Goal: Transaction & Acquisition: Purchase product/service

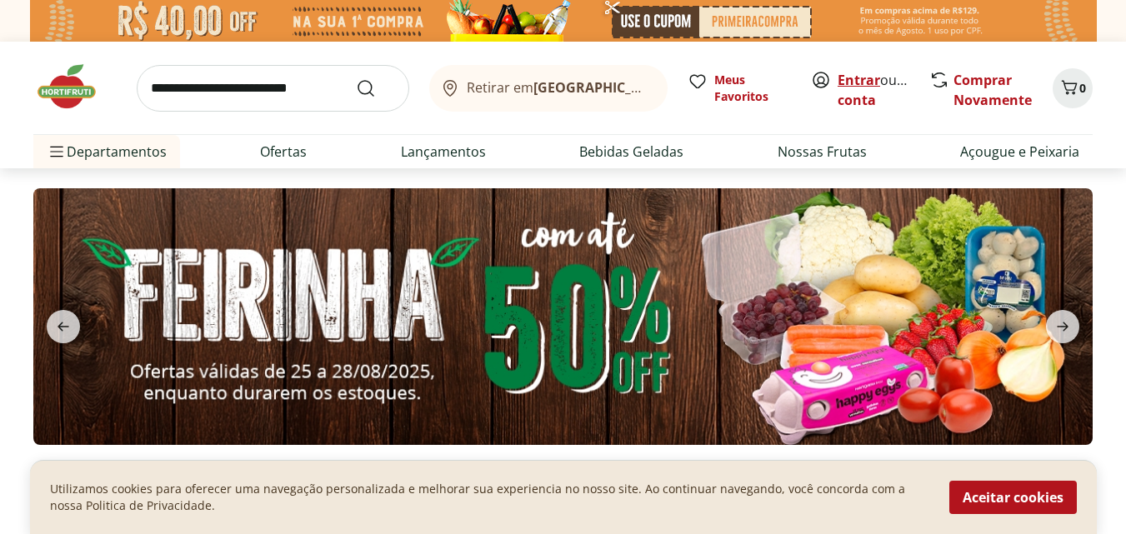
click at [863, 77] on link "Entrar" at bounding box center [859, 80] width 43 height 18
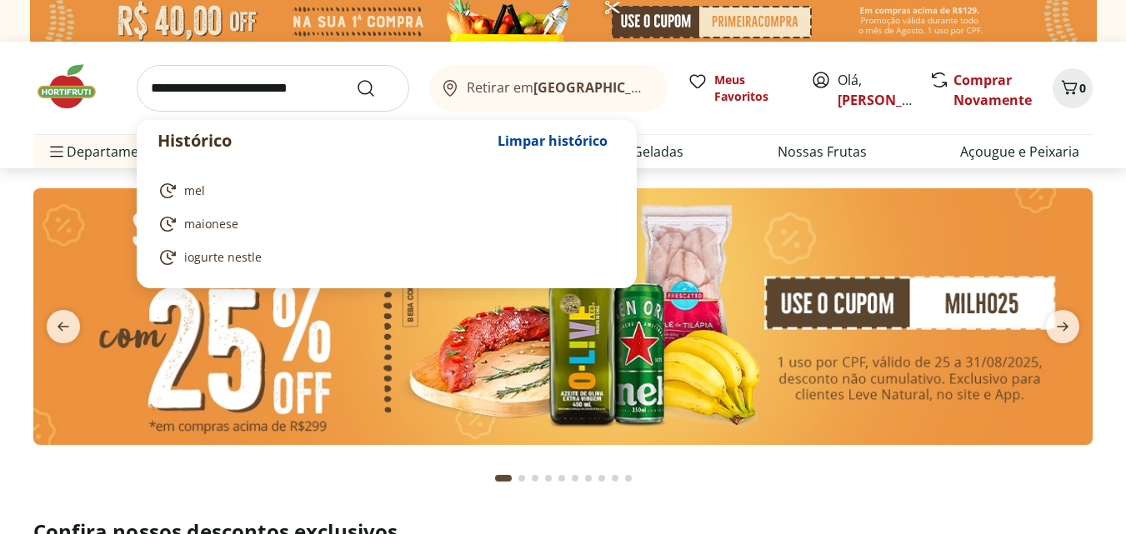
click at [216, 96] on input "search" at bounding box center [273, 88] width 273 height 47
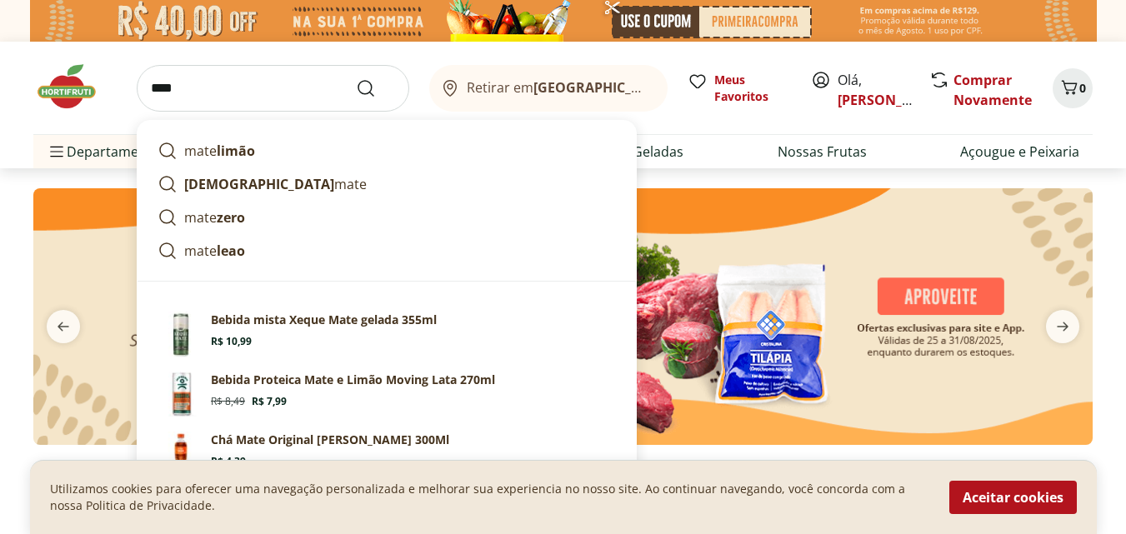
type input "****"
click at [356, 78] on button "Submit Search" at bounding box center [376, 88] width 40 height 20
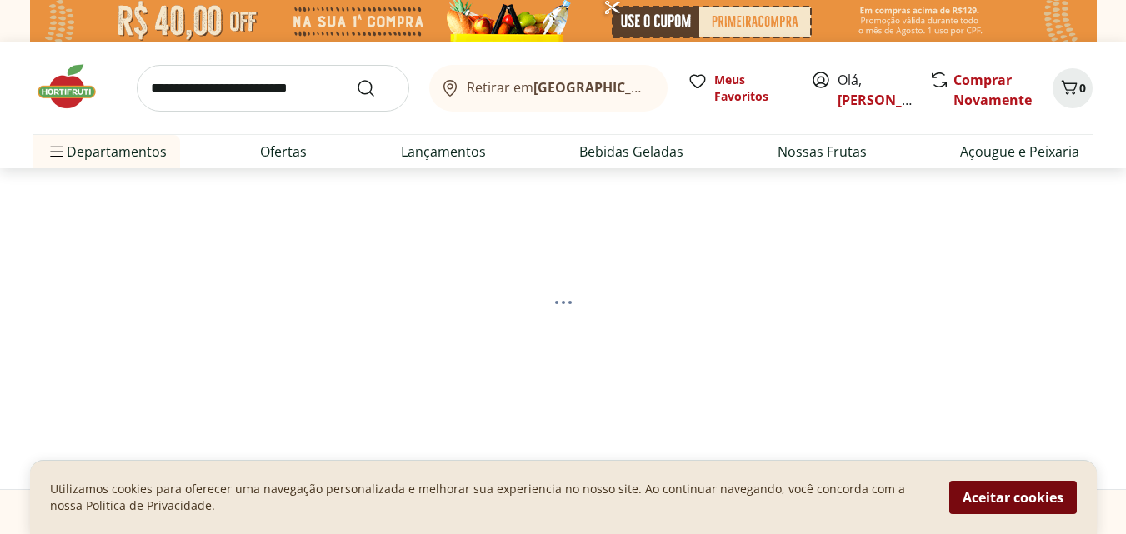
click at [996, 500] on button "Aceitar cookies" at bounding box center [1014, 497] width 128 height 33
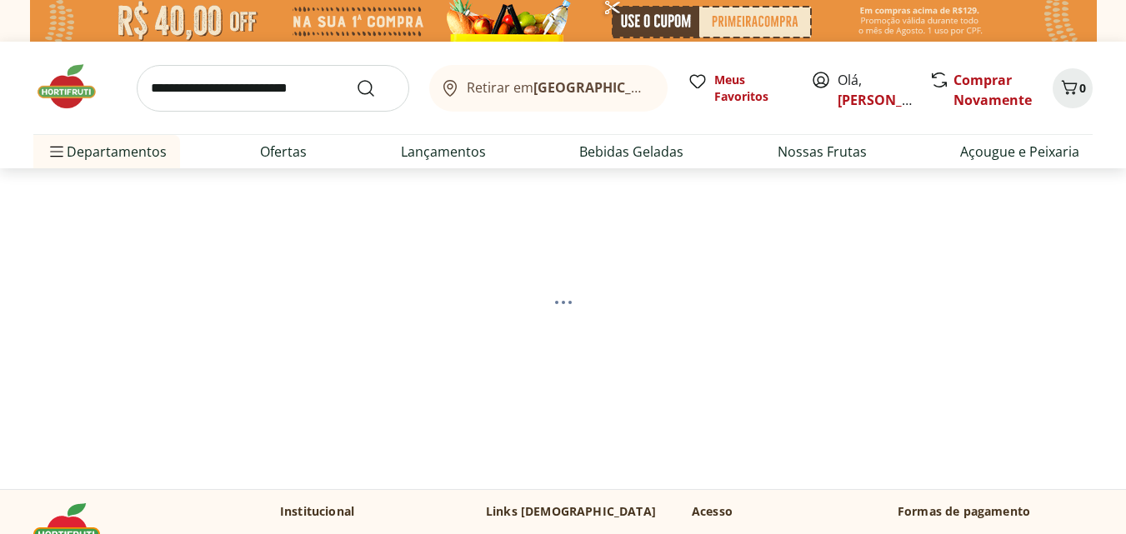
select select "**********"
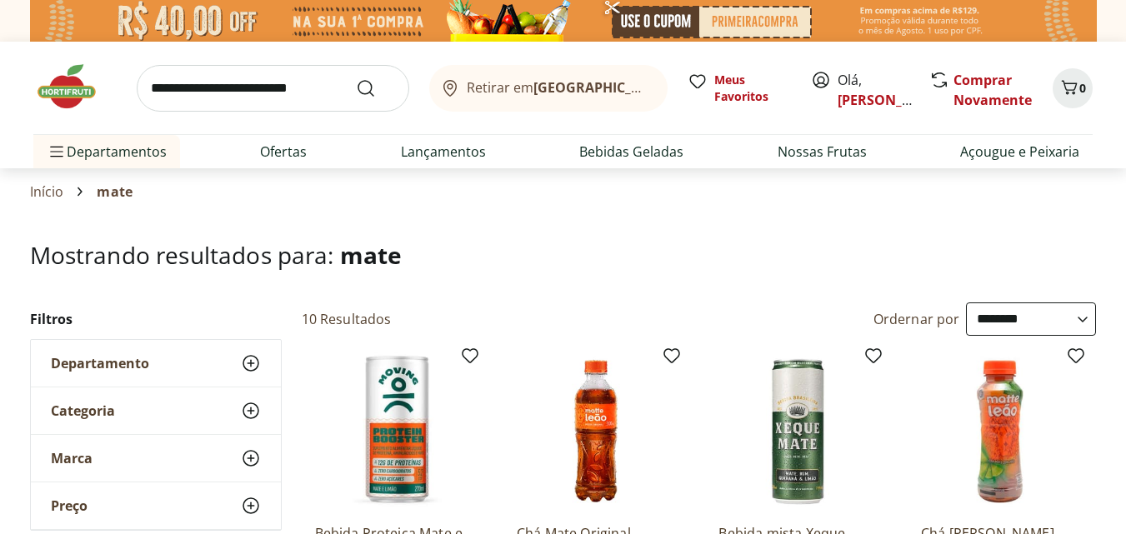
click at [244, 93] on input "search" at bounding box center [273, 88] width 273 height 47
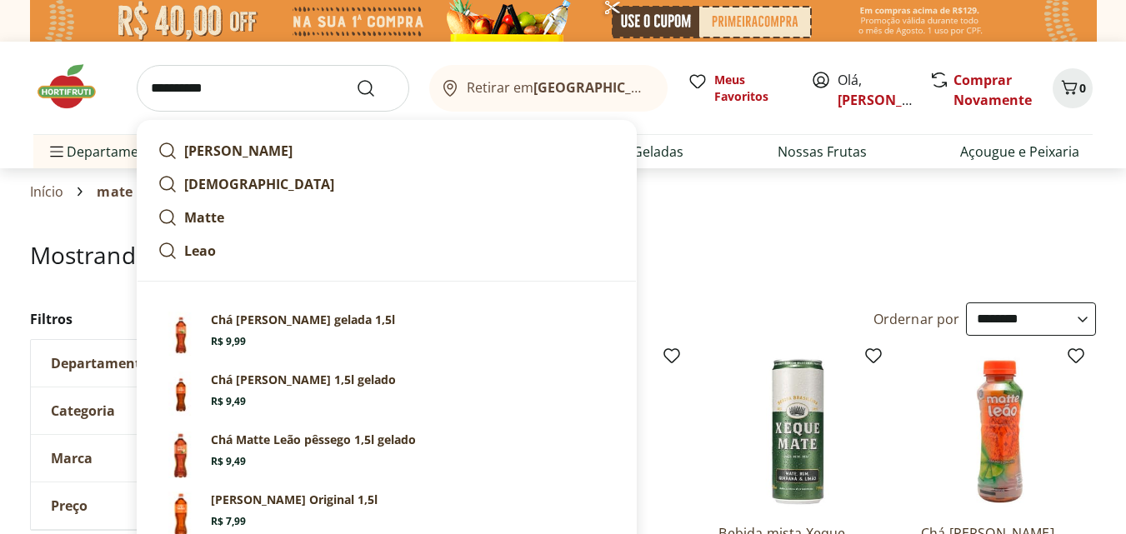
type input "**********"
click at [356, 78] on button "Submit Search" at bounding box center [376, 88] width 40 height 20
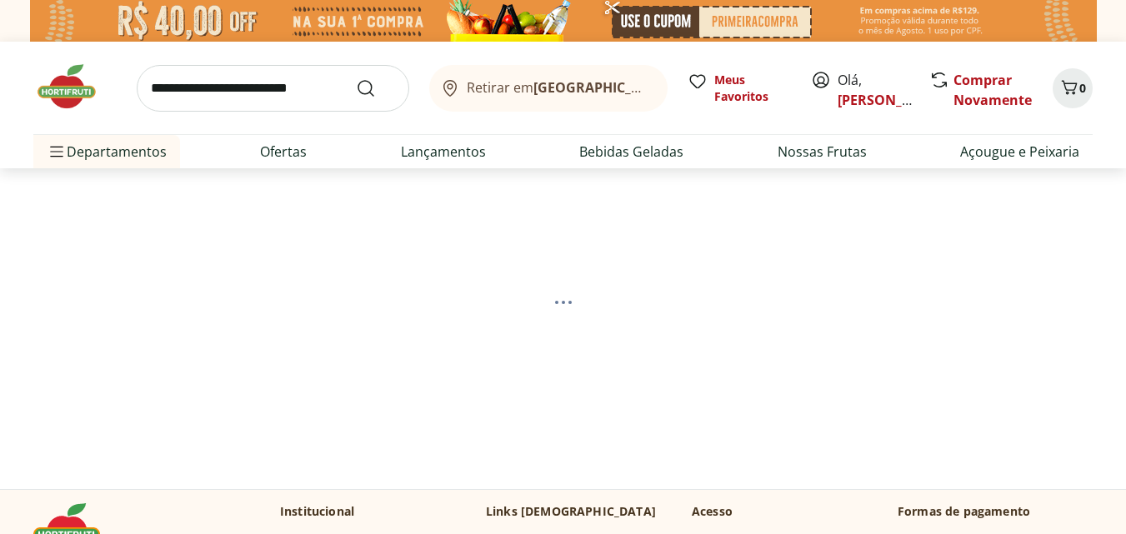
select select "**********"
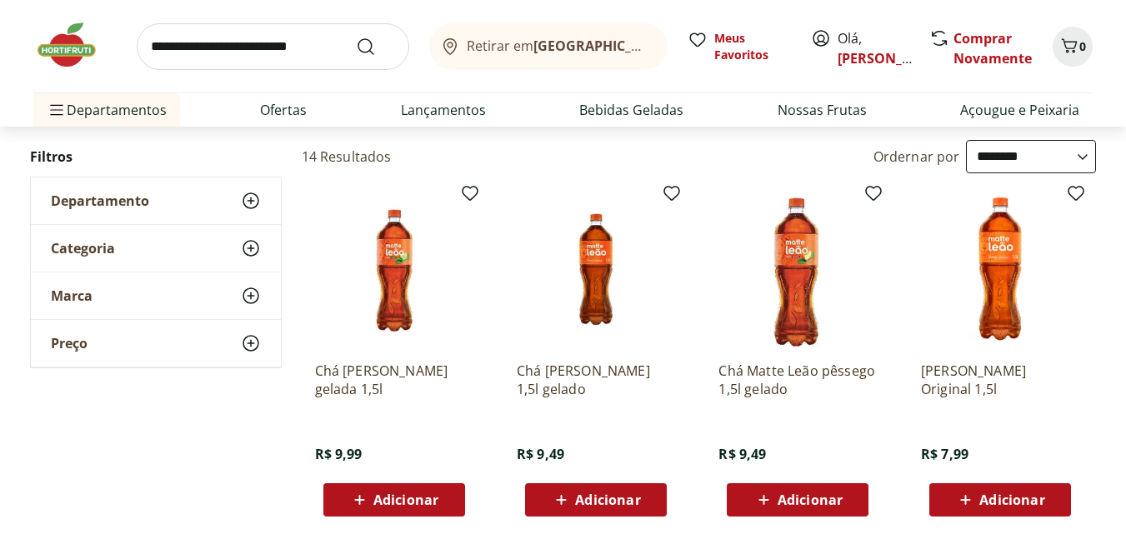
scroll to position [167, 0]
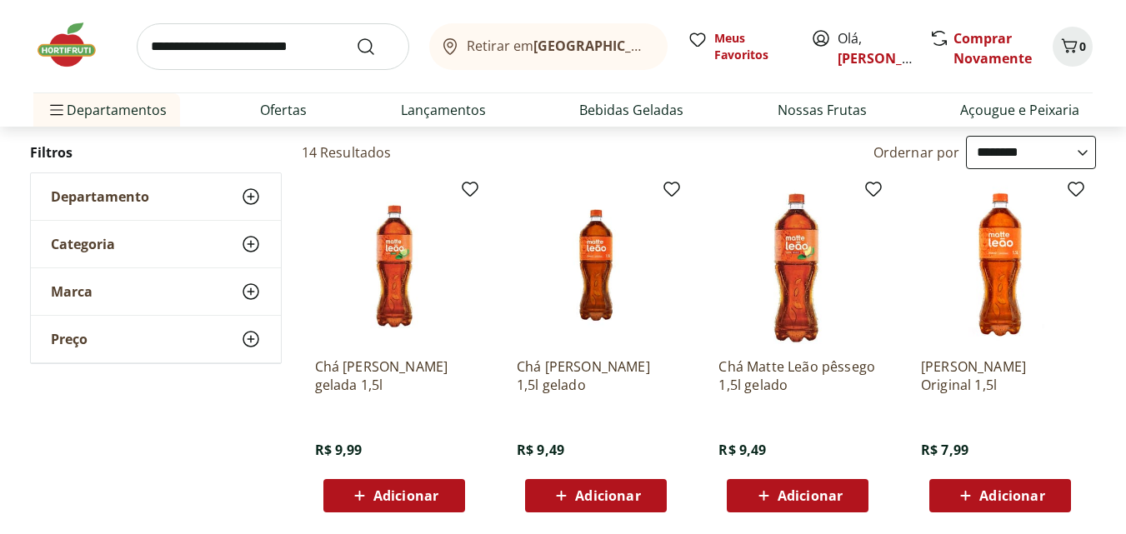
click at [1023, 496] on span "Adicionar" at bounding box center [1012, 495] width 65 height 13
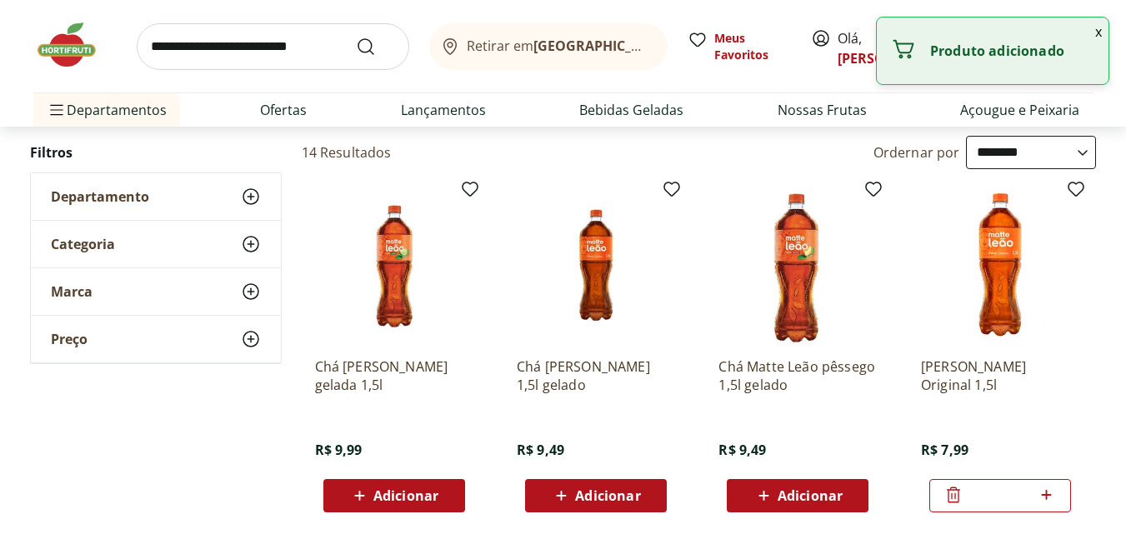
click at [1050, 495] on icon at bounding box center [1047, 495] width 10 height 10
click at [1050, 496] on icon at bounding box center [1046, 495] width 21 height 20
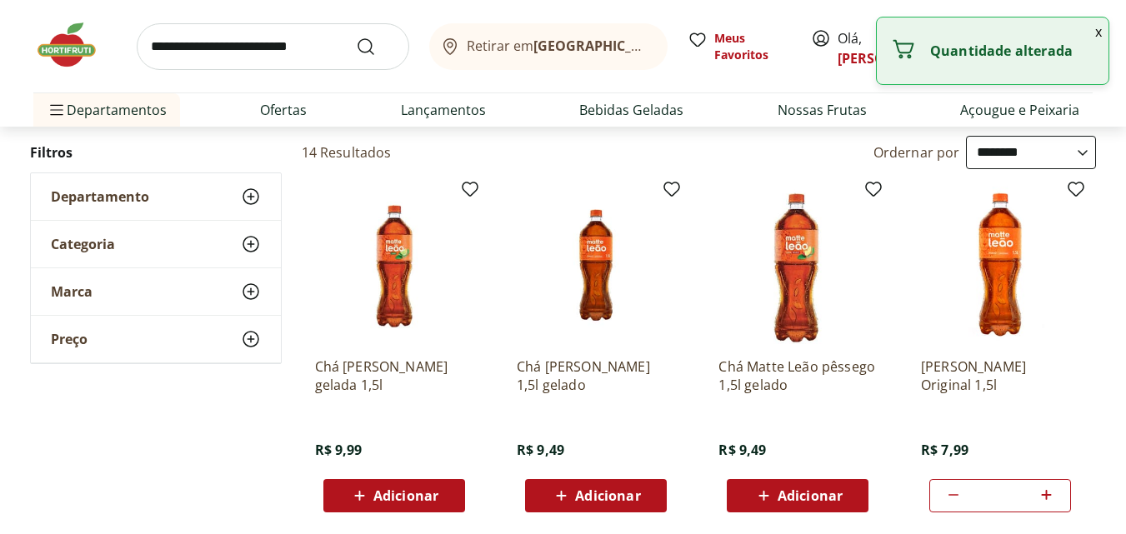
click at [1050, 496] on icon at bounding box center [1046, 495] width 21 height 20
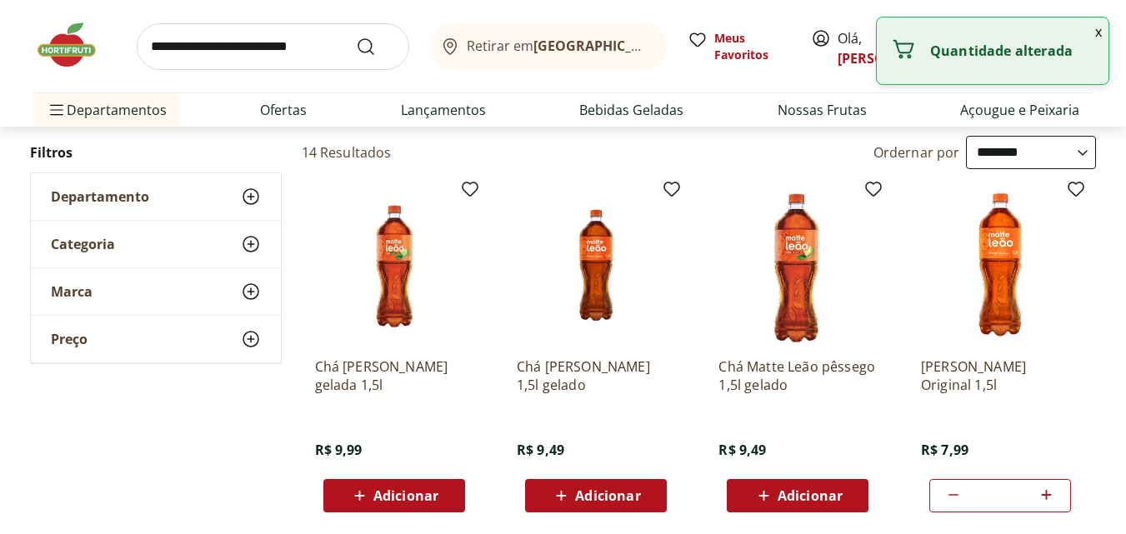
click at [1050, 496] on icon at bounding box center [1046, 495] width 21 height 20
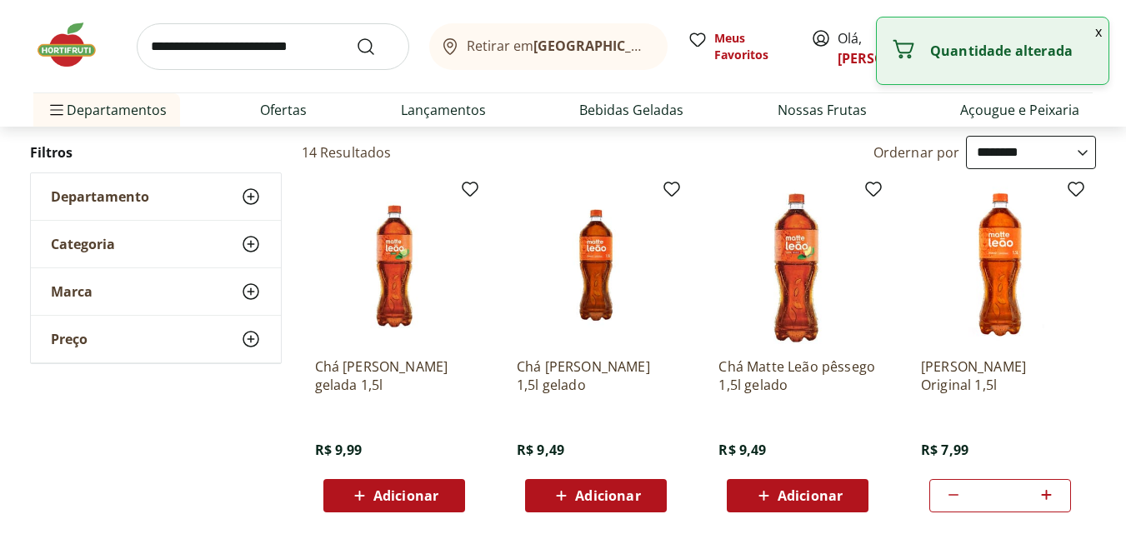
click at [1050, 496] on icon at bounding box center [1046, 495] width 21 height 20
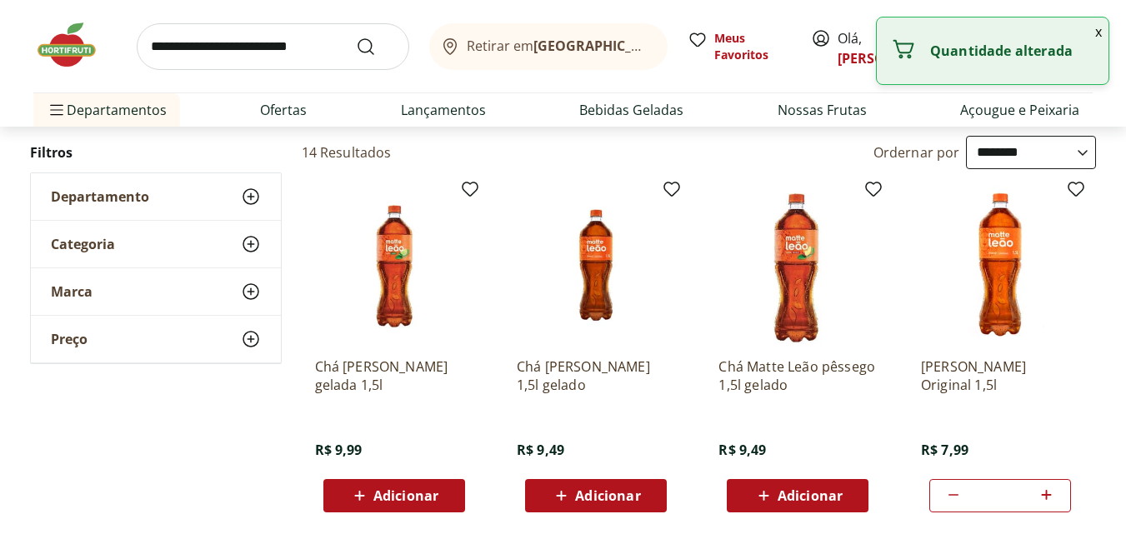
click at [1050, 496] on icon at bounding box center [1046, 495] width 21 height 20
type input "**"
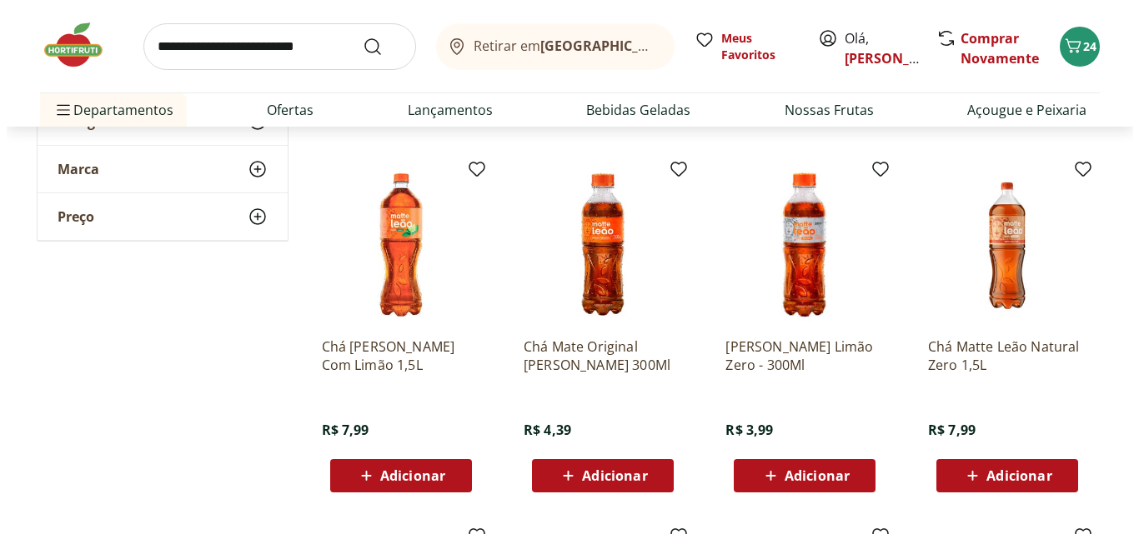
scroll to position [584, 0]
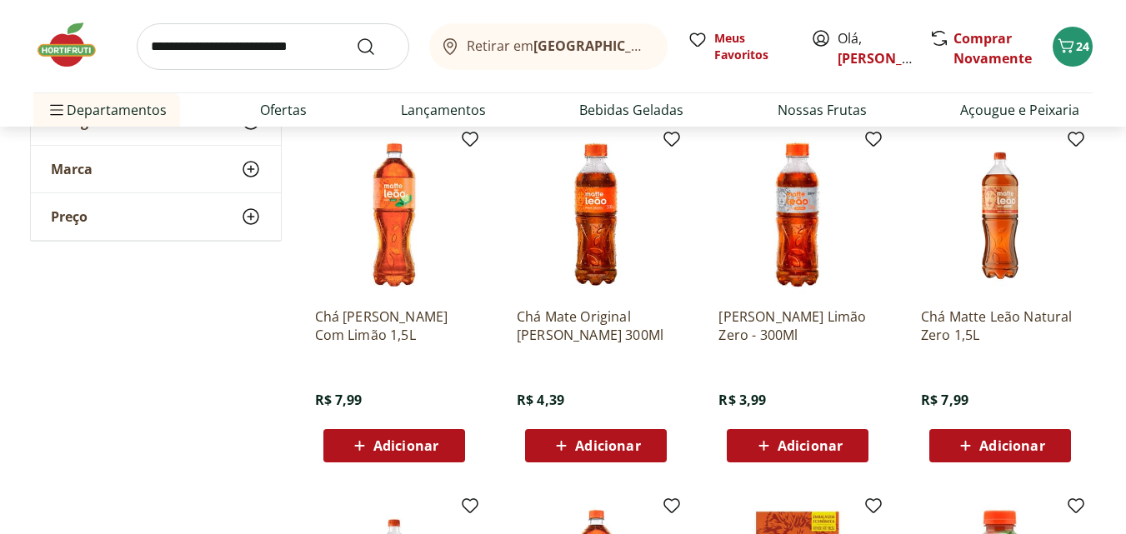
click at [409, 448] on span "Adicionar" at bounding box center [406, 445] width 65 height 13
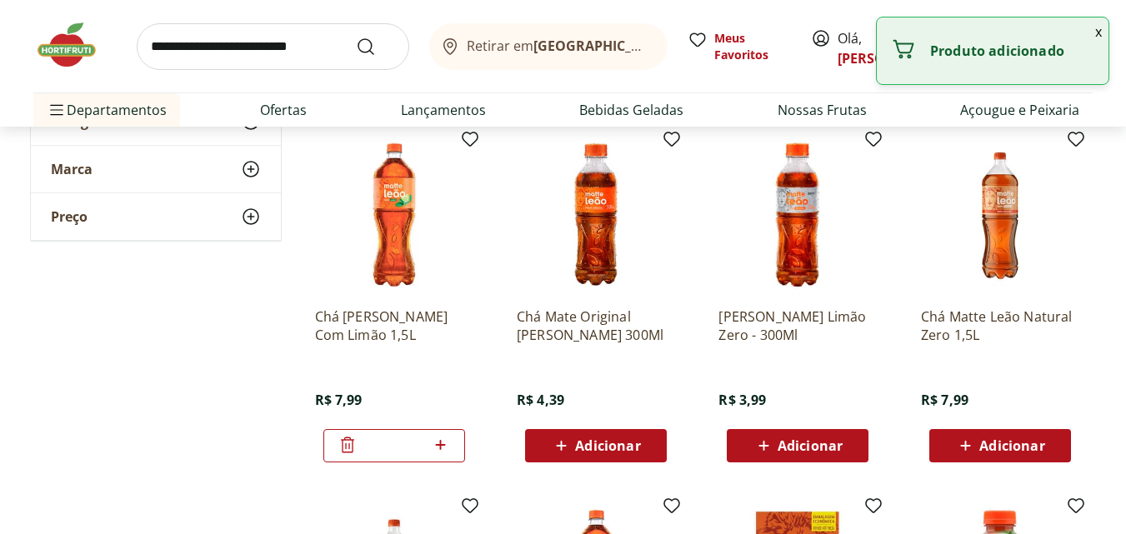
click at [442, 444] on icon at bounding box center [440, 445] width 21 height 20
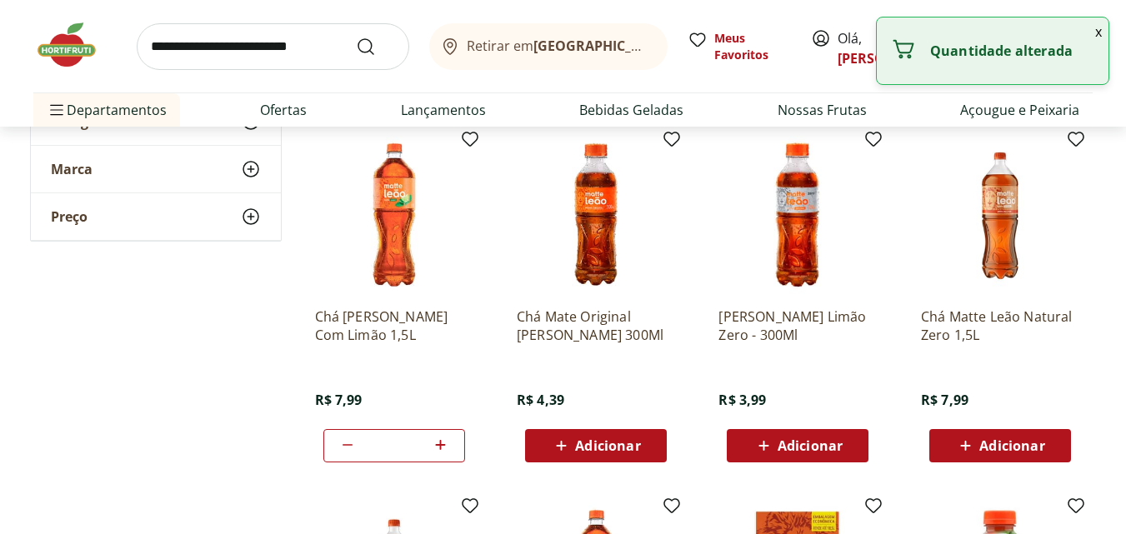
click at [442, 444] on icon at bounding box center [440, 445] width 21 height 20
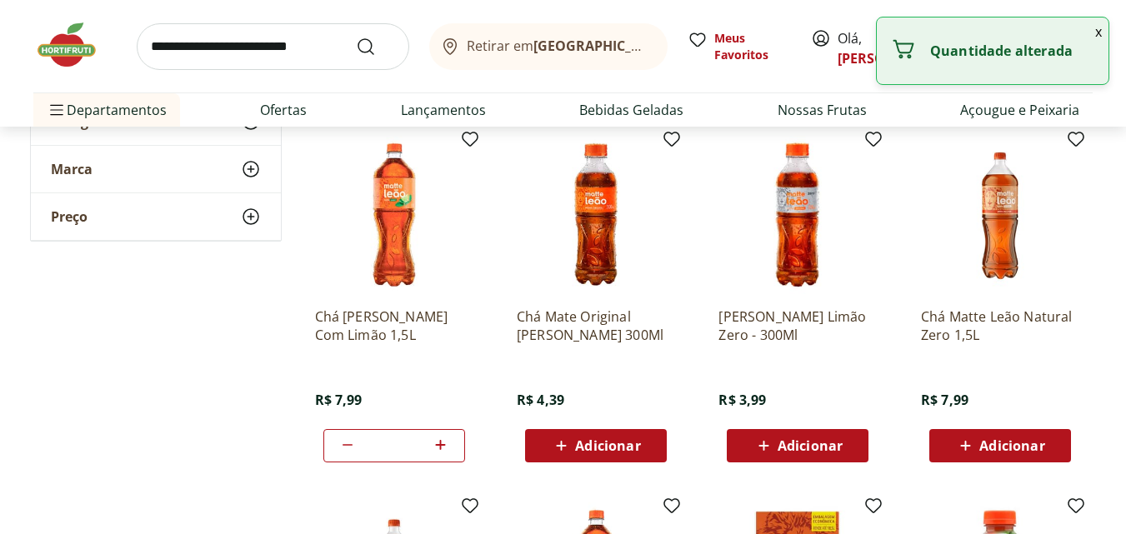
click at [442, 444] on icon at bounding box center [441, 445] width 10 height 10
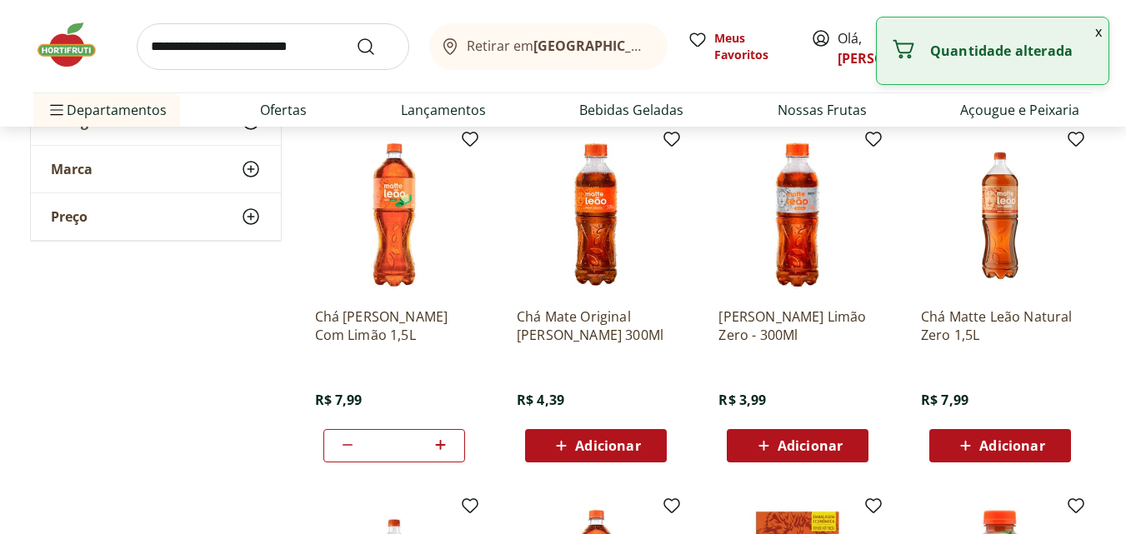
click at [442, 444] on icon at bounding box center [441, 445] width 10 height 10
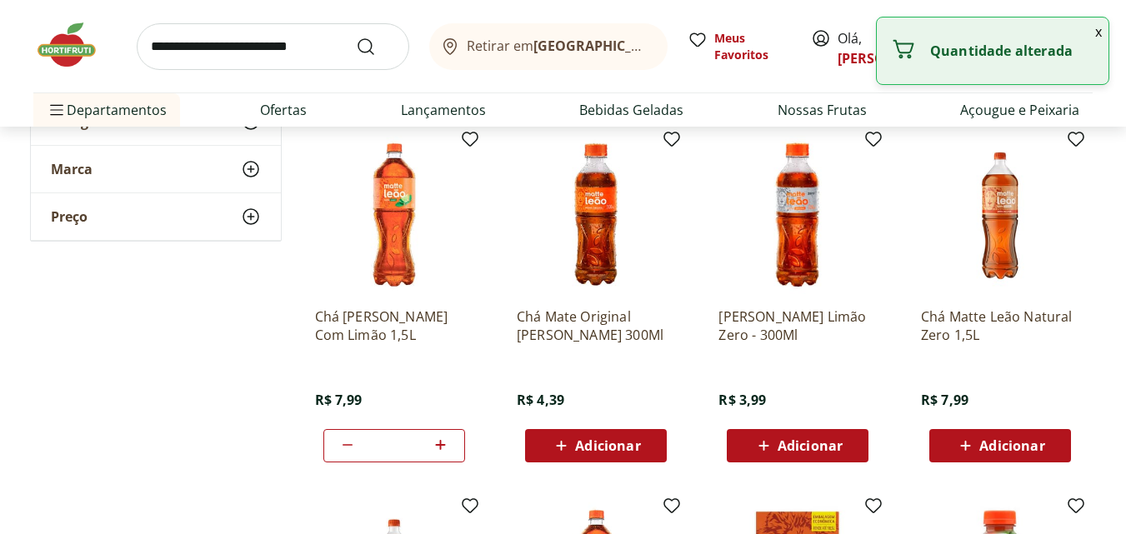
click at [442, 444] on icon at bounding box center [441, 445] width 10 height 10
type input "**"
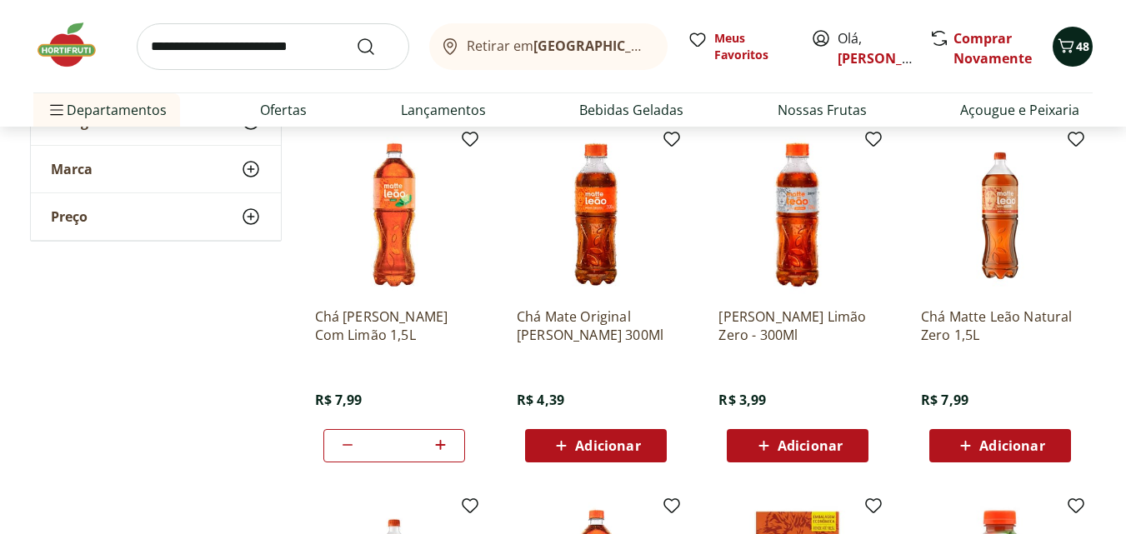
click at [1071, 46] on icon "Carrinho" at bounding box center [1066, 46] width 20 height 20
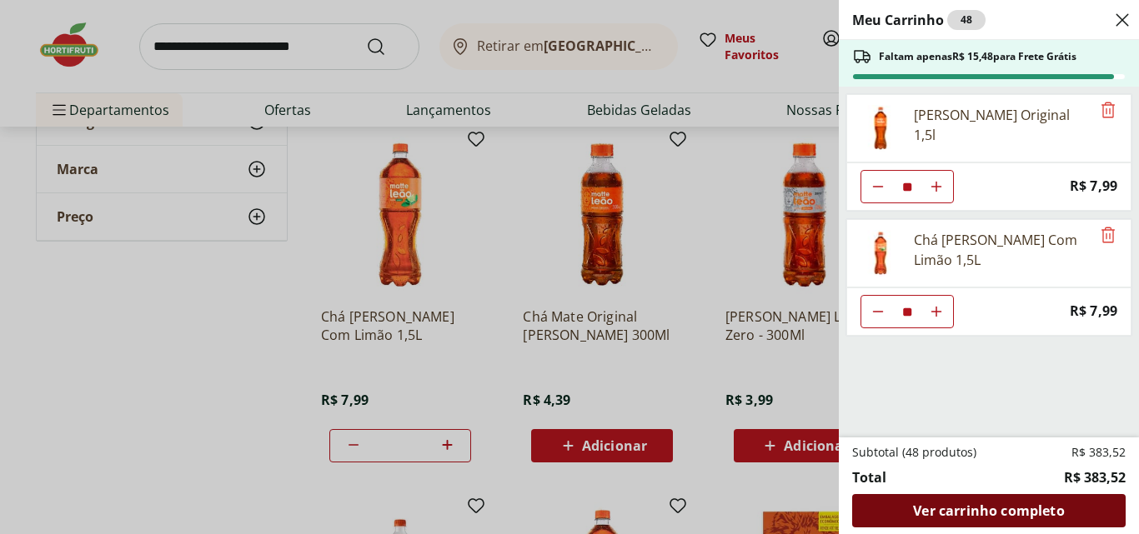
click at [955, 504] on span "Ver carrinho completo" at bounding box center [988, 510] width 151 height 13
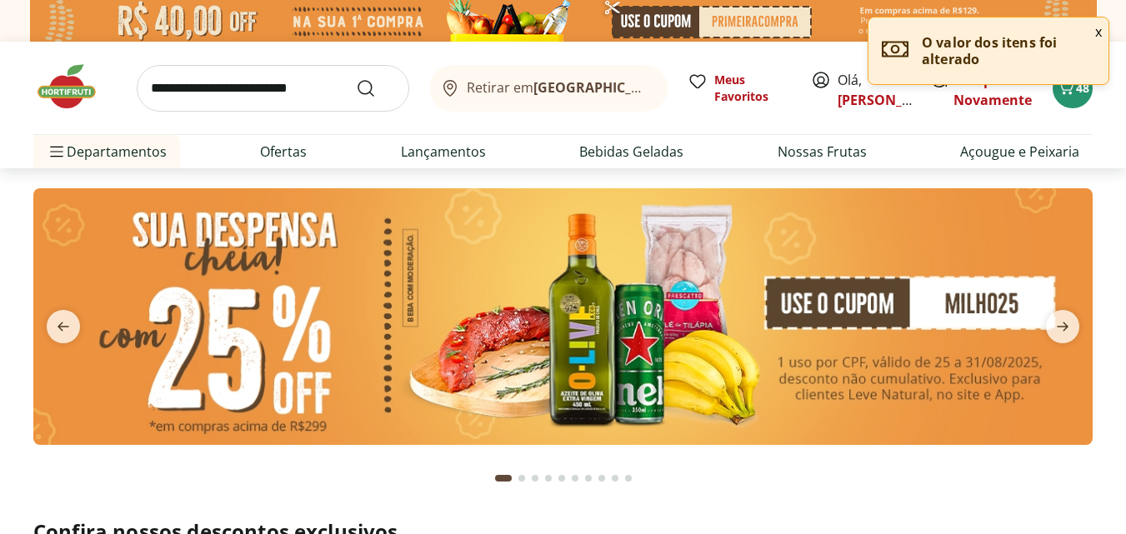
click at [248, 88] on input "search" at bounding box center [273, 88] width 273 height 47
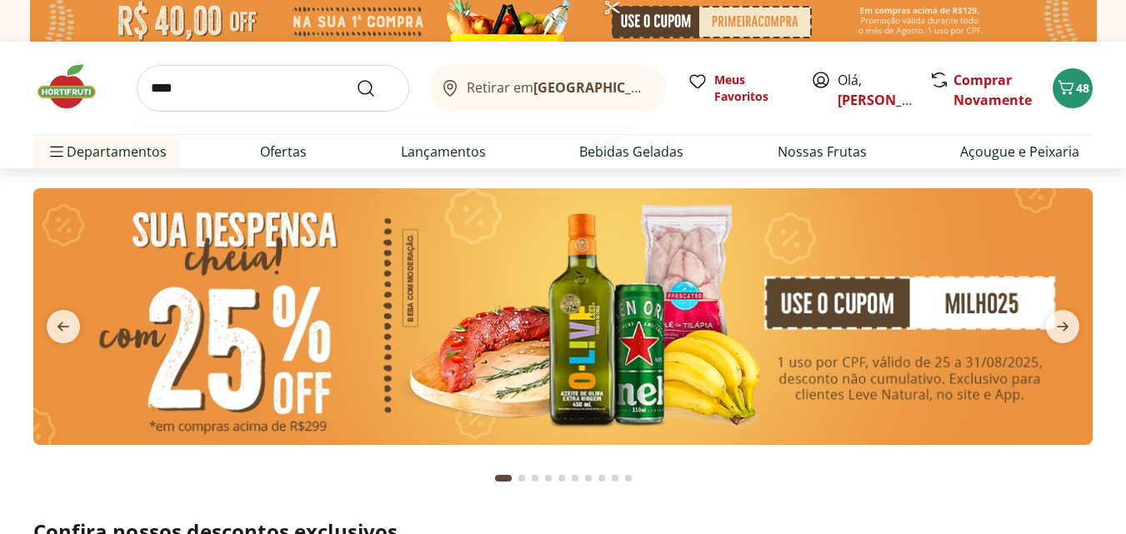
type input "****"
click at [356, 78] on button "Submit Search" at bounding box center [376, 88] width 40 height 20
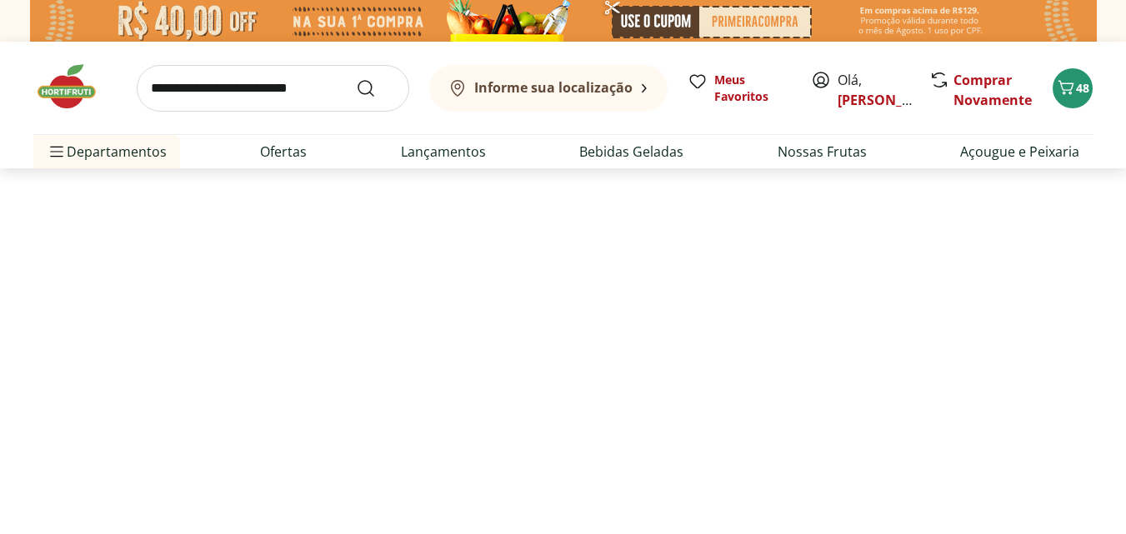
select select "**********"
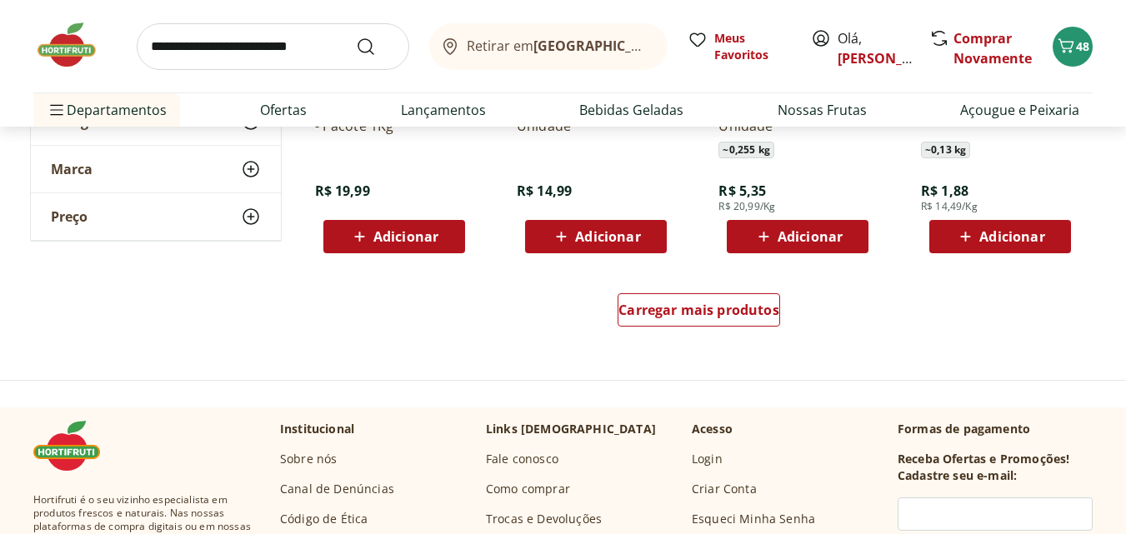
scroll to position [1167, 0]
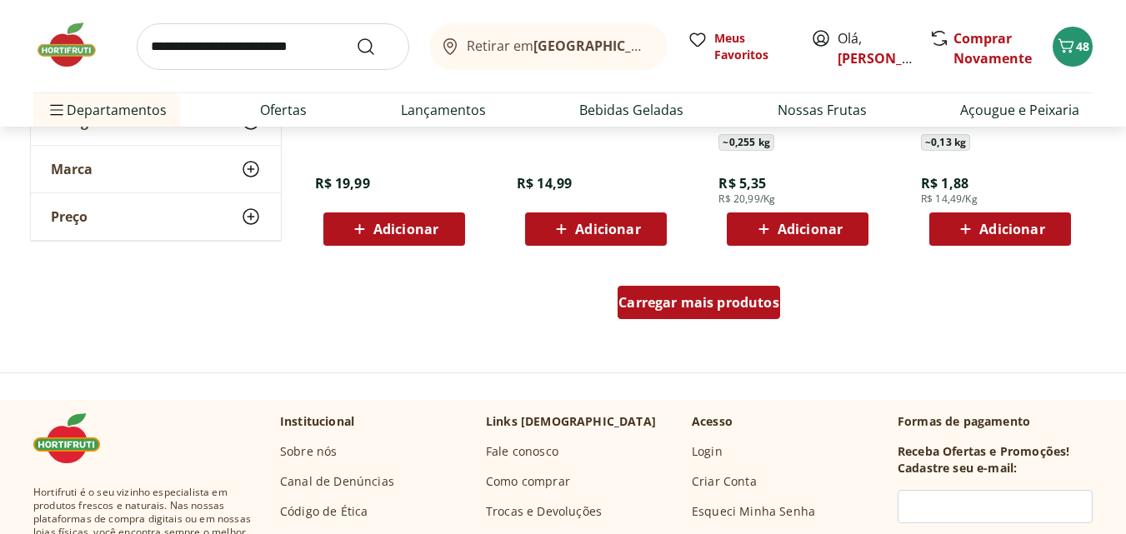
click at [692, 308] on span "Carregar mais produtos" at bounding box center [699, 302] width 161 height 13
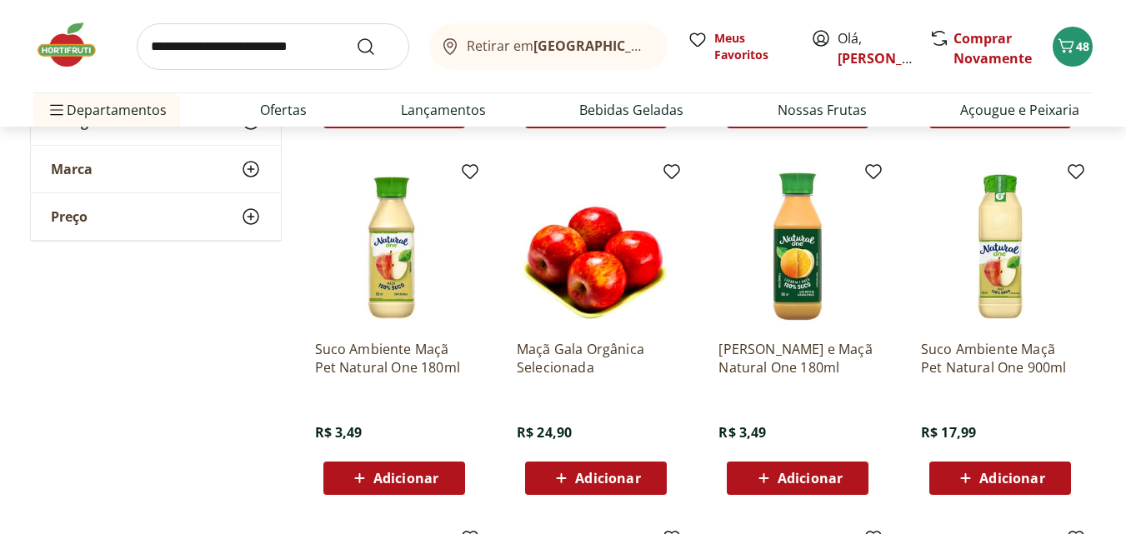
scroll to position [1501, 0]
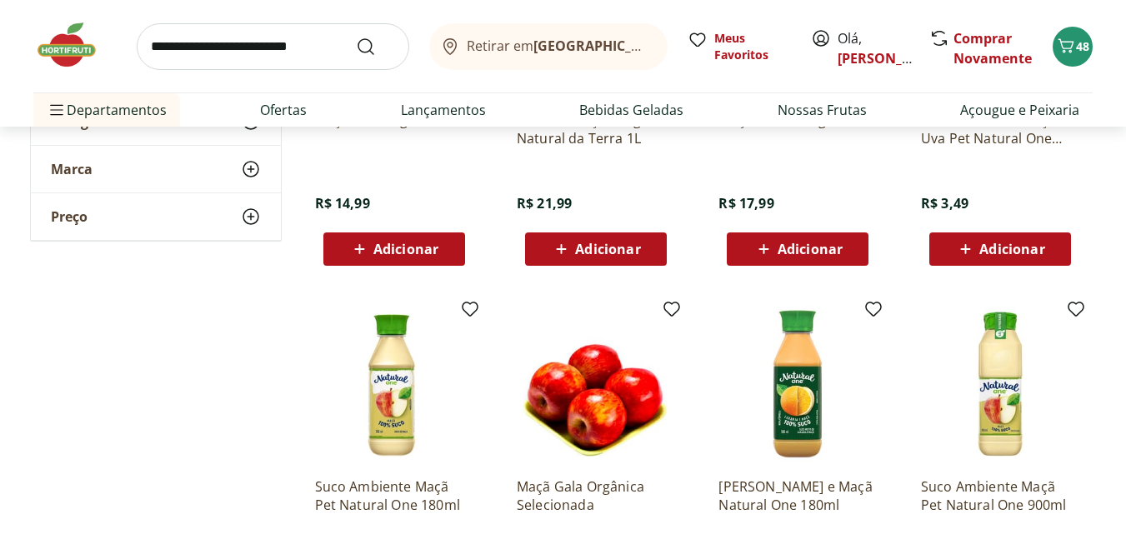
click at [797, 245] on span "Adicionar" at bounding box center [810, 249] width 65 height 13
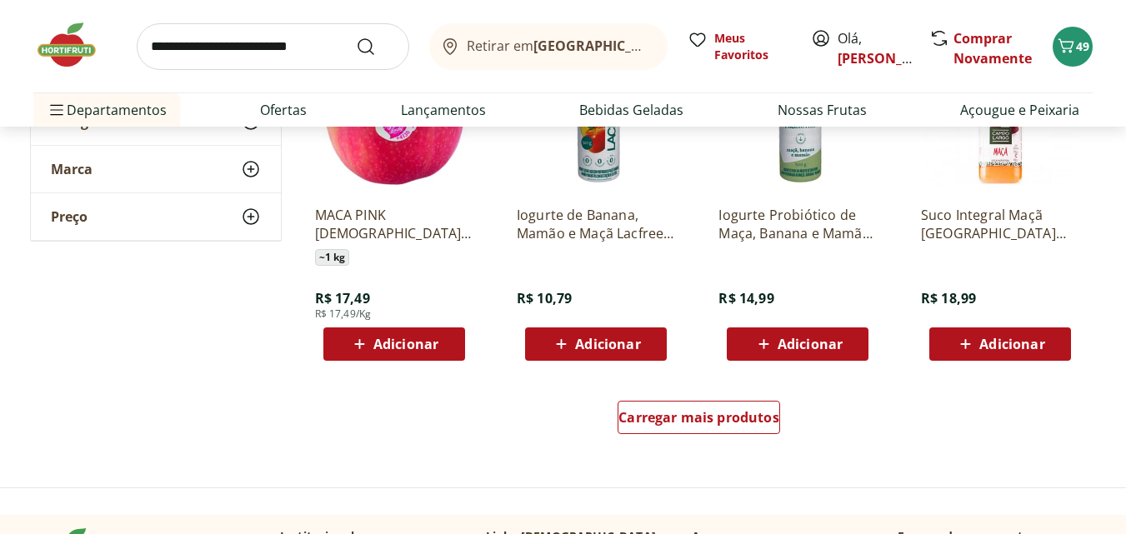
scroll to position [2168, 0]
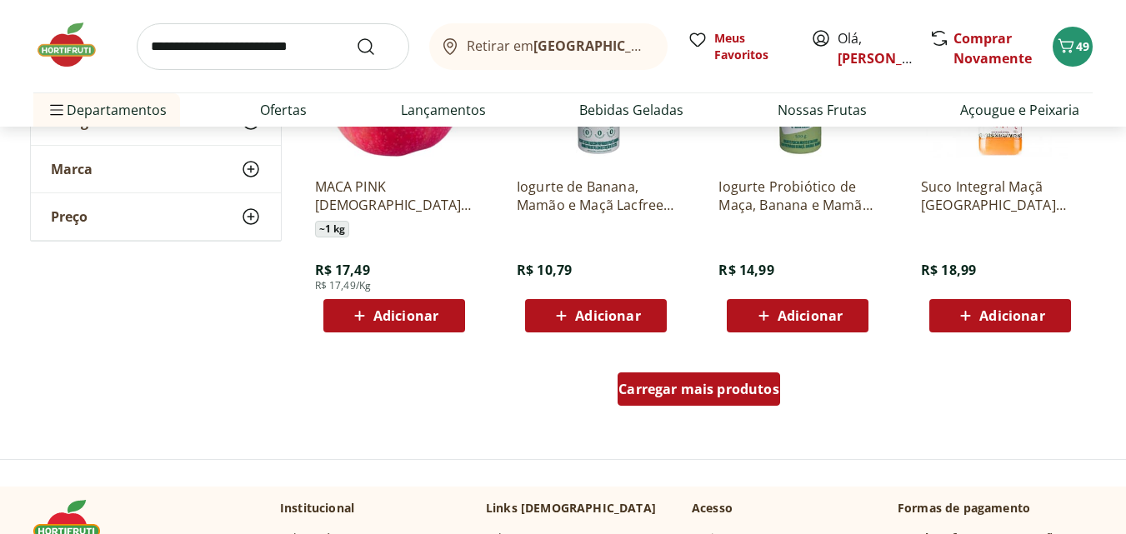
click at [709, 394] on span "Carregar mais produtos" at bounding box center [699, 389] width 161 height 13
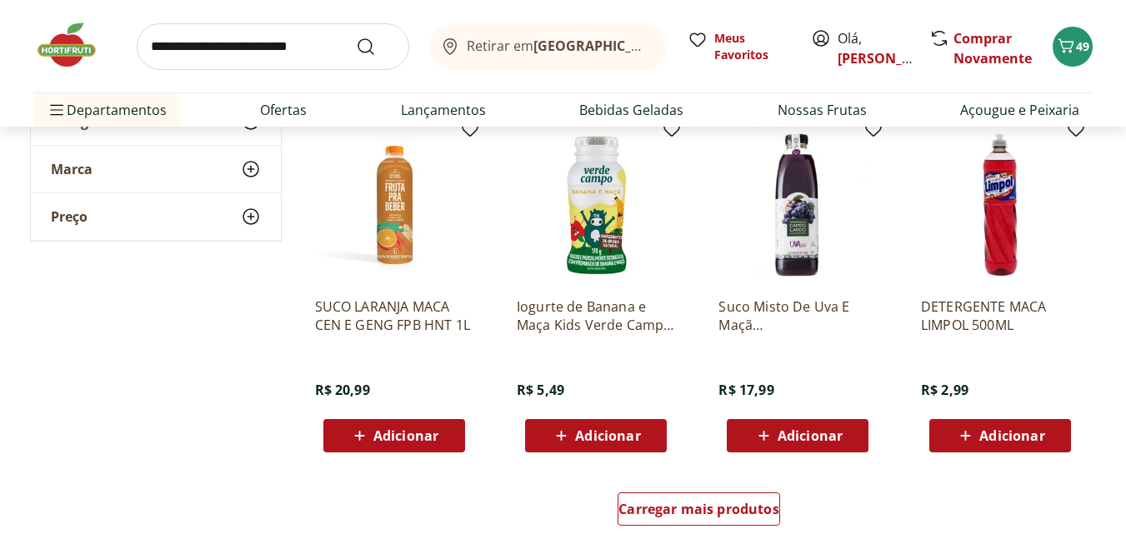
scroll to position [3168, 0]
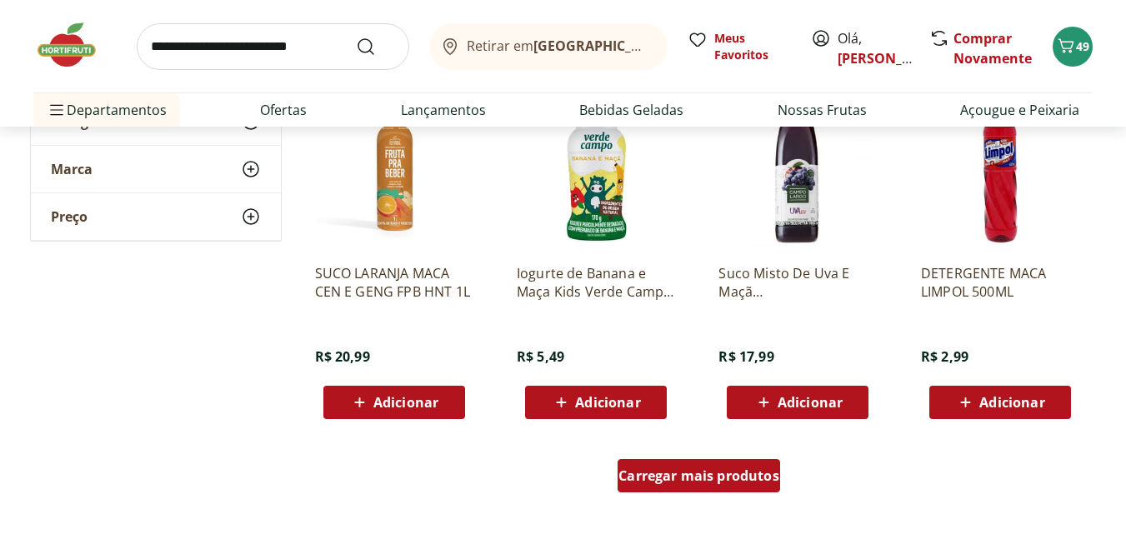
click at [693, 474] on span "Carregar mais produtos" at bounding box center [699, 475] width 161 height 13
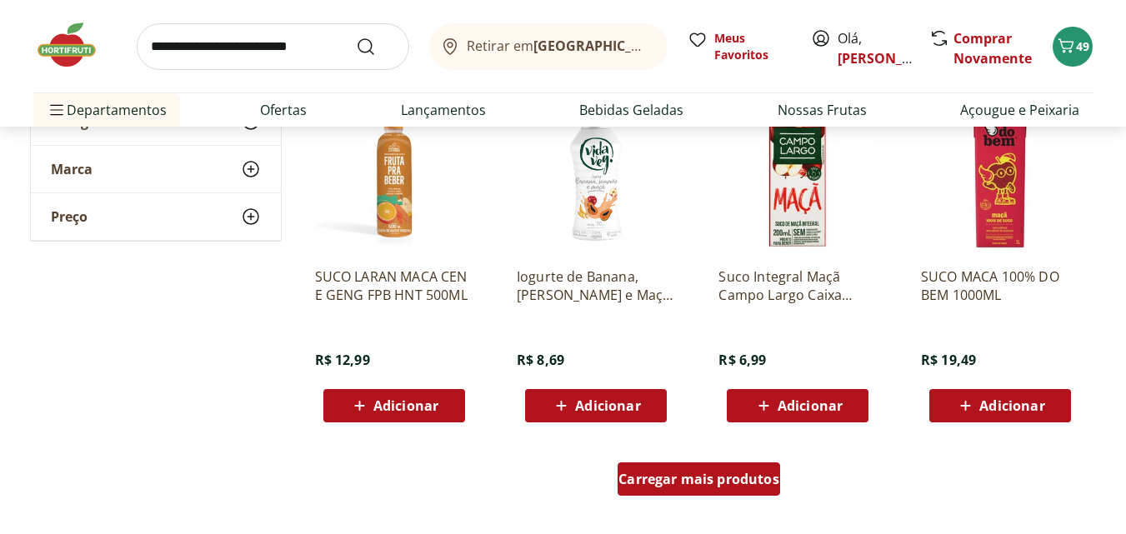
scroll to position [4419, 0]
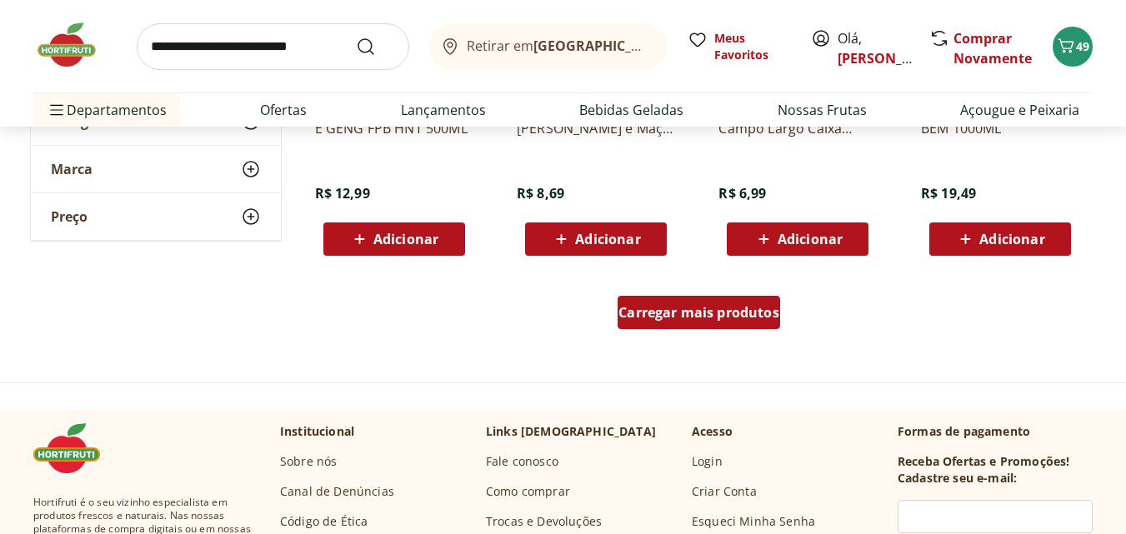
click at [673, 309] on span "Carregar mais produtos" at bounding box center [699, 312] width 161 height 13
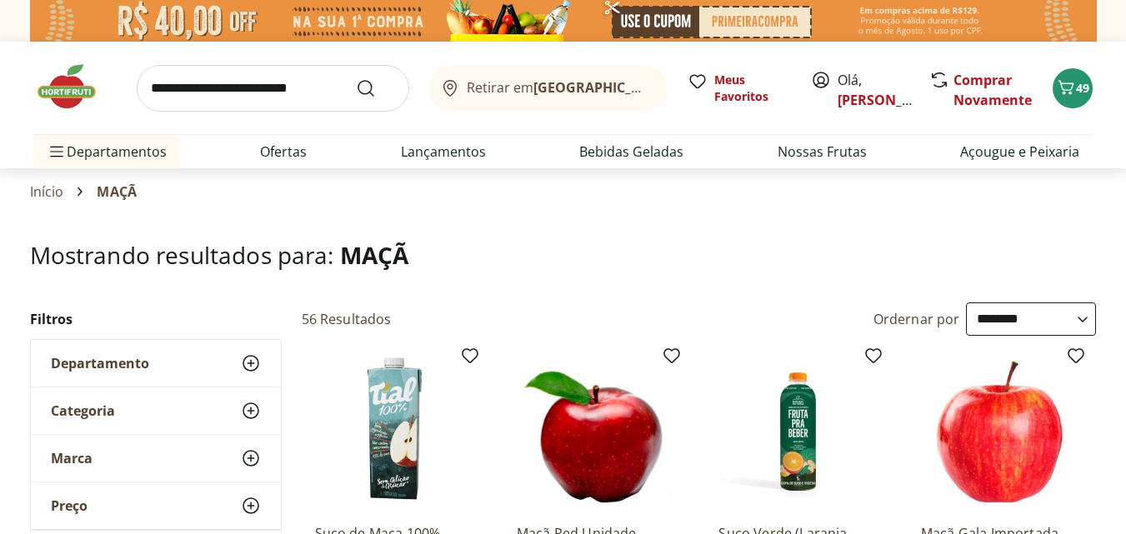
click at [289, 94] on input "search" at bounding box center [273, 88] width 273 height 47
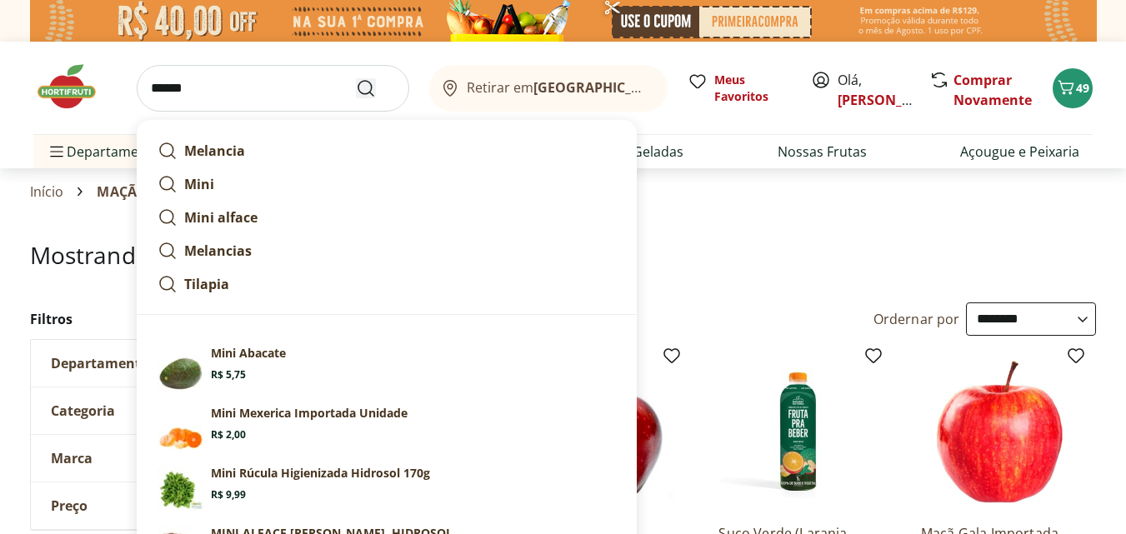
type input "******"
click at [368, 86] on icon "Submit Search" at bounding box center [366, 88] width 20 height 20
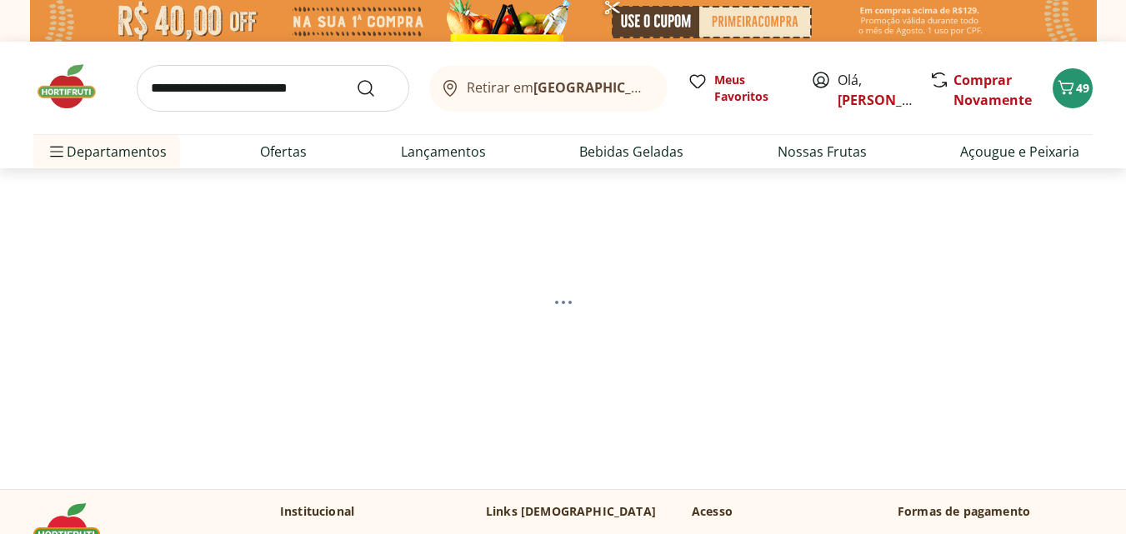
select select "**********"
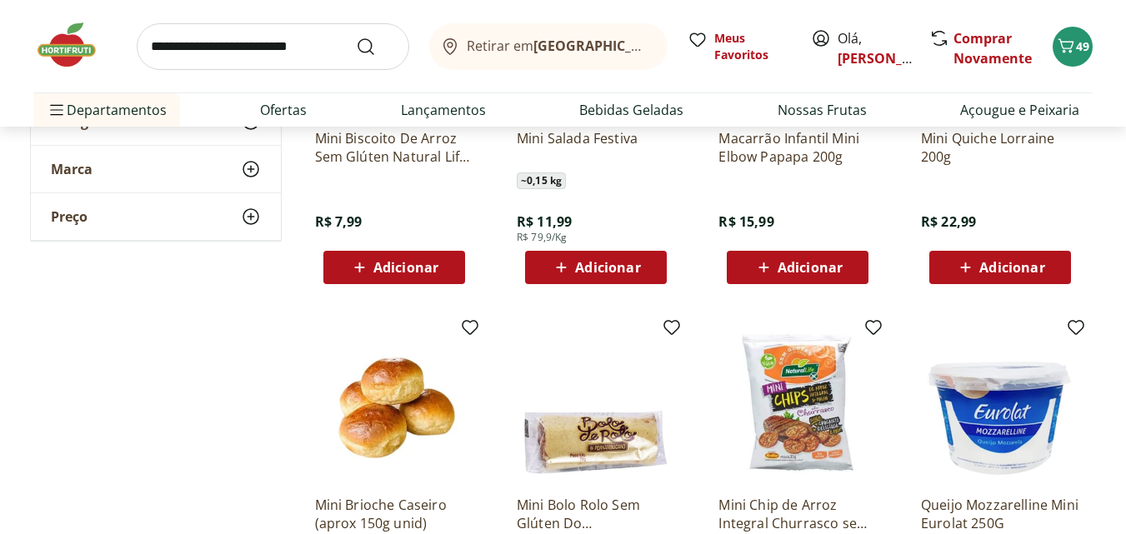
scroll to position [2668, 0]
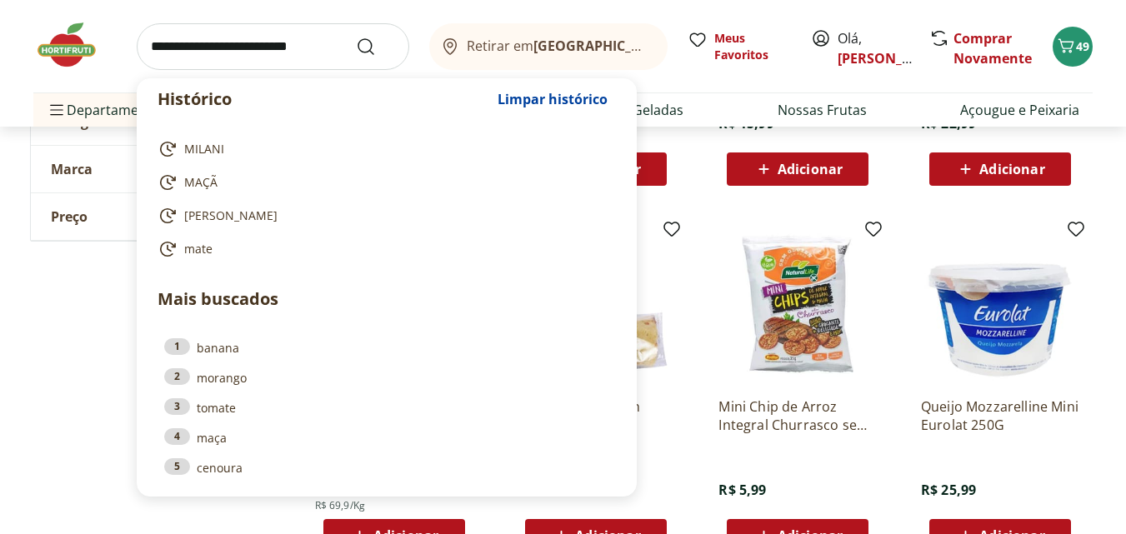
click at [325, 43] on input "search" at bounding box center [273, 46] width 273 height 47
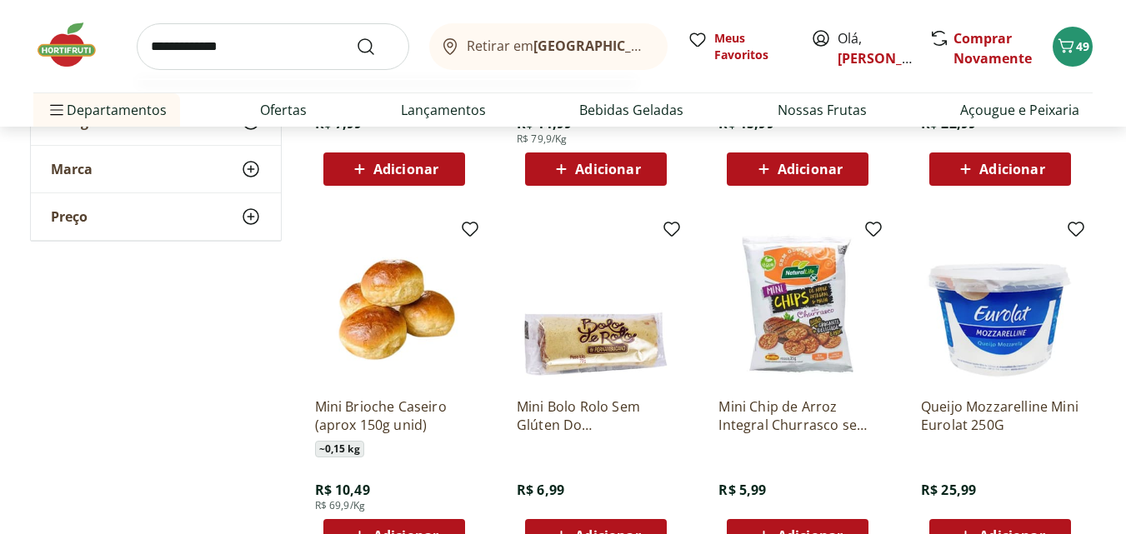
type input "**********"
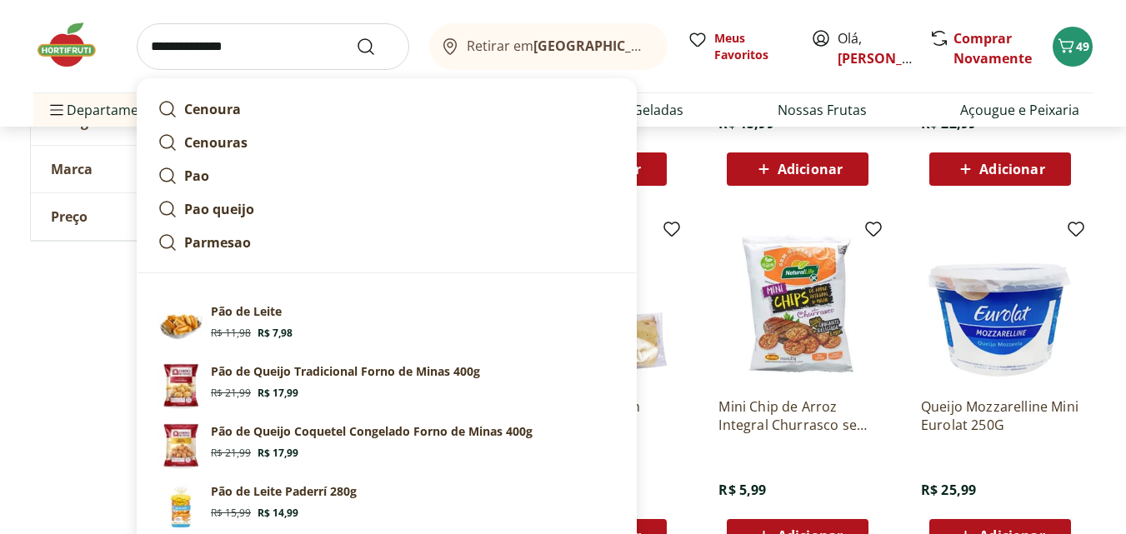
click button "Submit Search" at bounding box center [376, 47] width 40 height 20
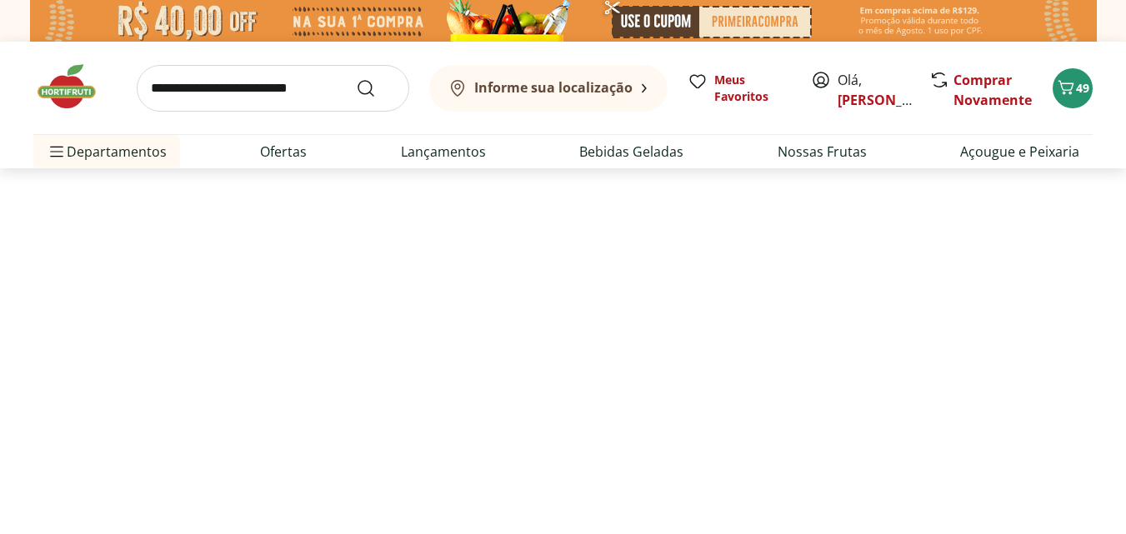
select select "**********"
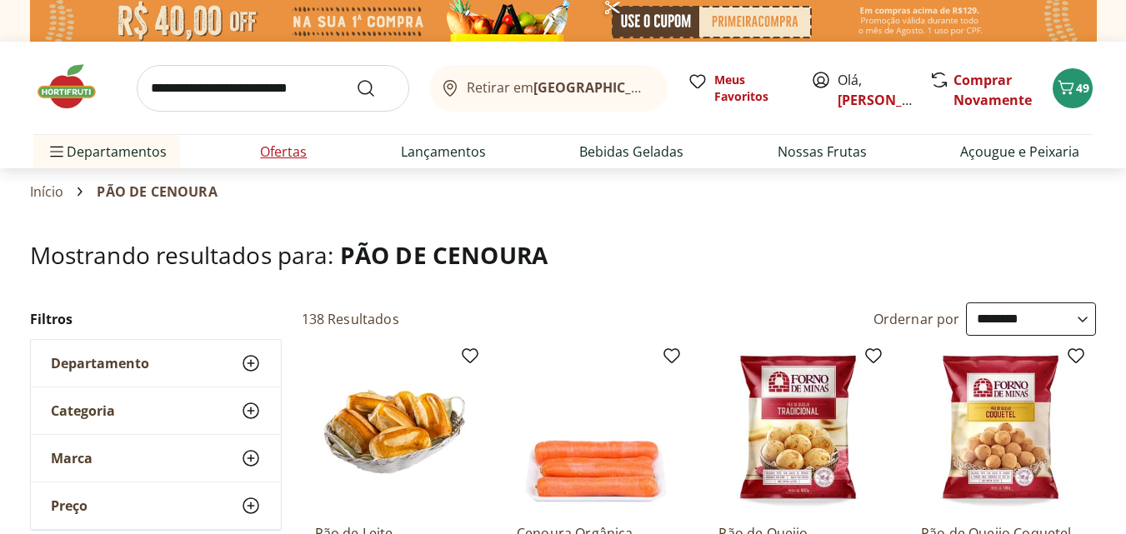
click at [291, 151] on link "Ofertas" at bounding box center [283, 152] width 47 height 20
select select "**********"
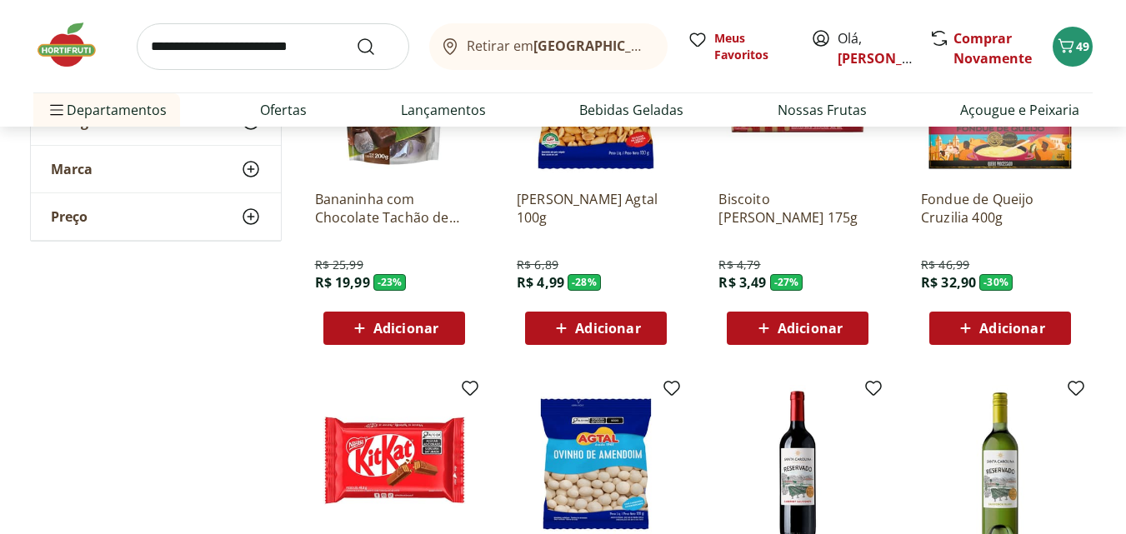
scroll to position [667, 0]
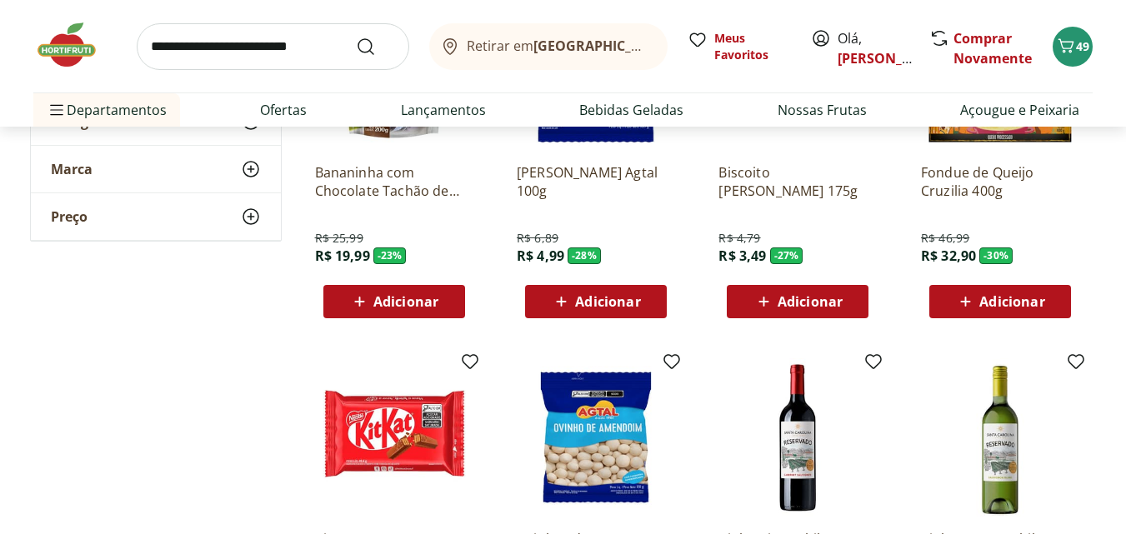
click at [800, 301] on span "Adicionar" at bounding box center [810, 301] width 65 height 13
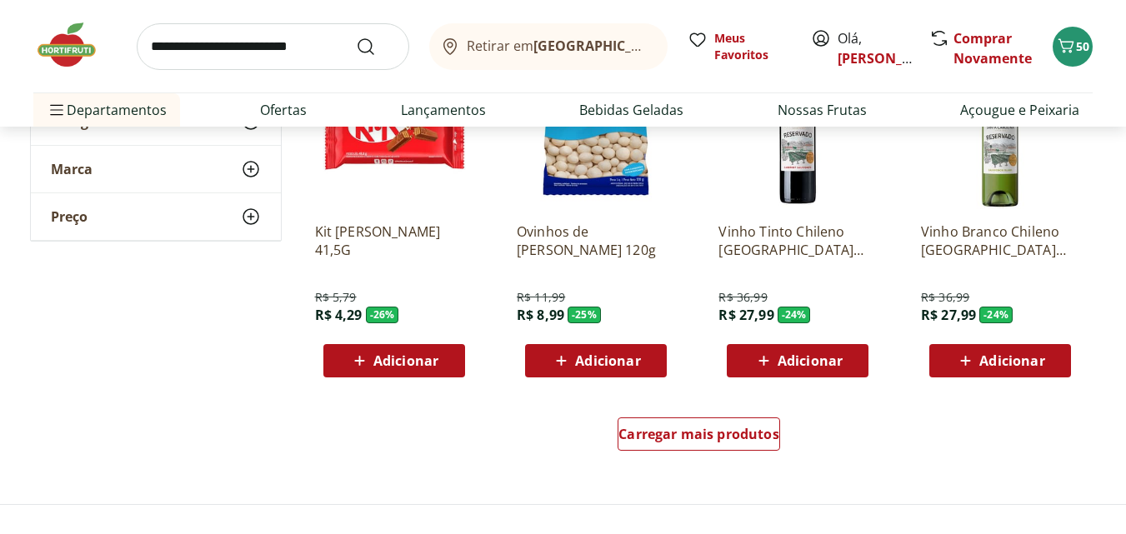
scroll to position [1001, 0]
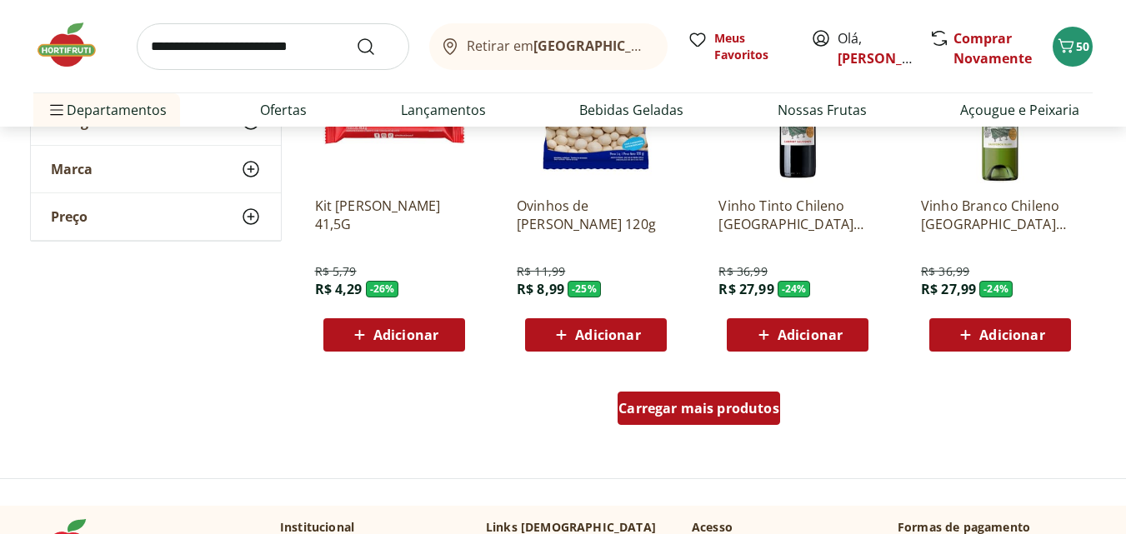
click at [690, 415] on span "Carregar mais produtos" at bounding box center [699, 408] width 161 height 13
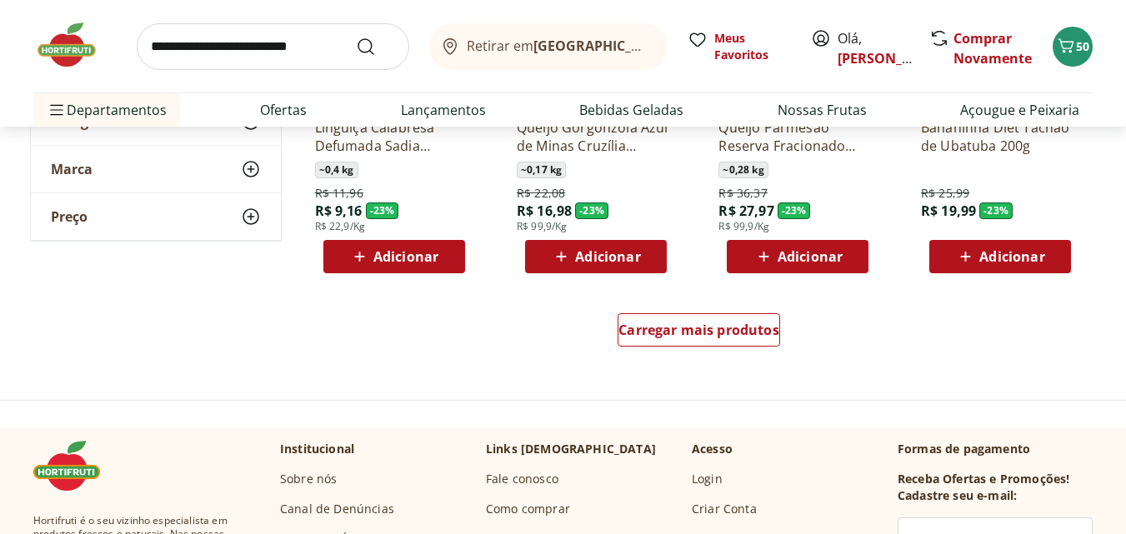
scroll to position [2168, 0]
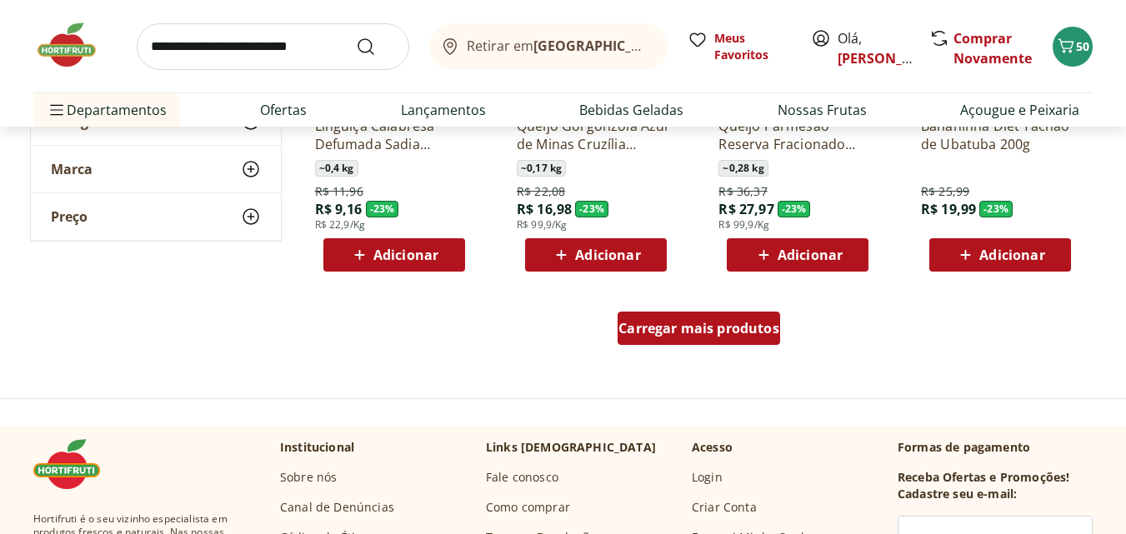
click at [735, 328] on span "Carregar mais produtos" at bounding box center [699, 328] width 161 height 13
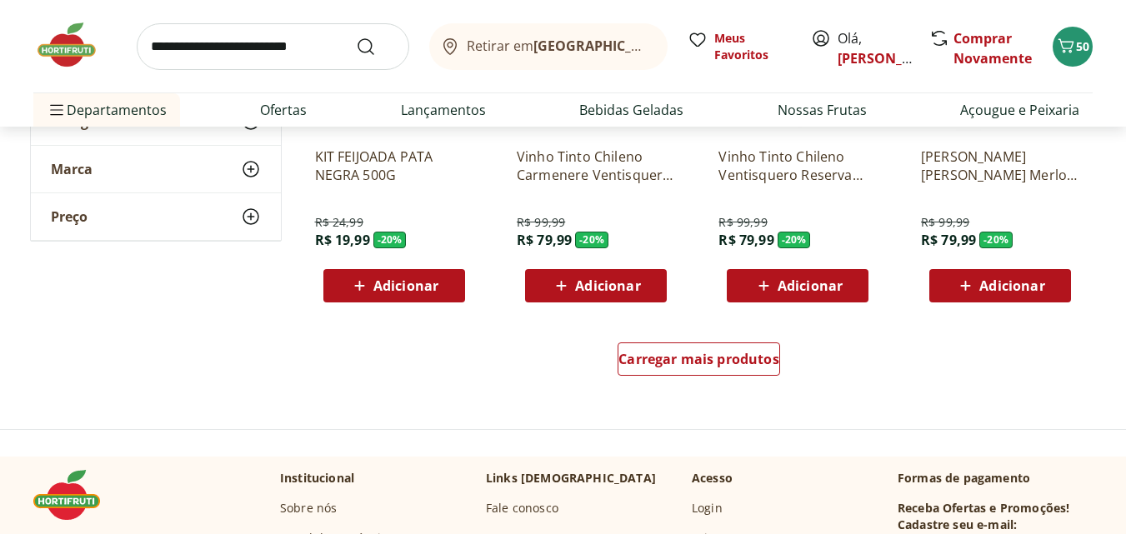
scroll to position [3252, 0]
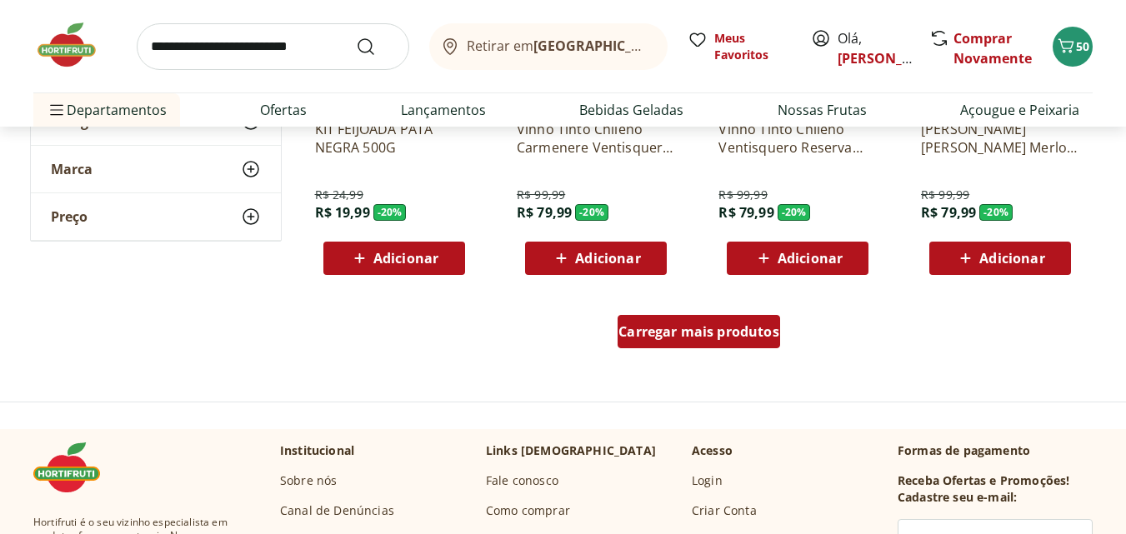
click at [711, 334] on span "Carregar mais produtos" at bounding box center [699, 331] width 161 height 13
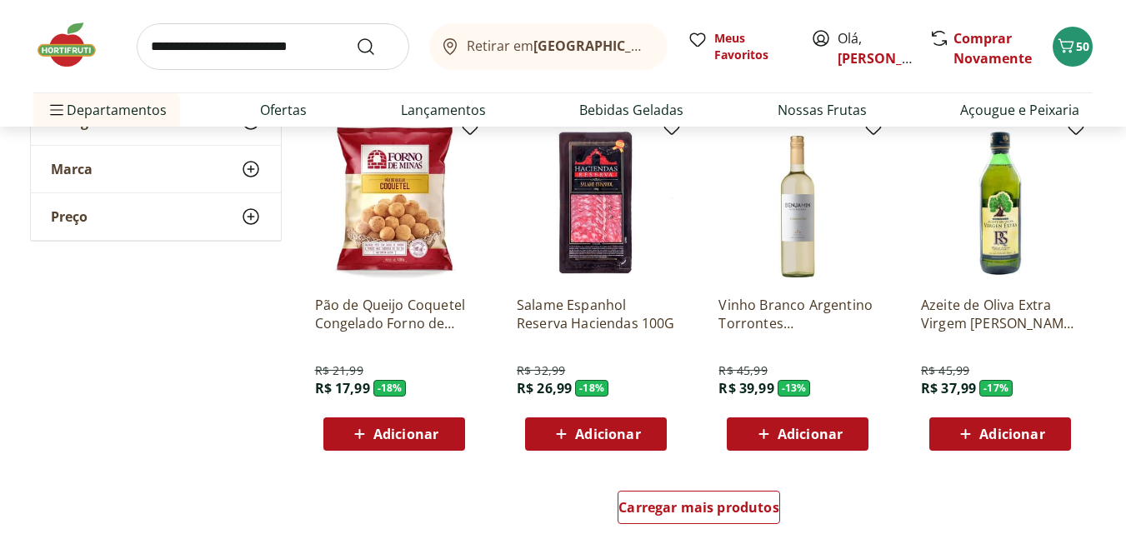
scroll to position [4252, 0]
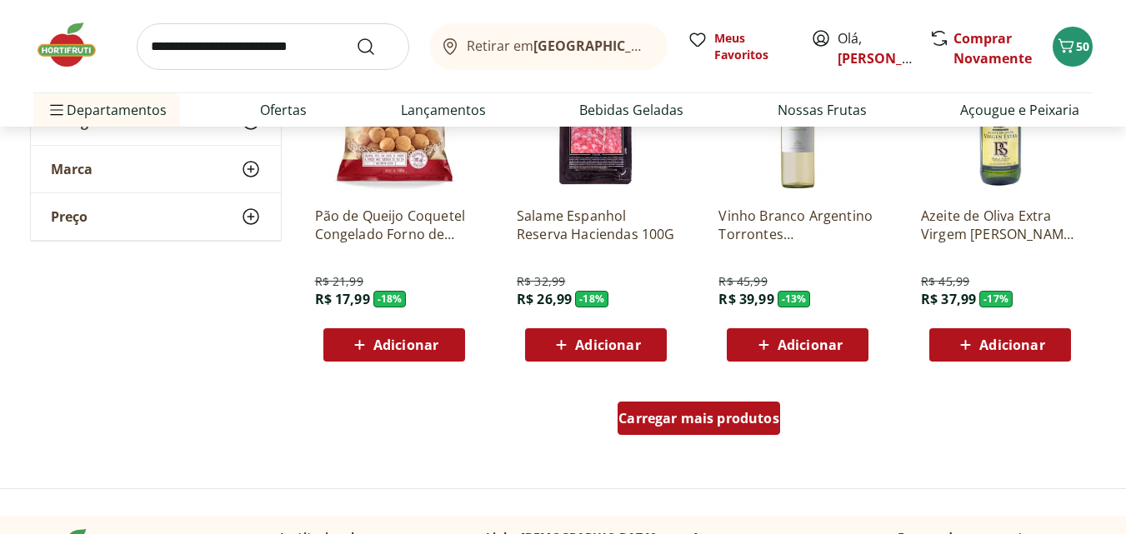
click at [745, 414] on span "Carregar mais produtos" at bounding box center [699, 418] width 161 height 13
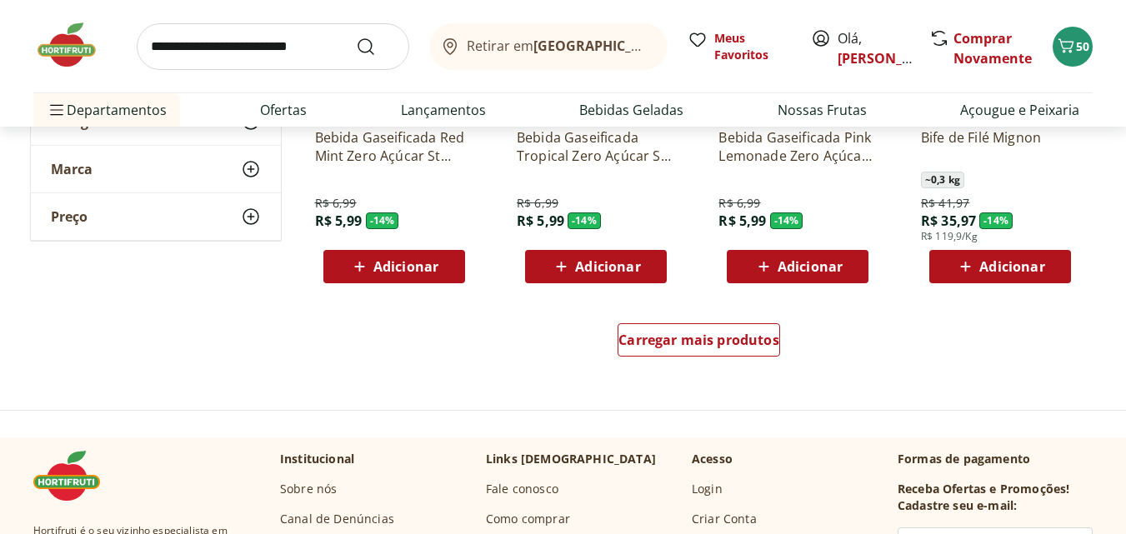
scroll to position [5419, 0]
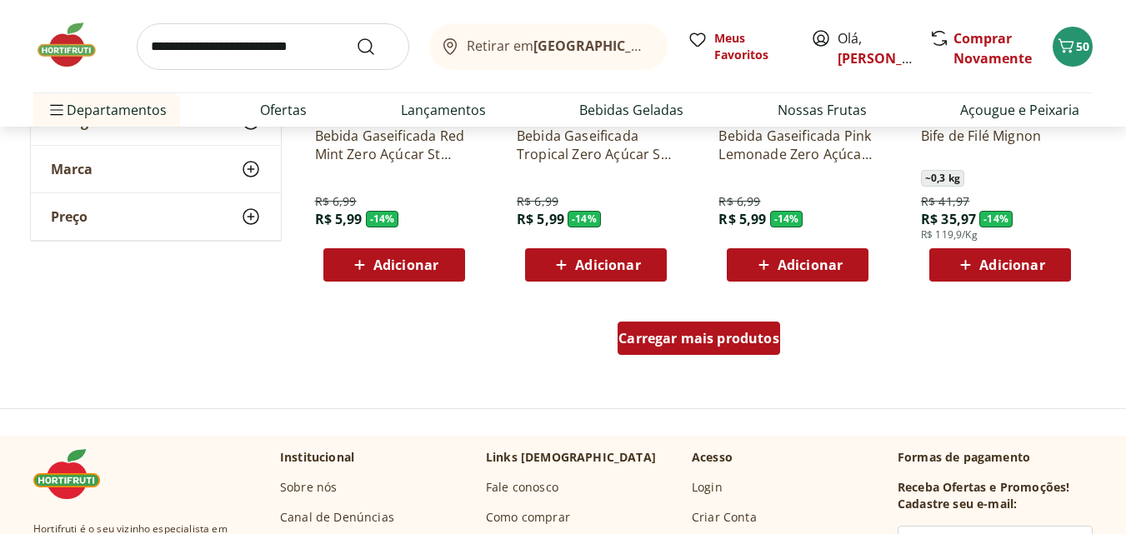
click at [694, 343] on span "Carregar mais produtos" at bounding box center [699, 338] width 161 height 13
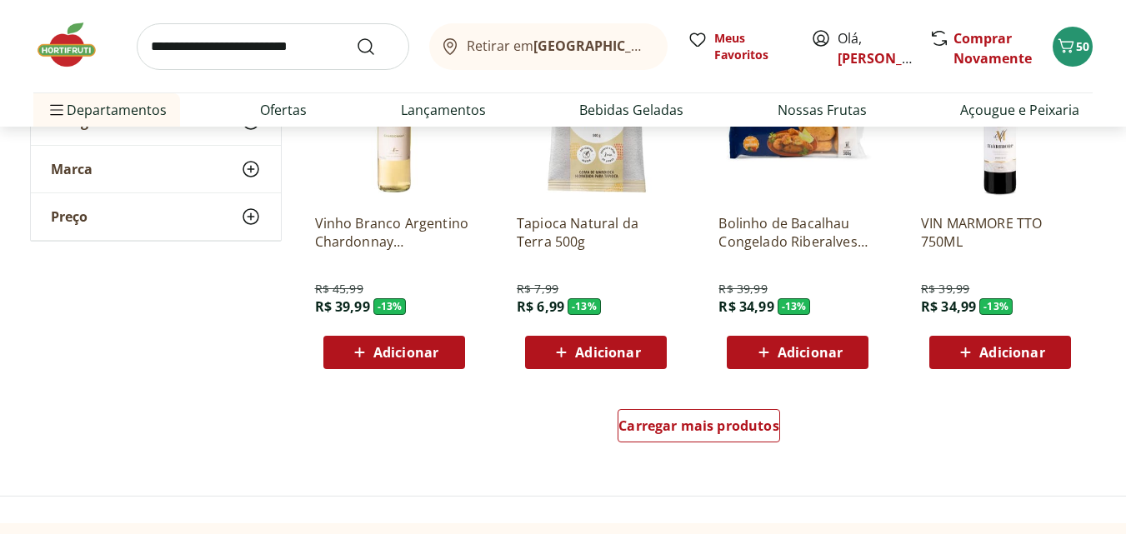
scroll to position [6503, 0]
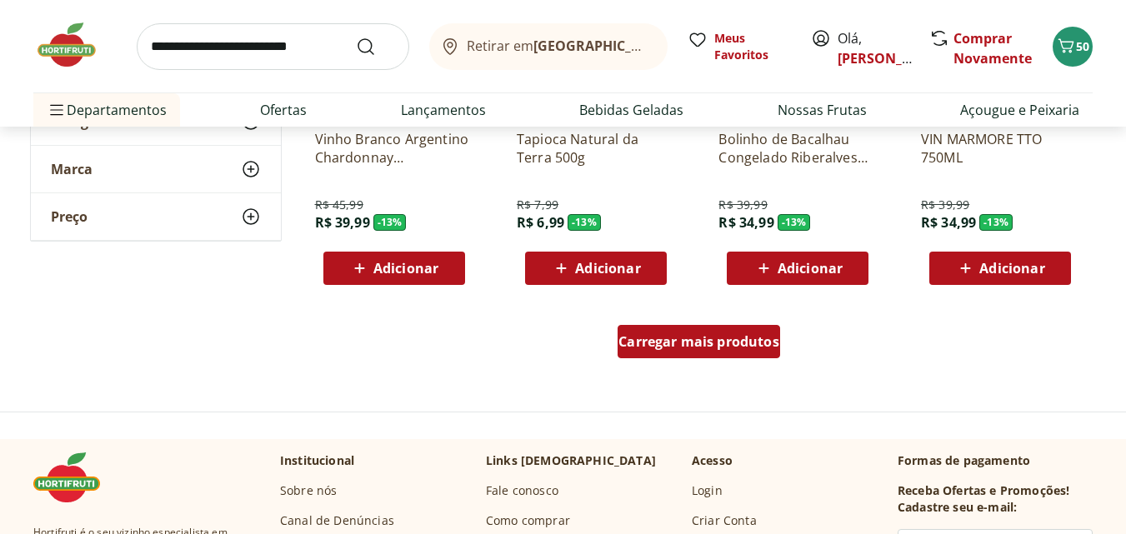
click at [740, 349] on span "Carregar mais produtos" at bounding box center [699, 341] width 161 height 13
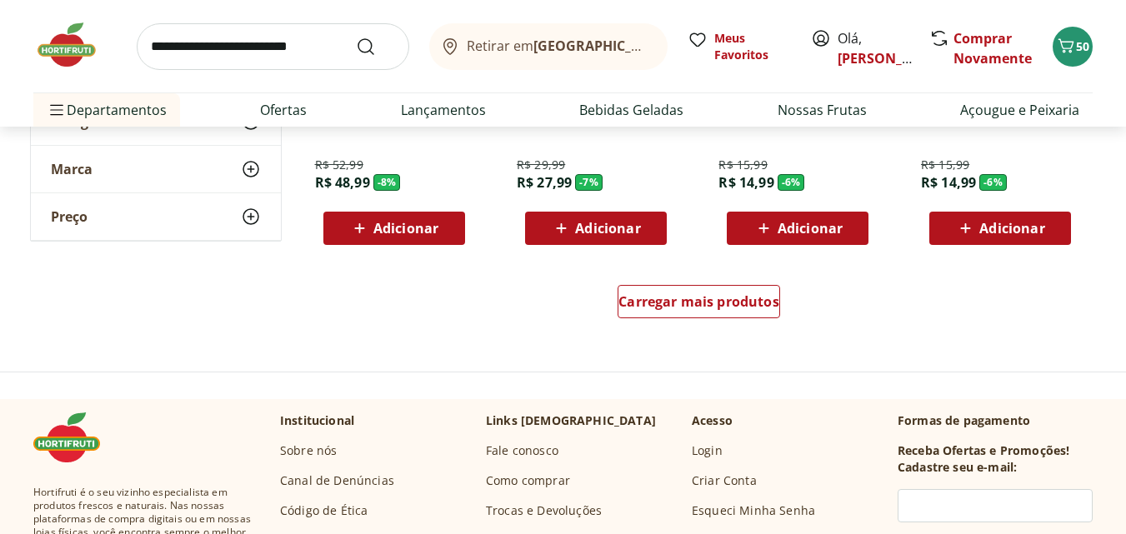
scroll to position [7671, 0]
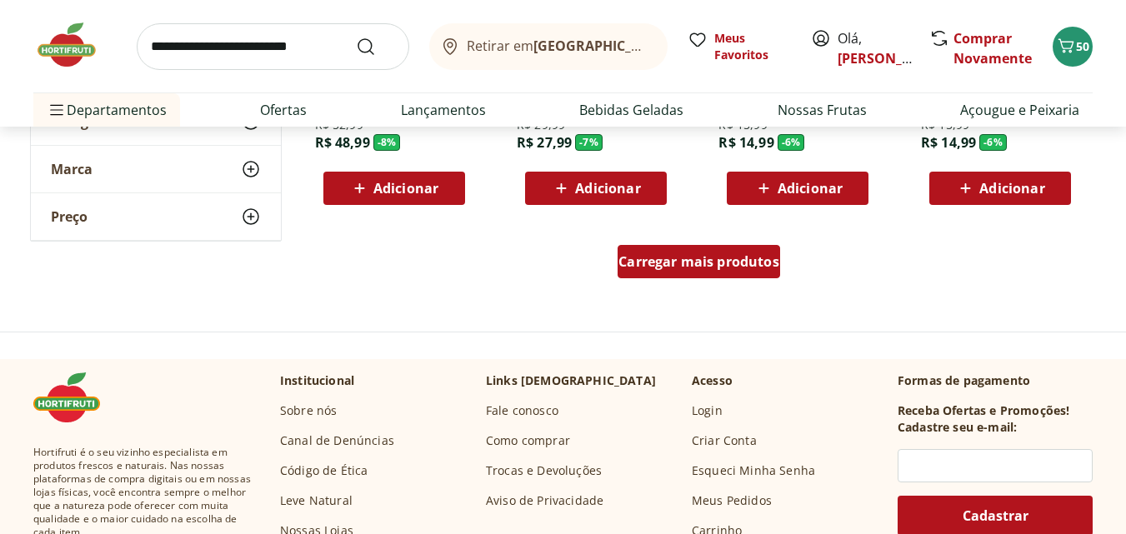
click at [690, 255] on span "Carregar mais produtos" at bounding box center [699, 261] width 161 height 13
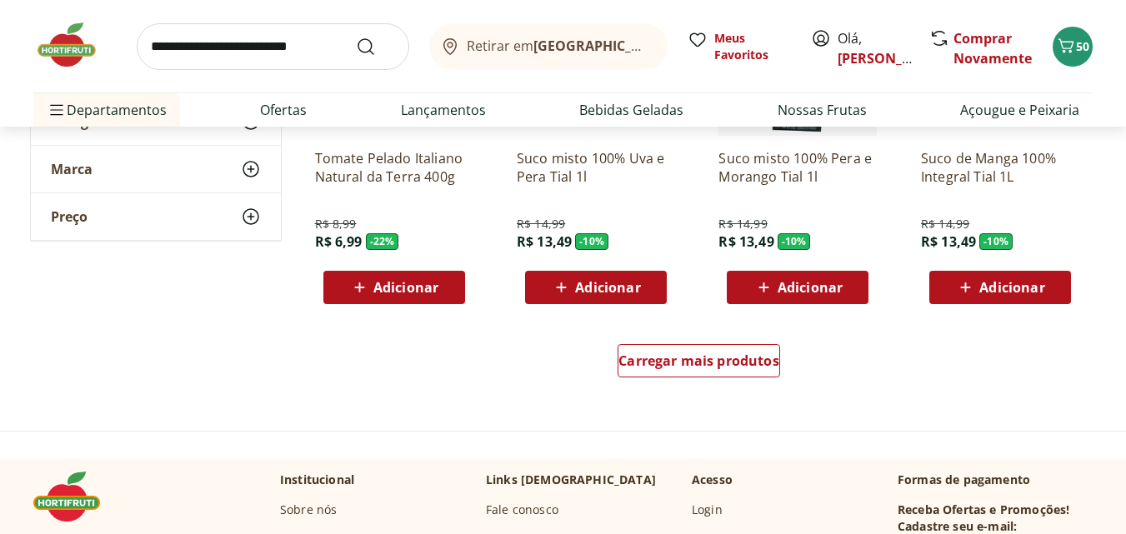
scroll to position [8671, 0]
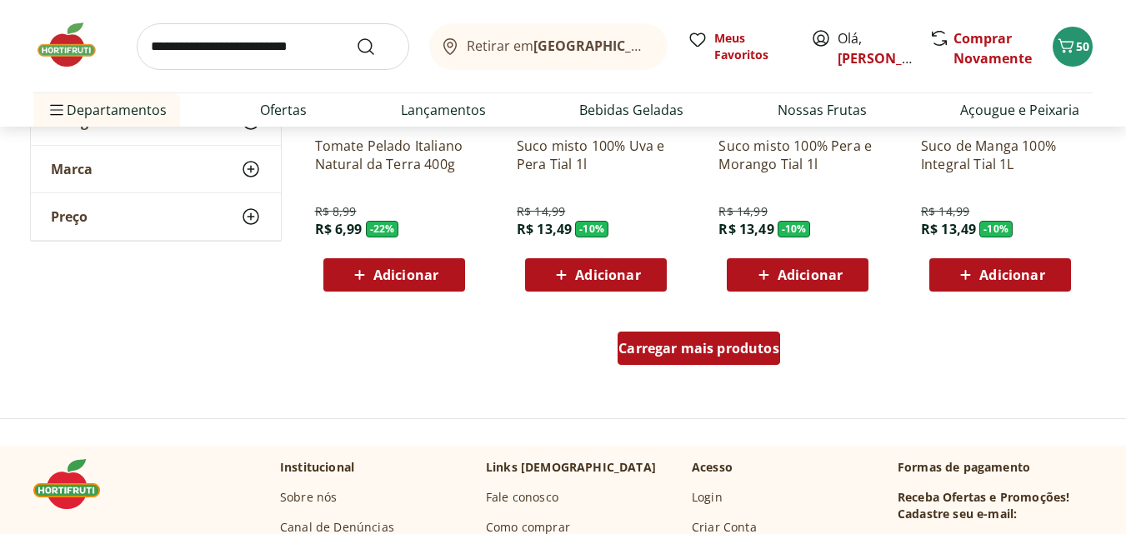
click at [732, 355] on span "Carregar mais produtos" at bounding box center [699, 348] width 161 height 13
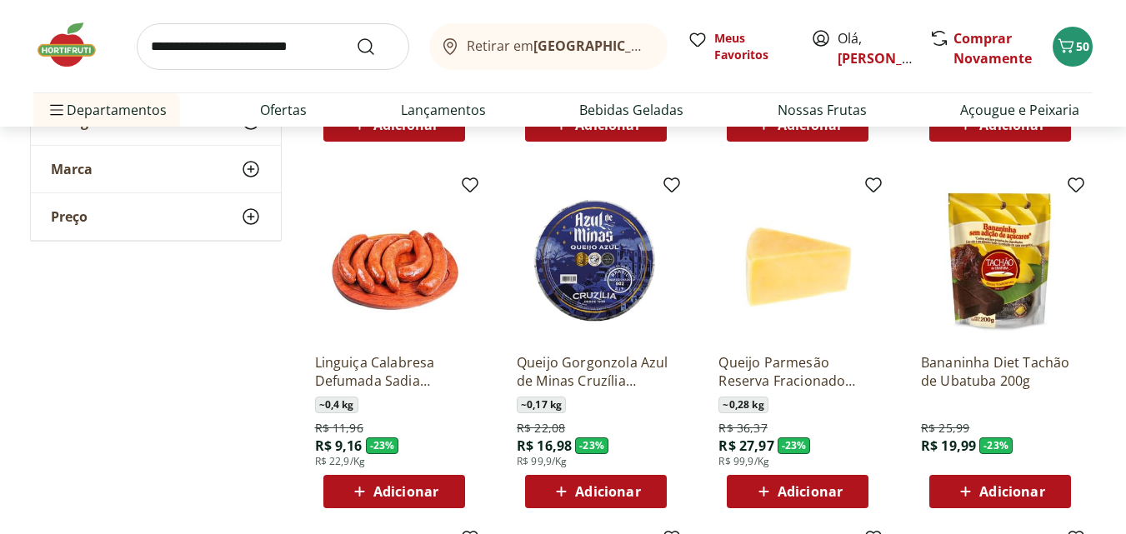
scroll to position [1834, 0]
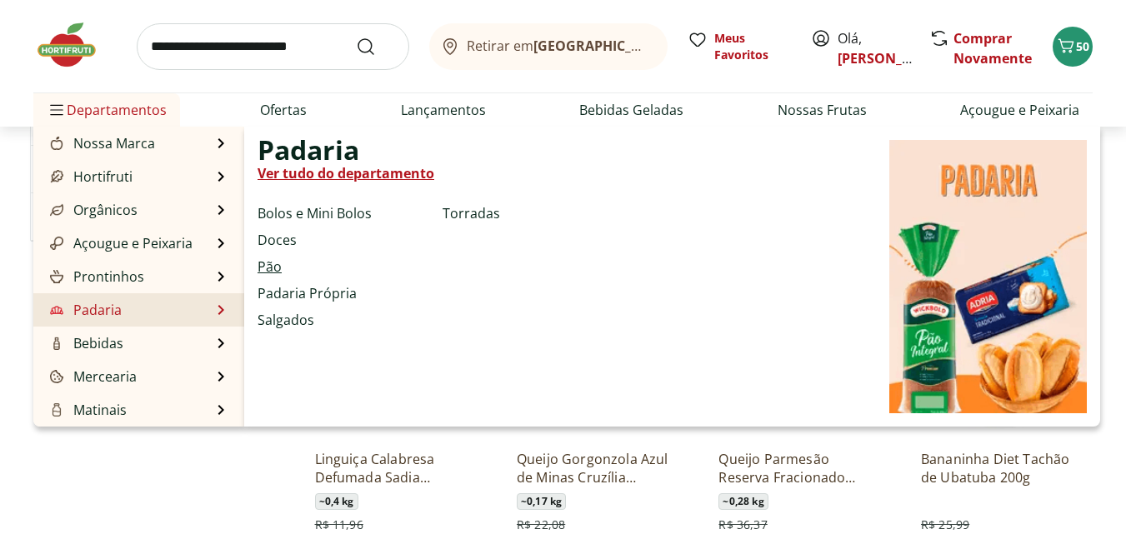
click at [279, 264] on link "Pão" at bounding box center [270, 267] width 24 height 20
select select "**********"
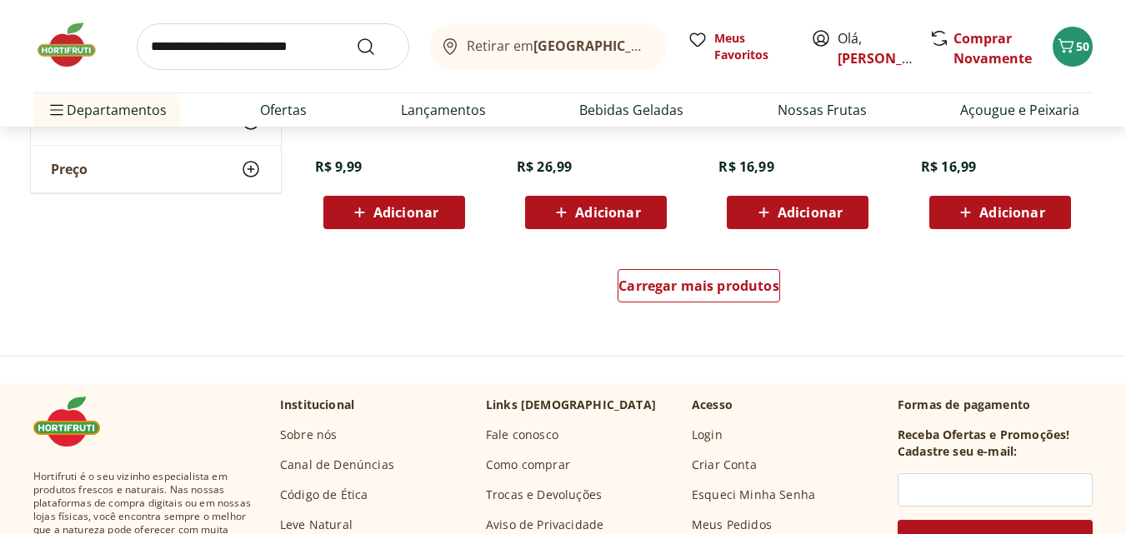
scroll to position [1167, 0]
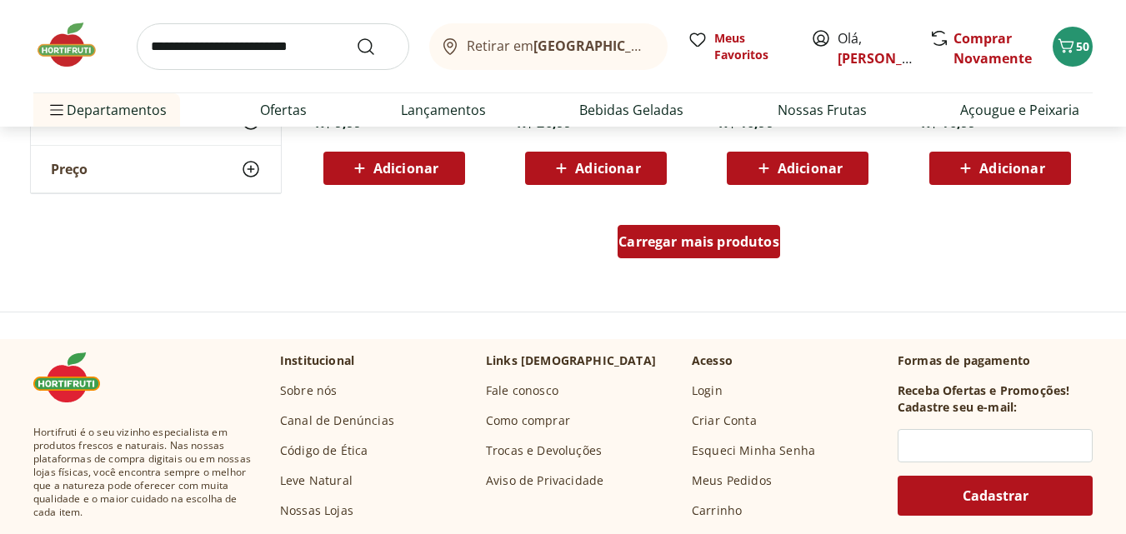
click at [670, 243] on span "Carregar mais produtos" at bounding box center [699, 241] width 161 height 13
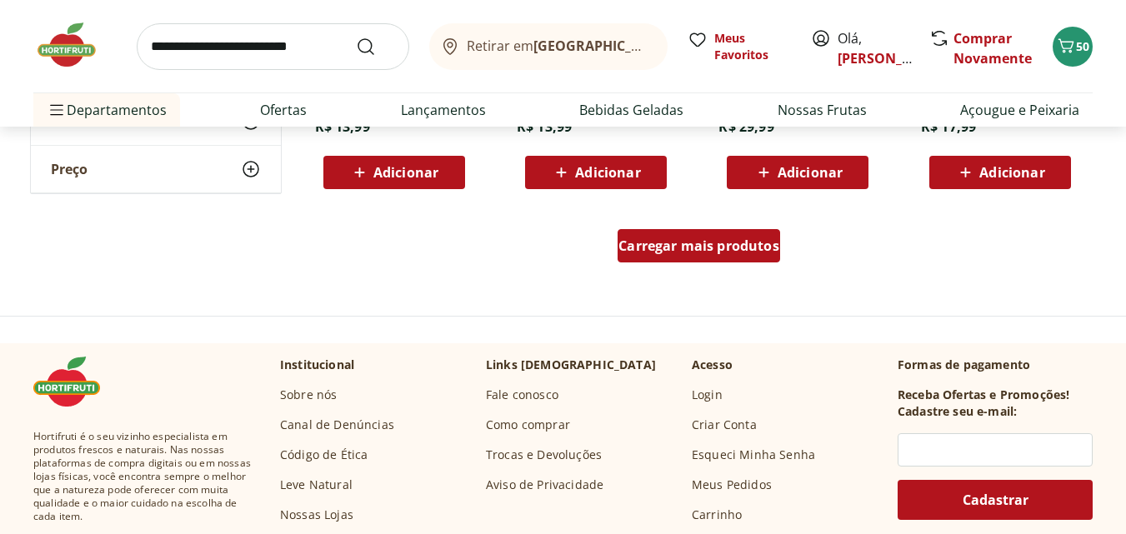
scroll to position [2251, 0]
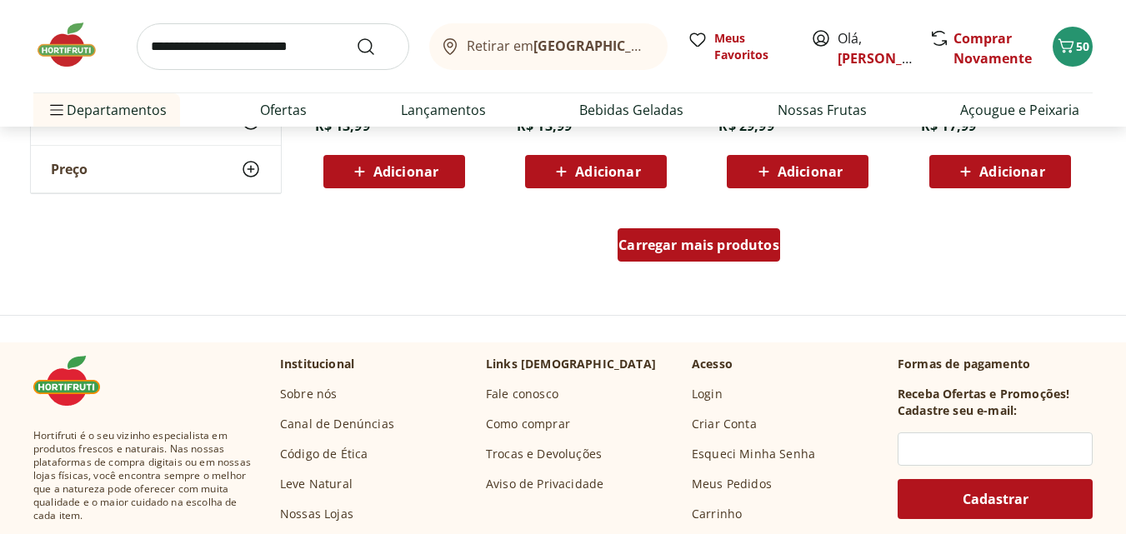
click at [675, 252] on span "Carregar mais produtos" at bounding box center [699, 244] width 161 height 13
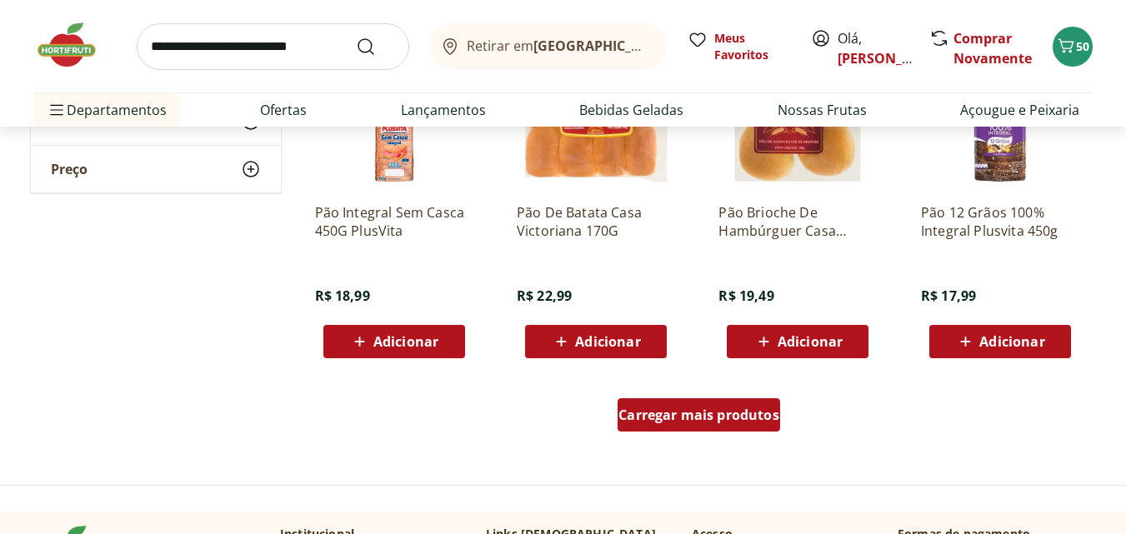
scroll to position [3252, 0]
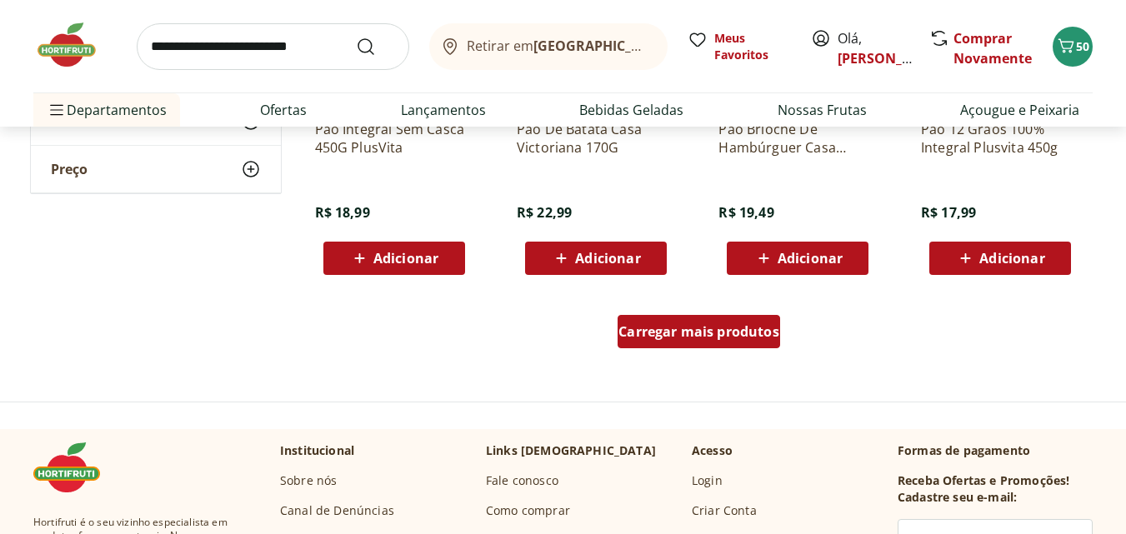
click at [666, 334] on span "Carregar mais produtos" at bounding box center [699, 331] width 161 height 13
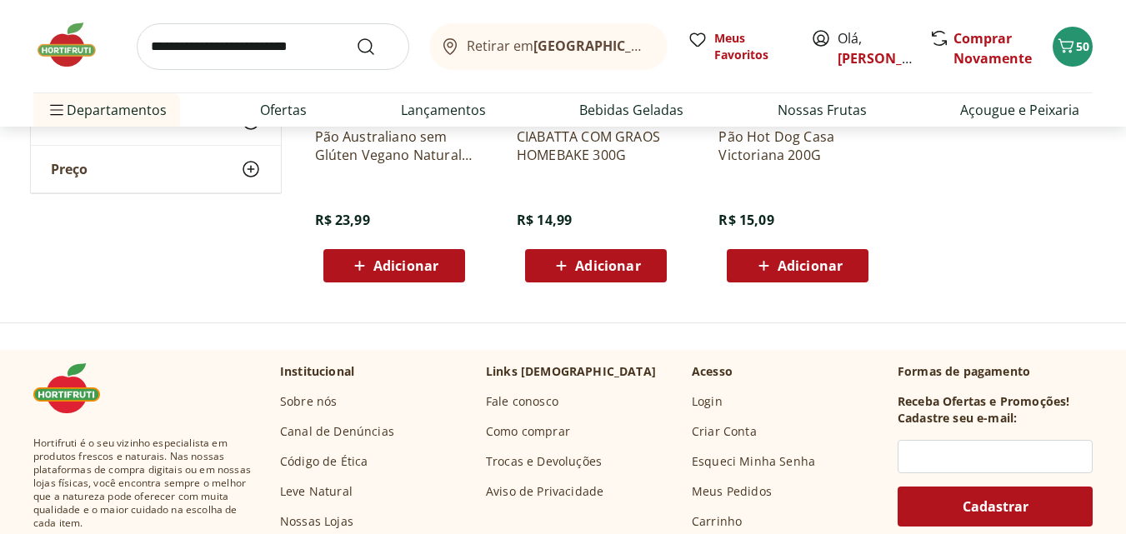
scroll to position [4336, 0]
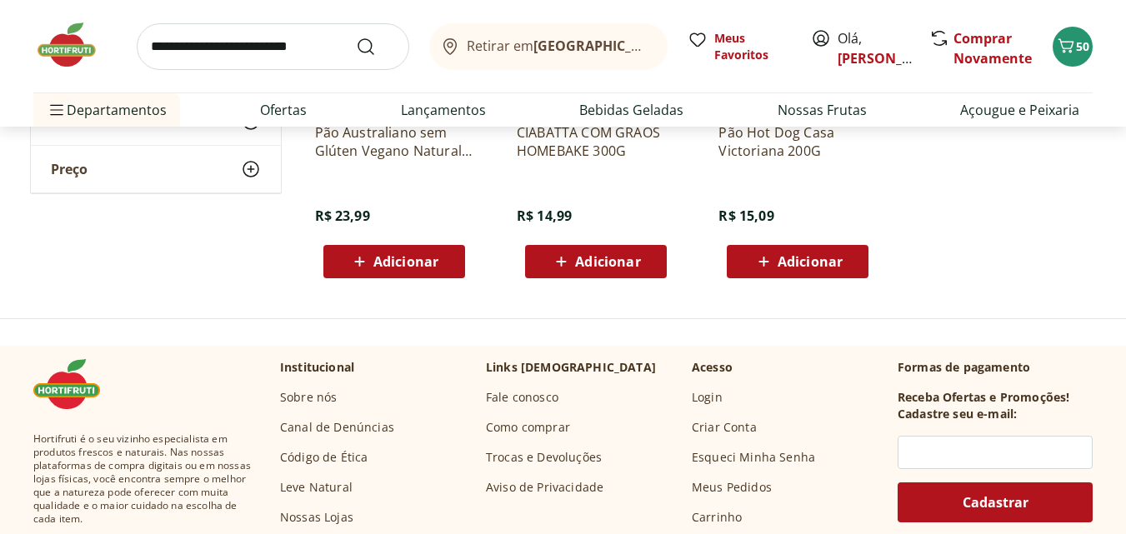
click at [267, 50] on input "search" at bounding box center [273, 46] width 273 height 47
type input "******"
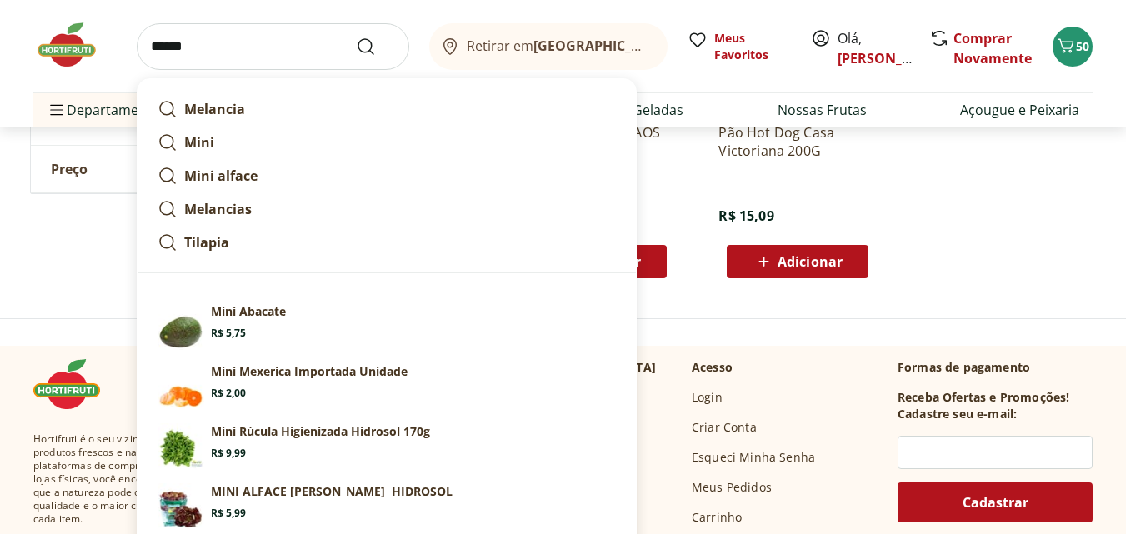
click button "Submit Search" at bounding box center [376, 47] width 40 height 20
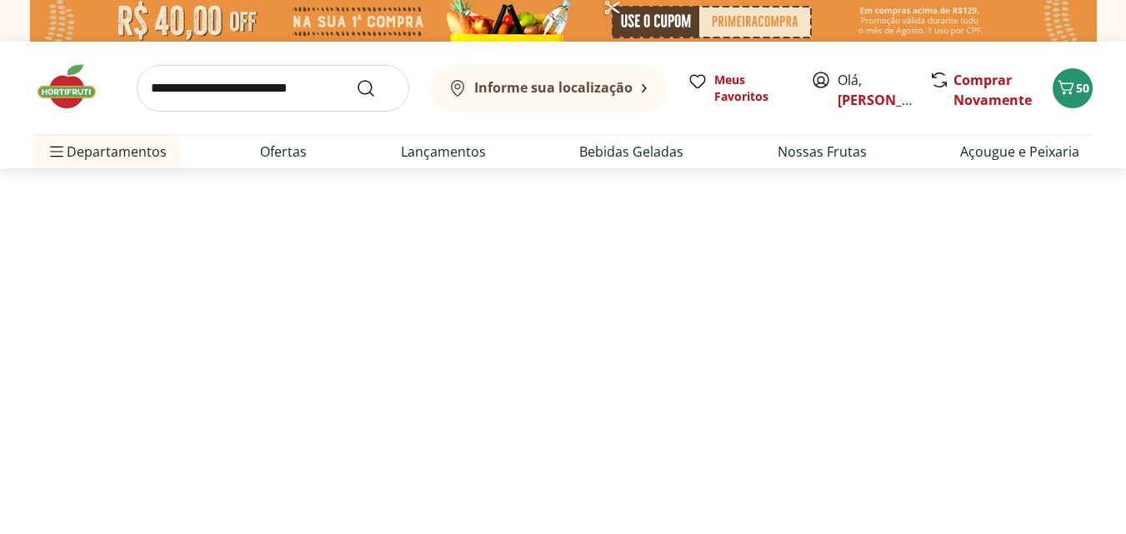
select select "**********"
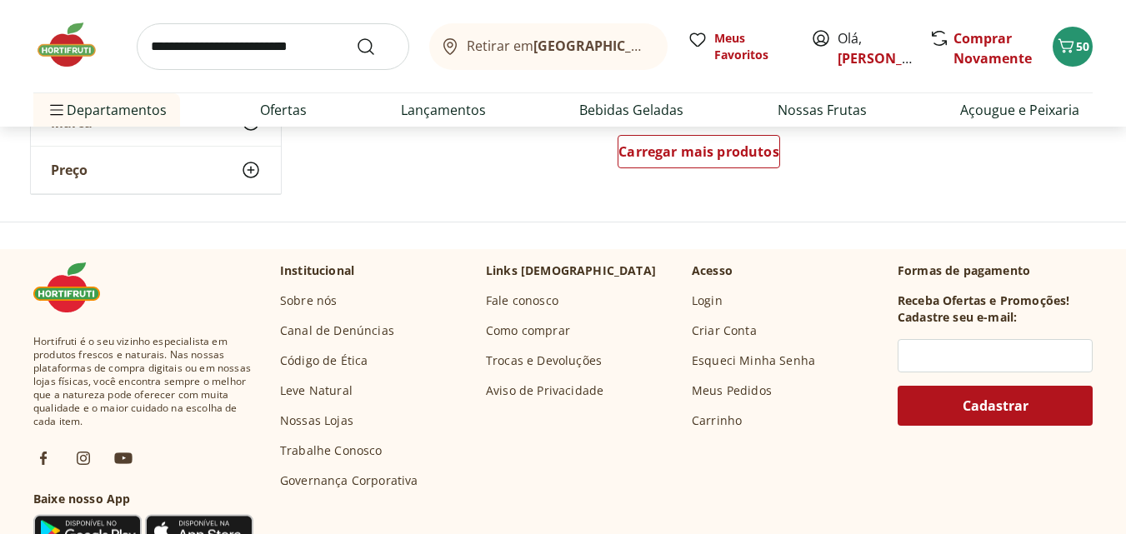
scroll to position [1334, 0]
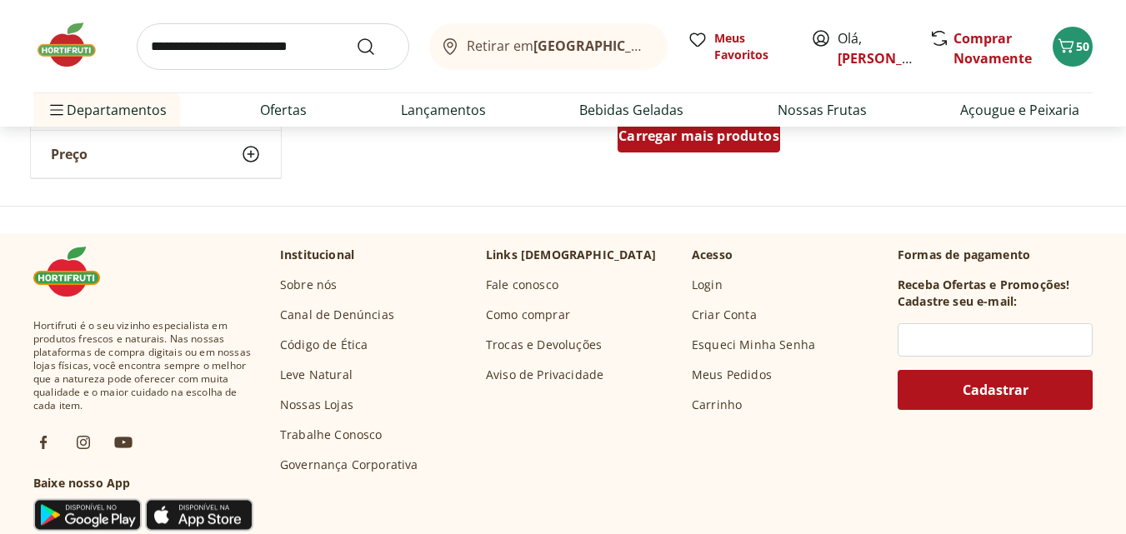
click at [685, 145] on div "Carregar mais produtos" at bounding box center [699, 135] width 163 height 33
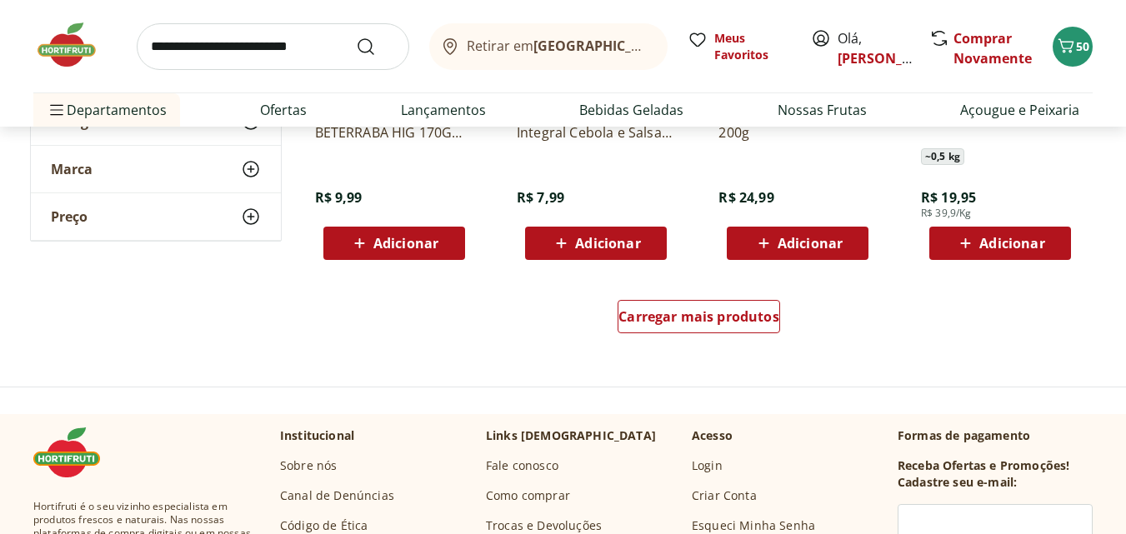
scroll to position [2335, 0]
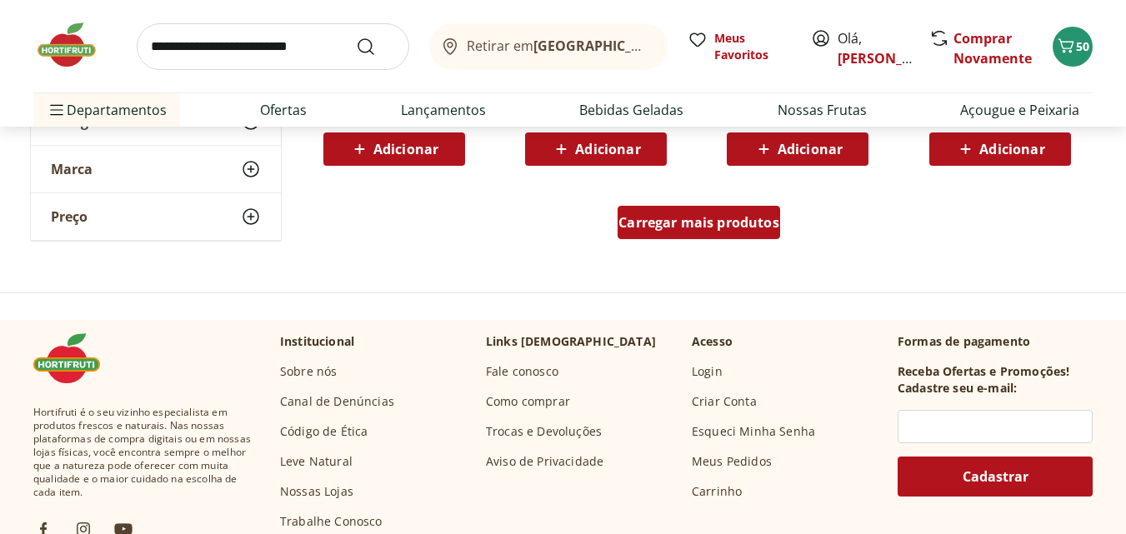
click at [685, 217] on span "Carregar mais produtos" at bounding box center [699, 222] width 161 height 13
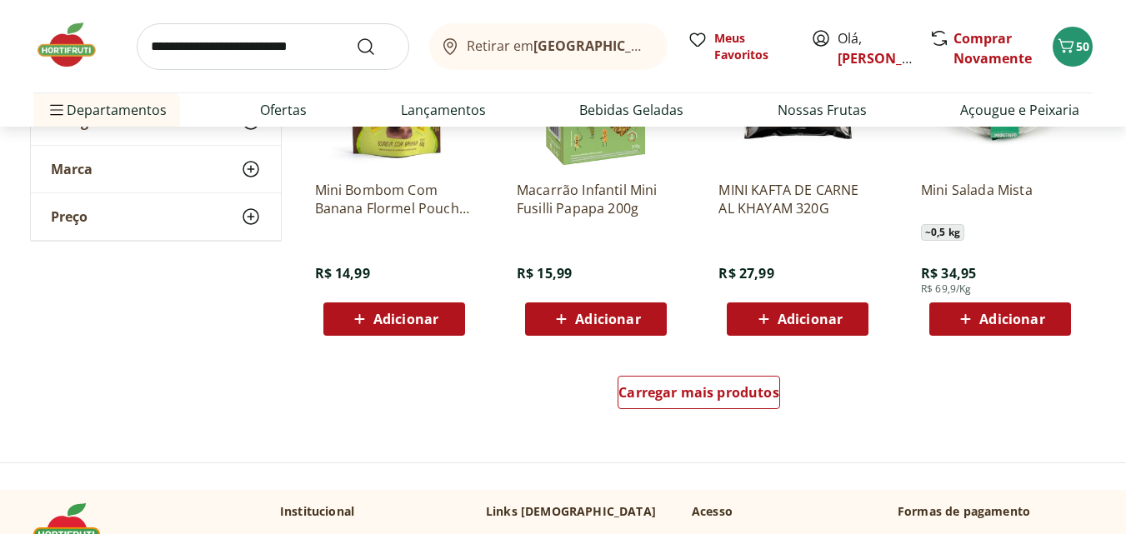
scroll to position [3335, 0]
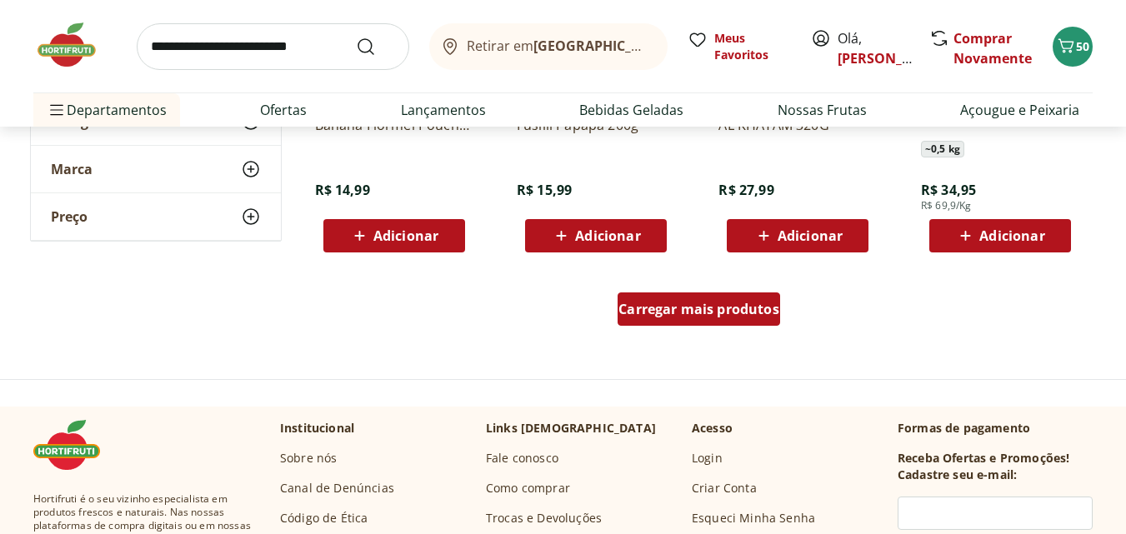
click at [686, 310] on span "Carregar mais produtos" at bounding box center [699, 309] width 161 height 13
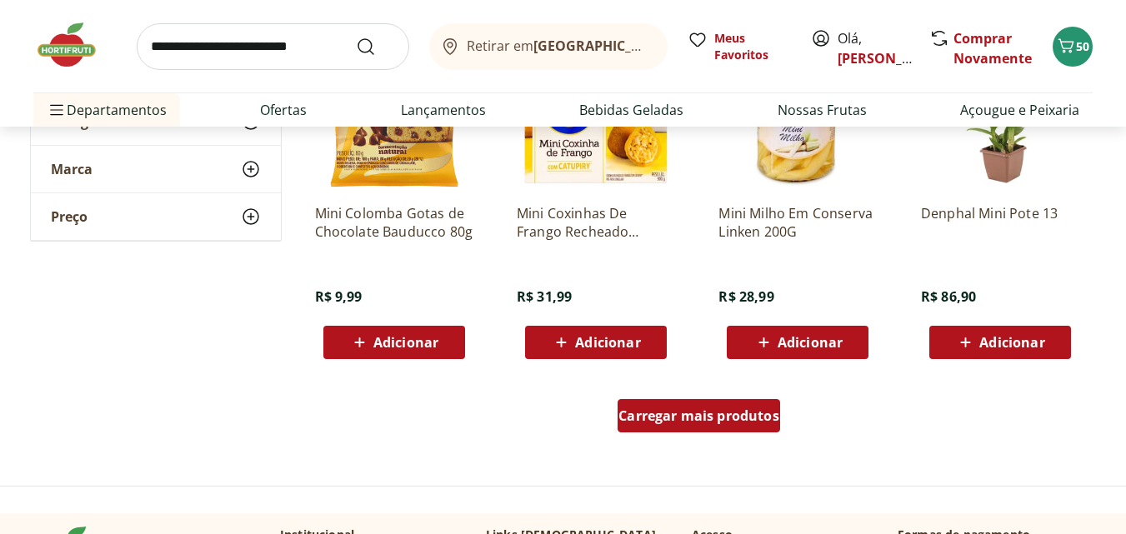
scroll to position [4336, 0]
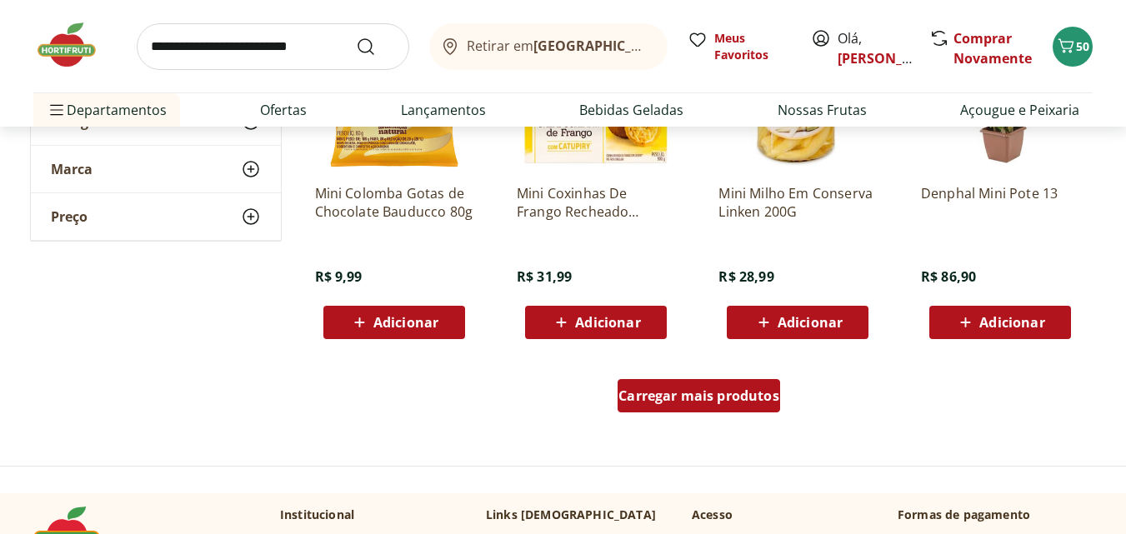
click at [689, 389] on span "Carregar mais produtos" at bounding box center [699, 395] width 161 height 13
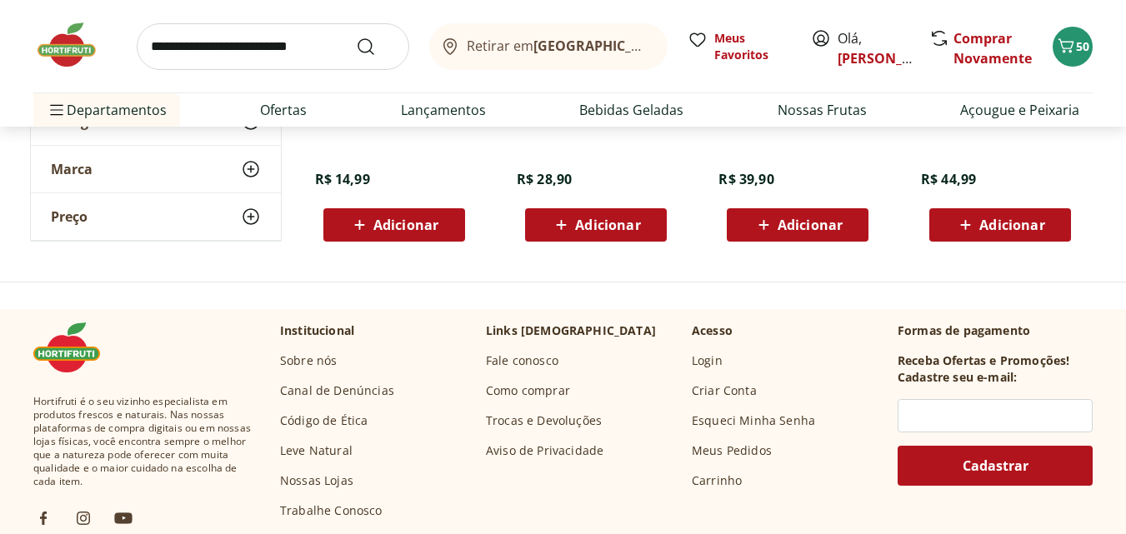
scroll to position [4836, 0]
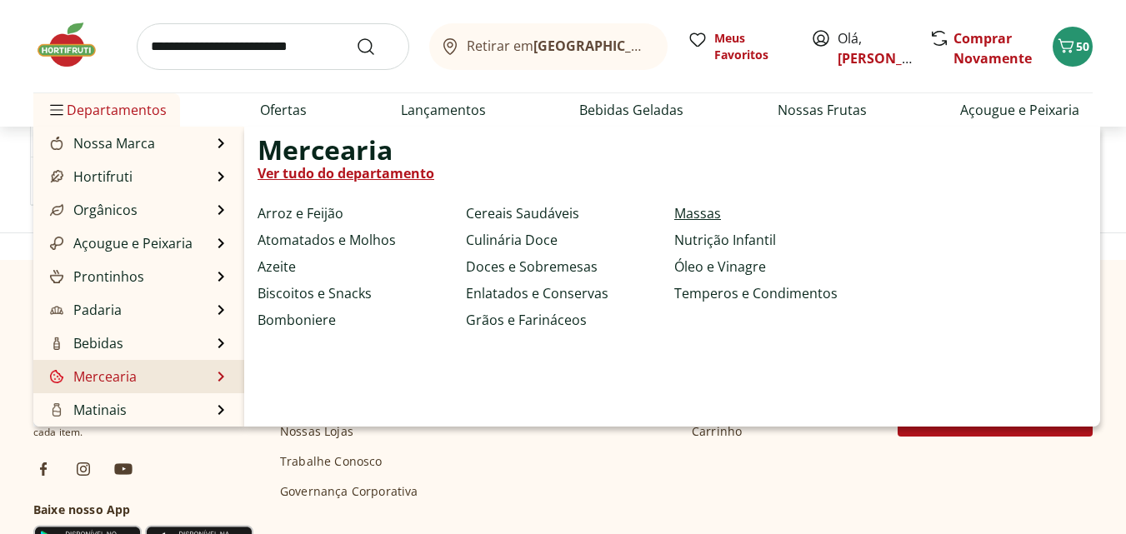
click at [704, 209] on link "Massas" at bounding box center [698, 213] width 47 height 20
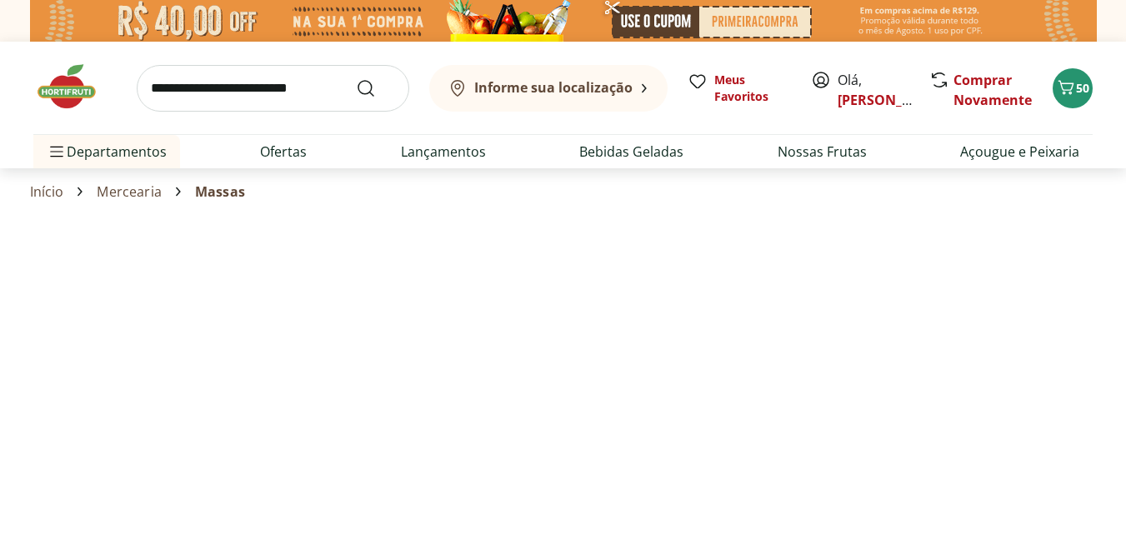
select select "**********"
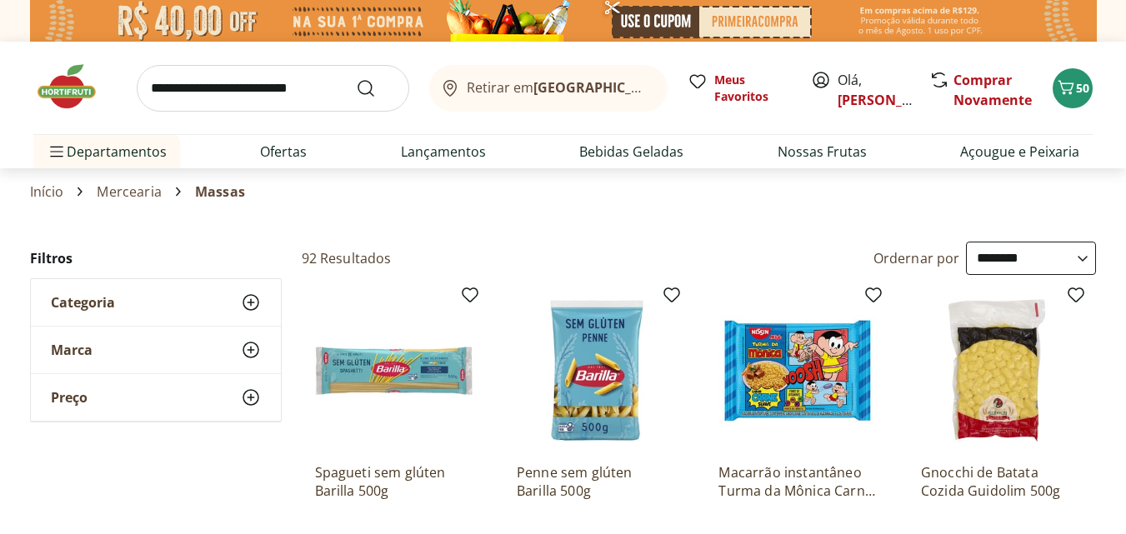
select select "**********"
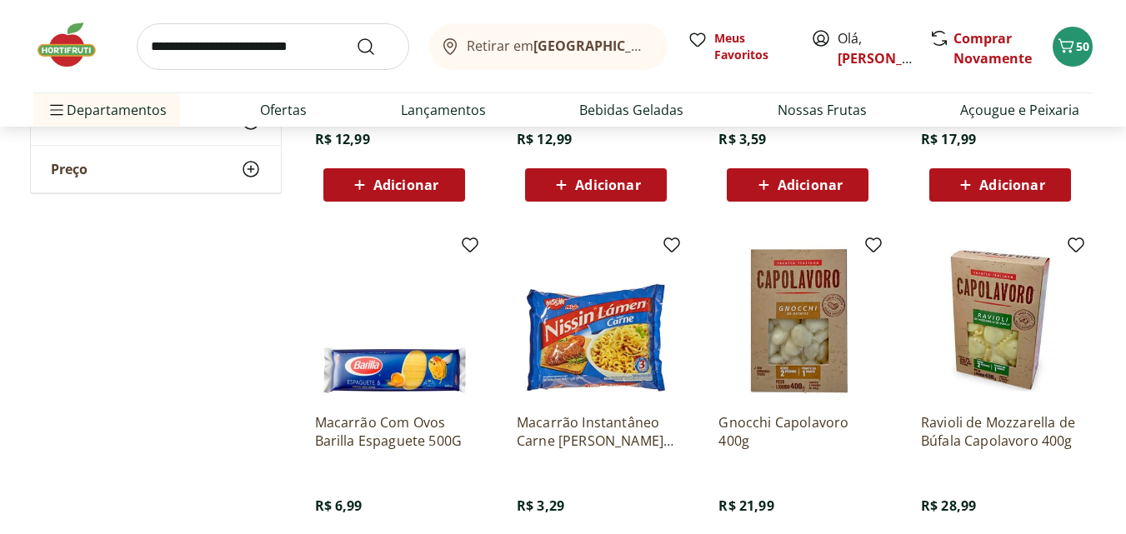
scroll to position [500, 0]
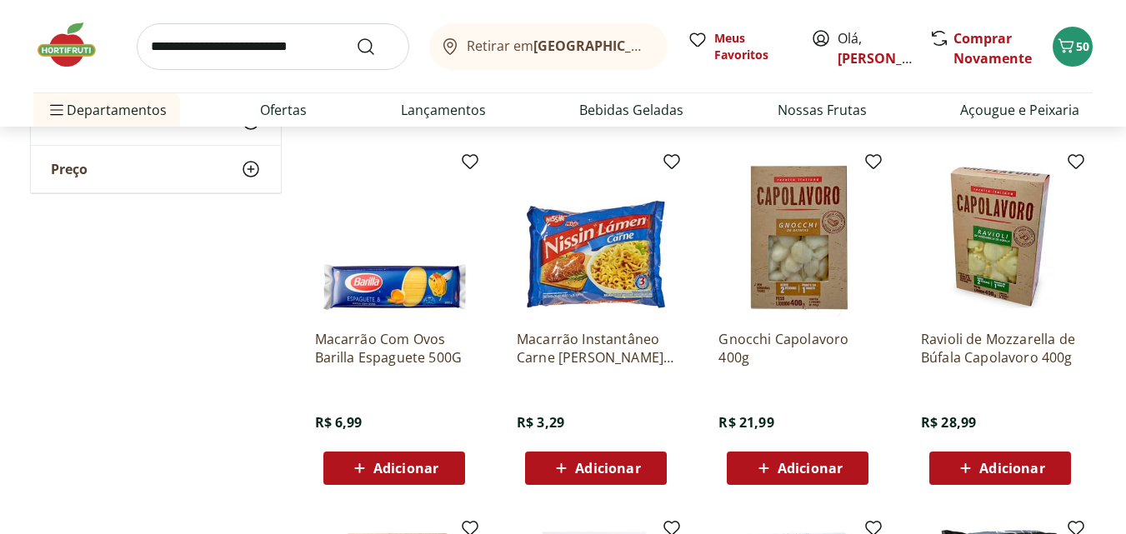
click at [1021, 462] on span "Adicionar" at bounding box center [1012, 468] width 65 height 13
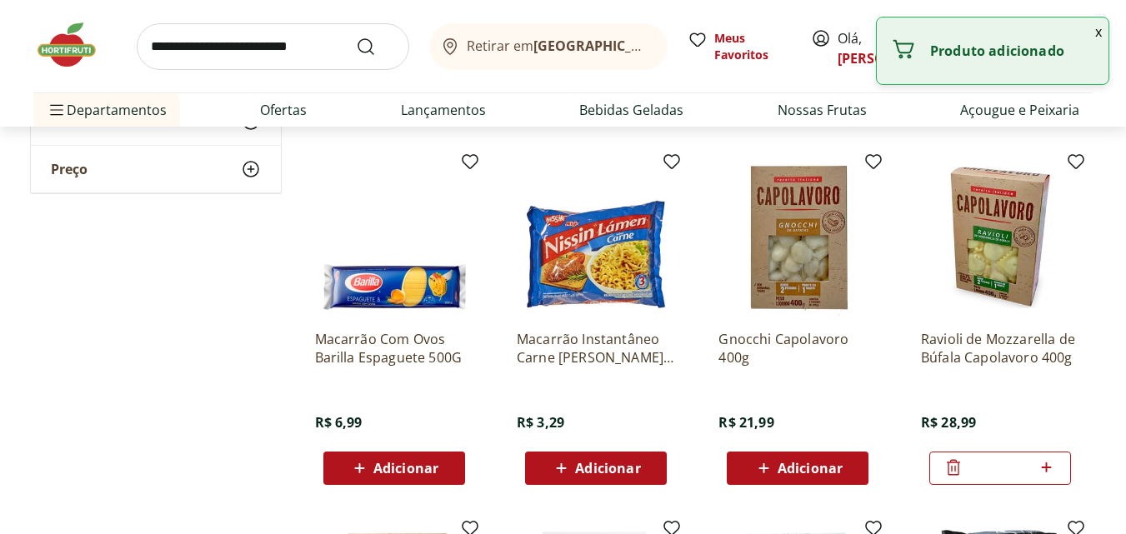
click at [1047, 465] on icon at bounding box center [1047, 468] width 10 height 10
type input "*"
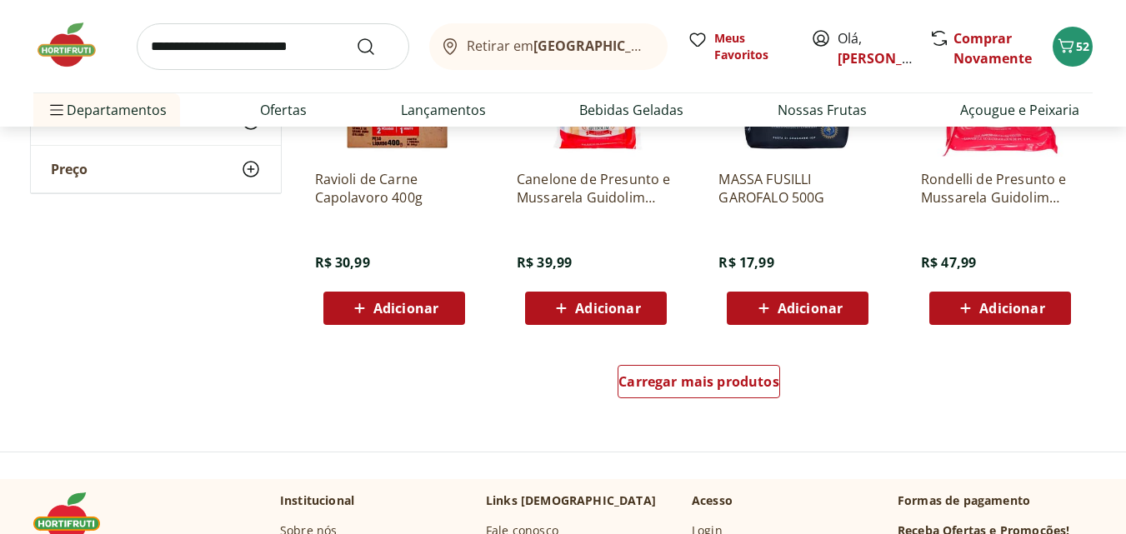
scroll to position [1001, 0]
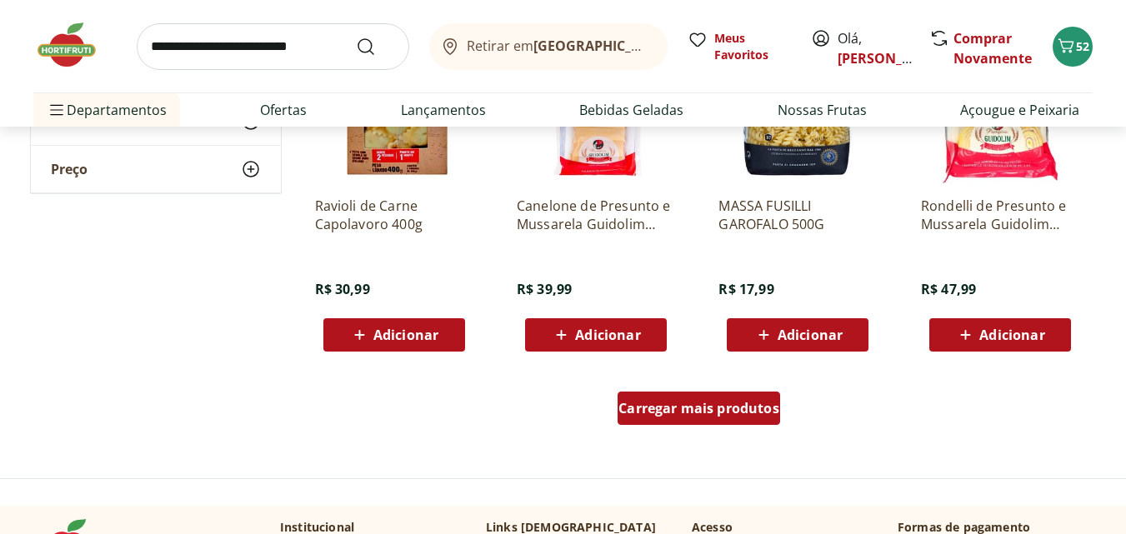
click at [694, 415] on span "Carregar mais produtos" at bounding box center [699, 408] width 161 height 13
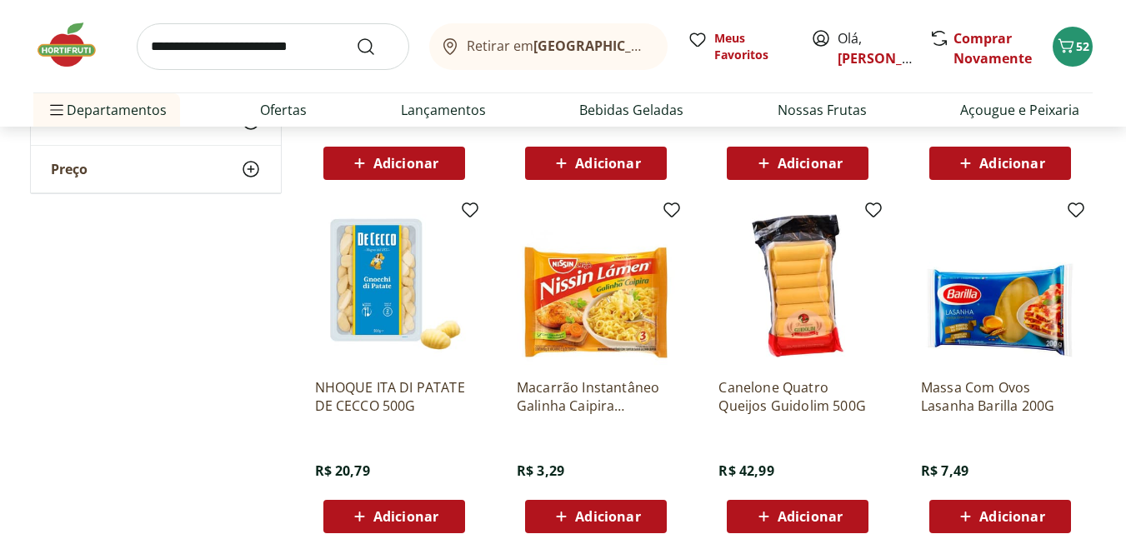
scroll to position [1167, 0]
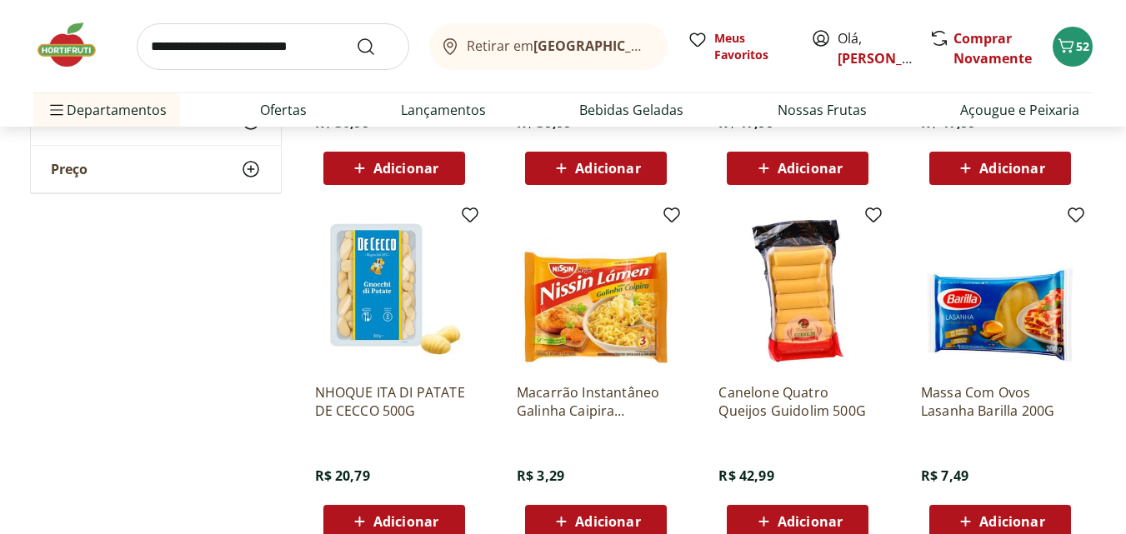
click at [813, 515] on span "Adicionar" at bounding box center [810, 521] width 65 height 13
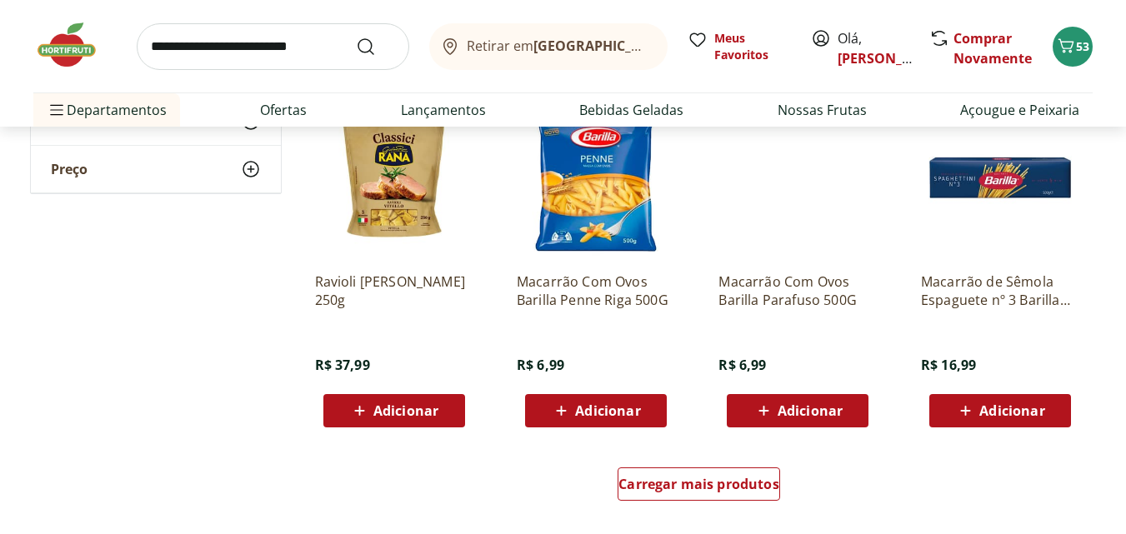
scroll to position [2084, 0]
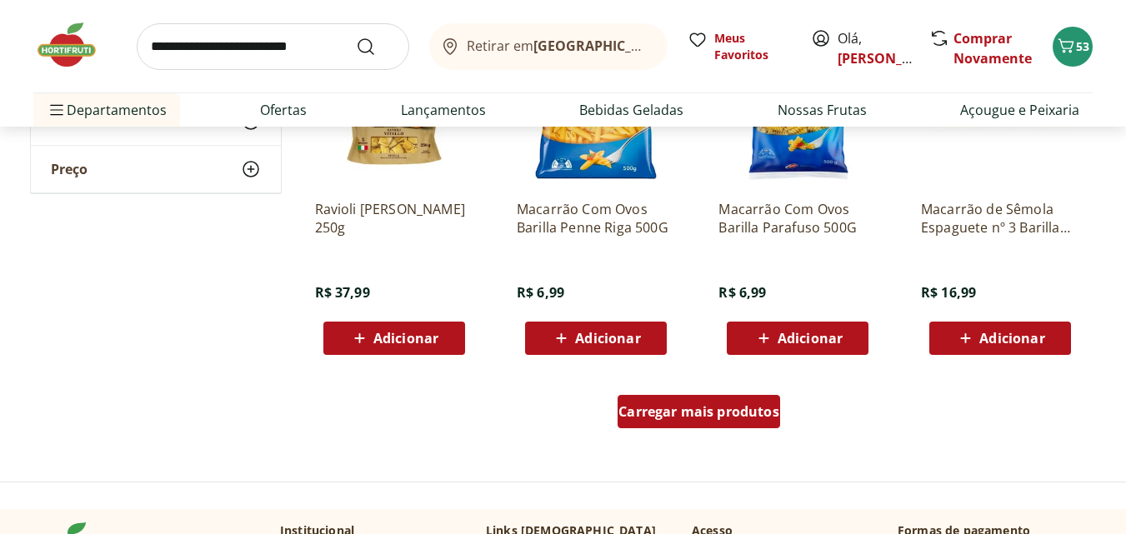
click at [694, 416] on span "Carregar mais produtos" at bounding box center [699, 411] width 161 height 13
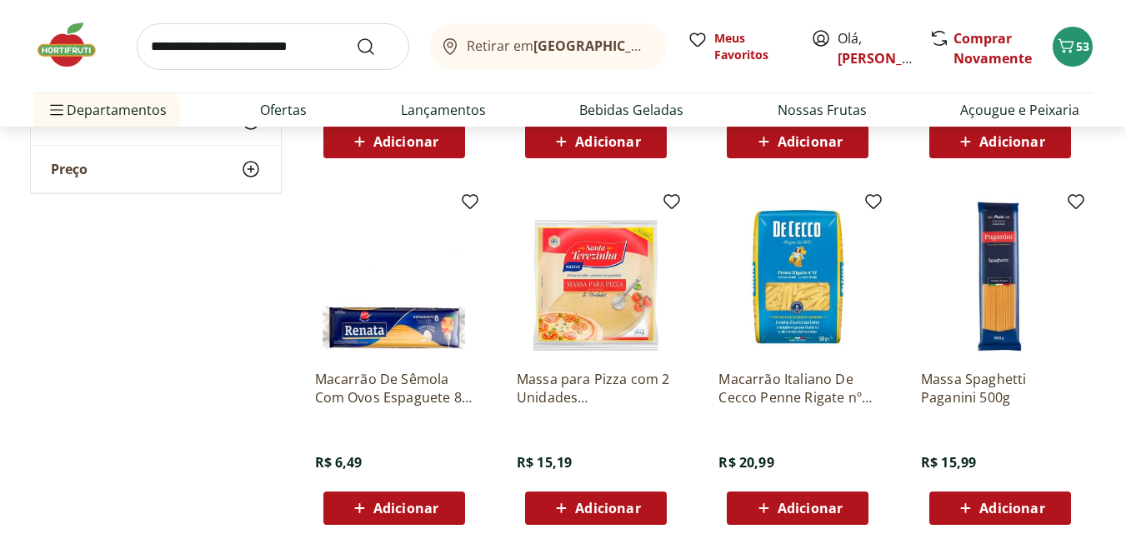
scroll to position [3085, 0]
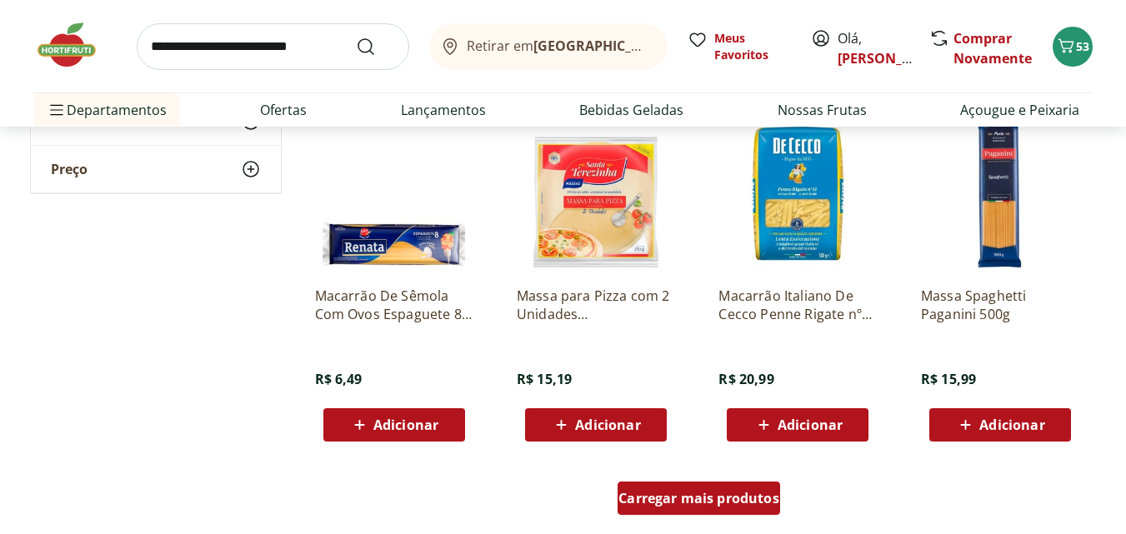
click at [676, 493] on span "Carregar mais produtos" at bounding box center [699, 498] width 161 height 13
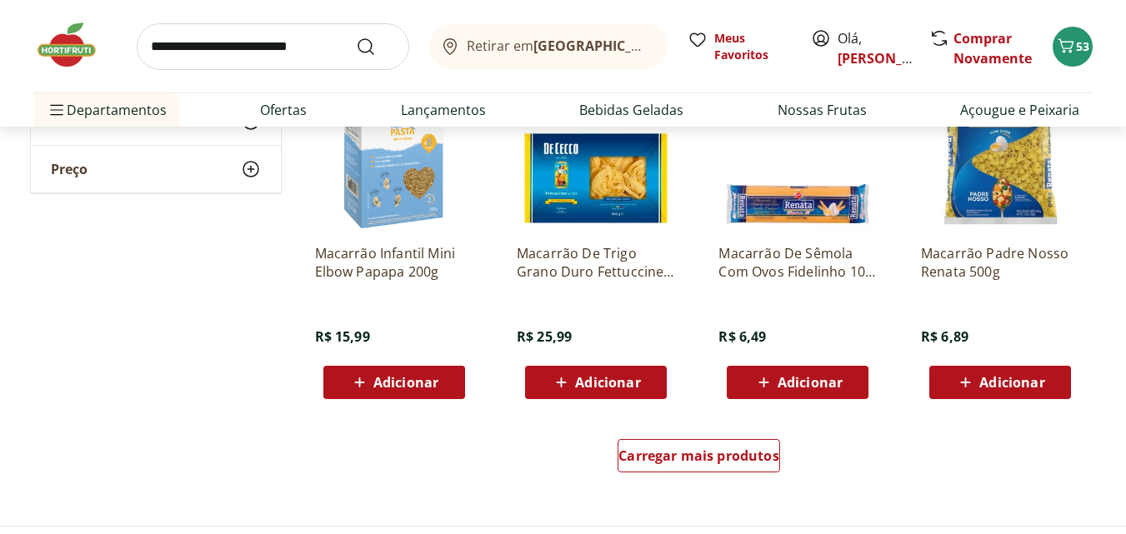
scroll to position [4252, 0]
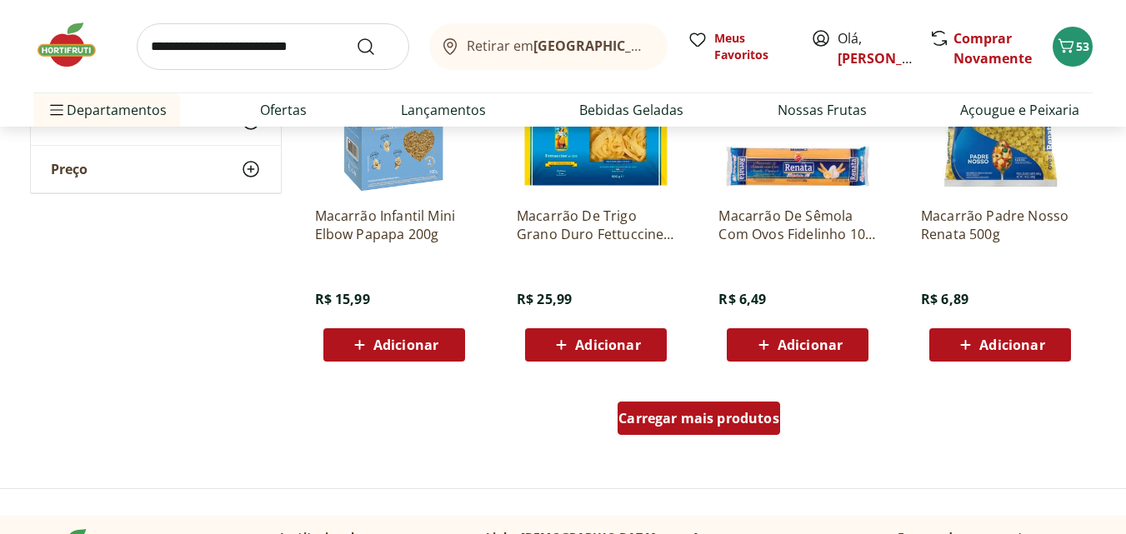
click at [705, 421] on span "Carregar mais produtos" at bounding box center [699, 418] width 161 height 13
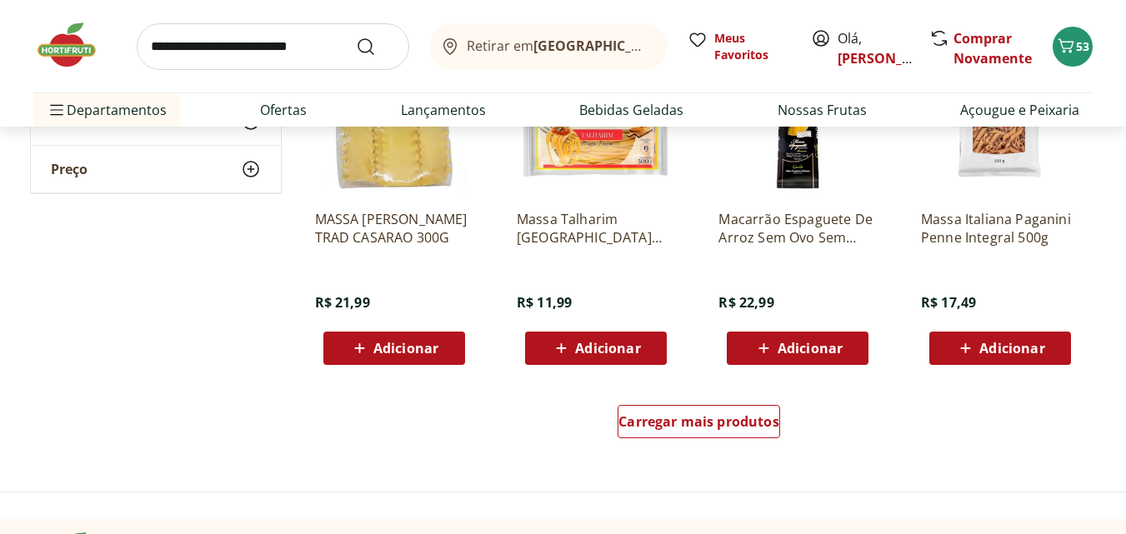
scroll to position [5419, 0]
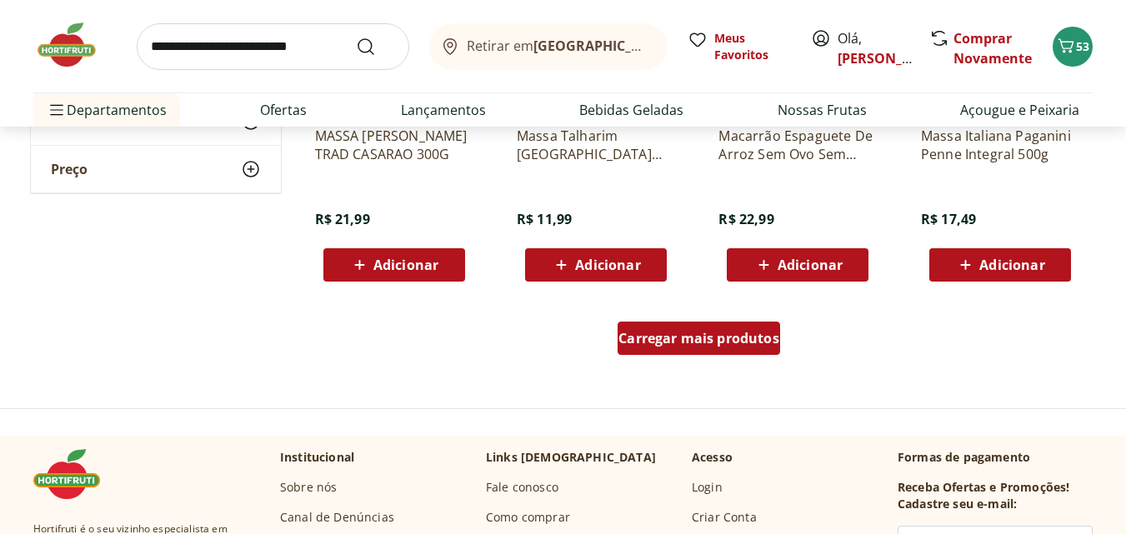
click at [679, 342] on span "Carregar mais produtos" at bounding box center [699, 338] width 161 height 13
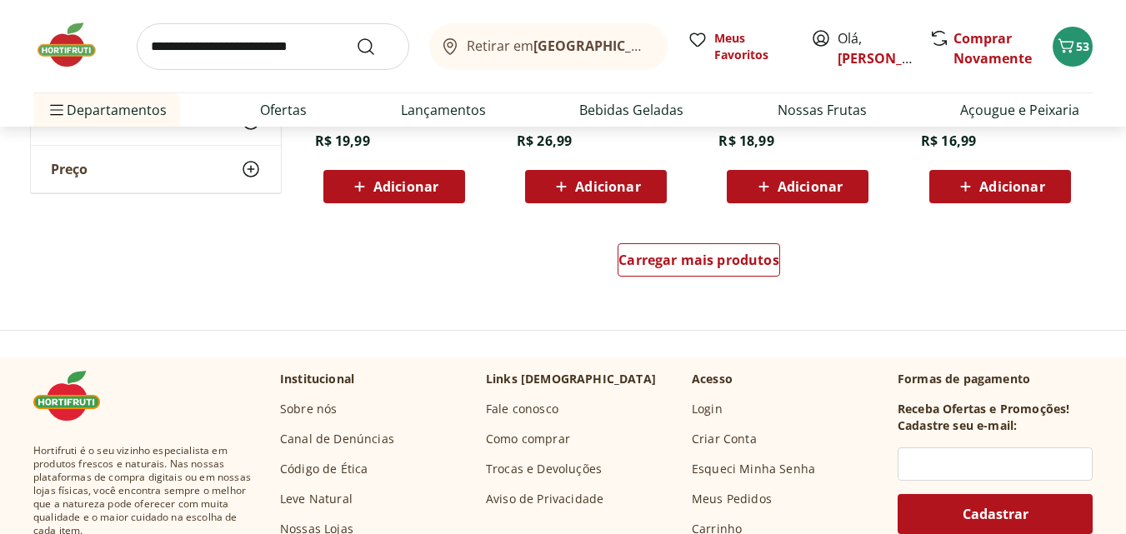
scroll to position [6587, 0]
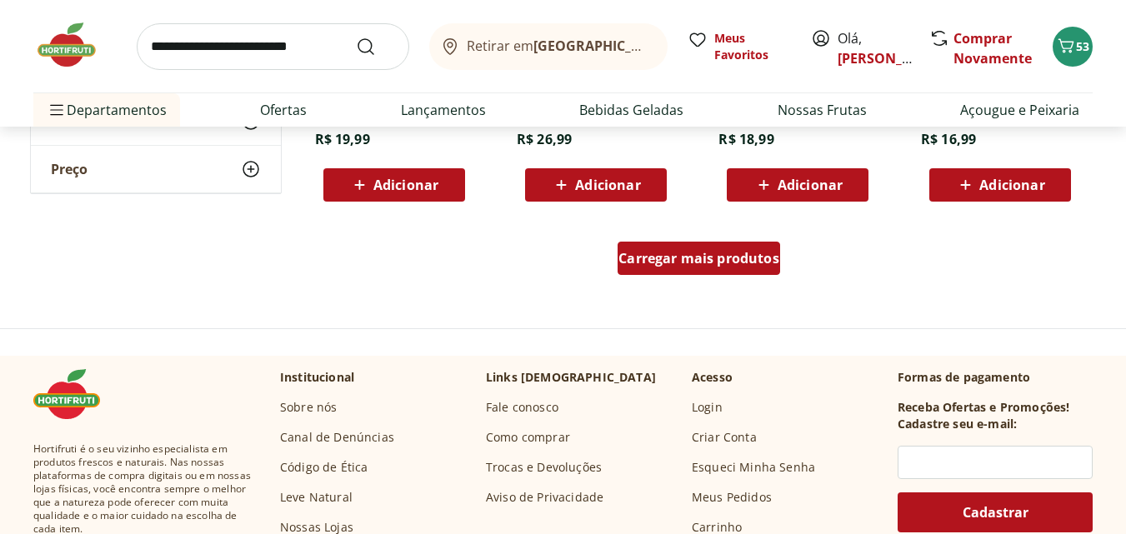
click at [735, 255] on span "Carregar mais produtos" at bounding box center [699, 258] width 161 height 13
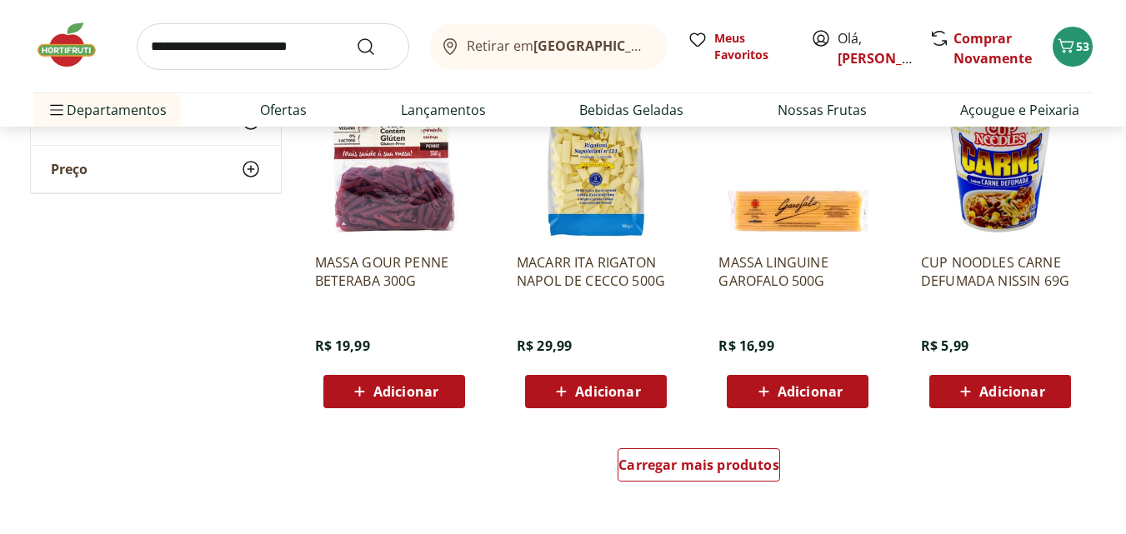
scroll to position [7504, 0]
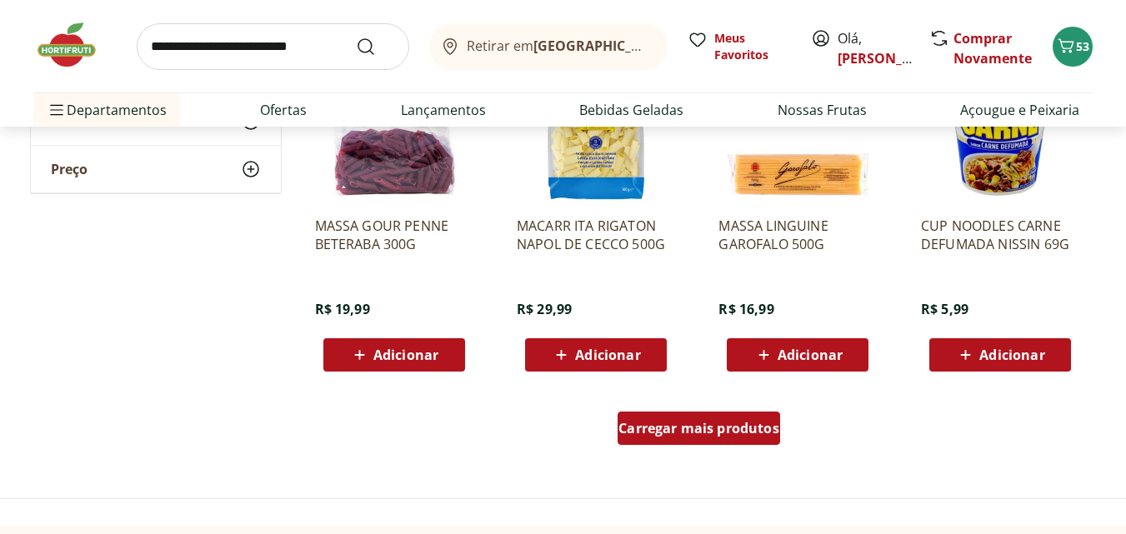
click at [740, 424] on span "Carregar mais produtos" at bounding box center [699, 428] width 161 height 13
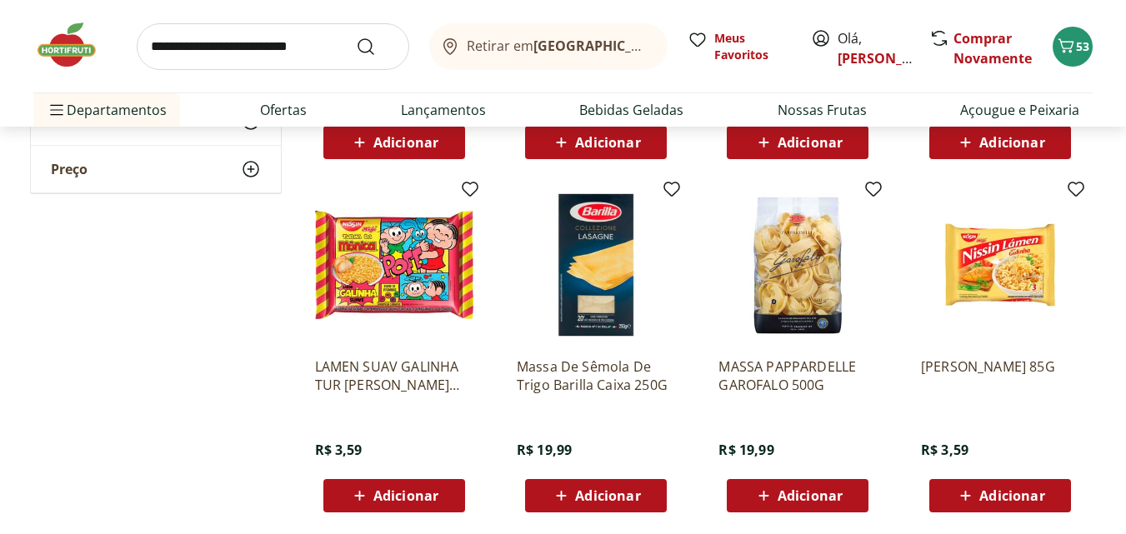
scroll to position [7754, 0]
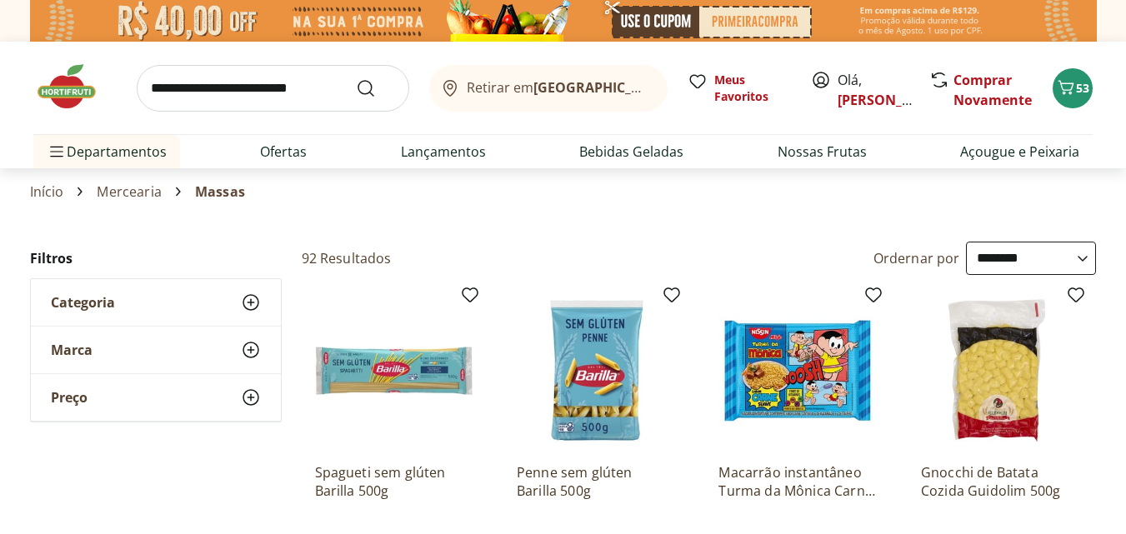
click at [210, 345] on div "Marca" at bounding box center [156, 350] width 250 height 47
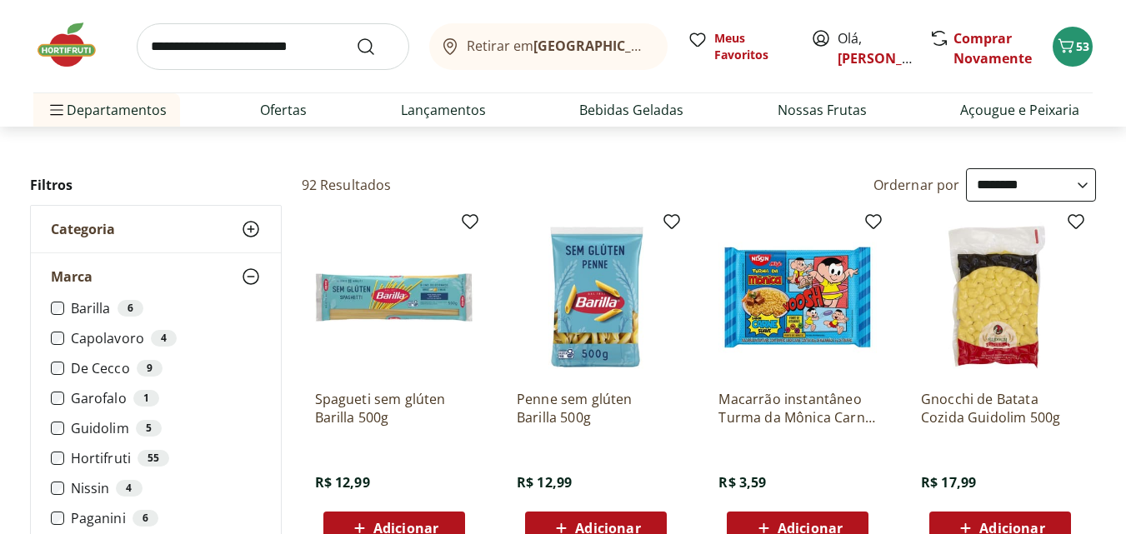
scroll to position [83, 0]
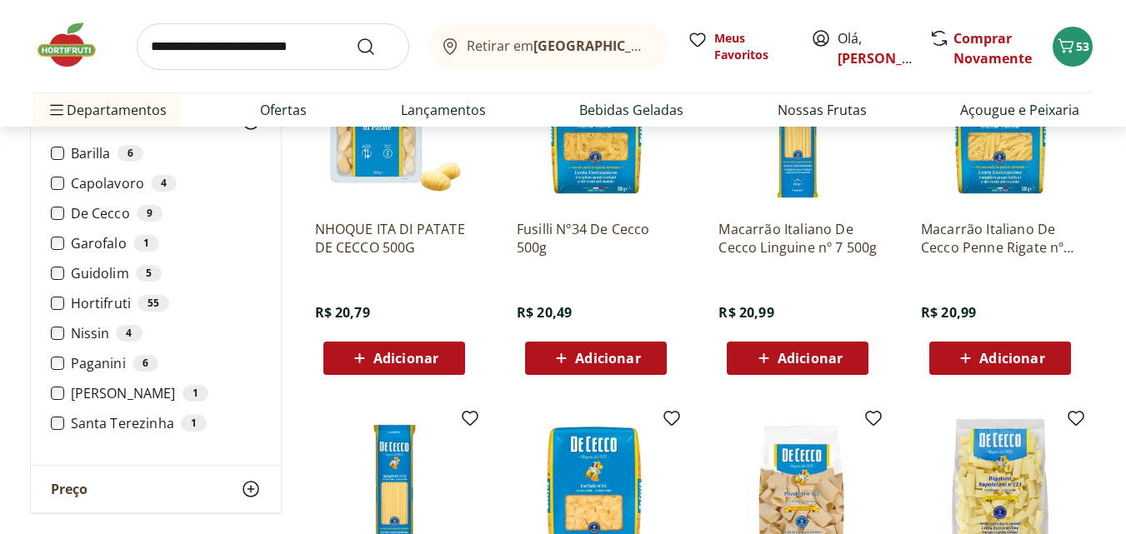
scroll to position [250, 0]
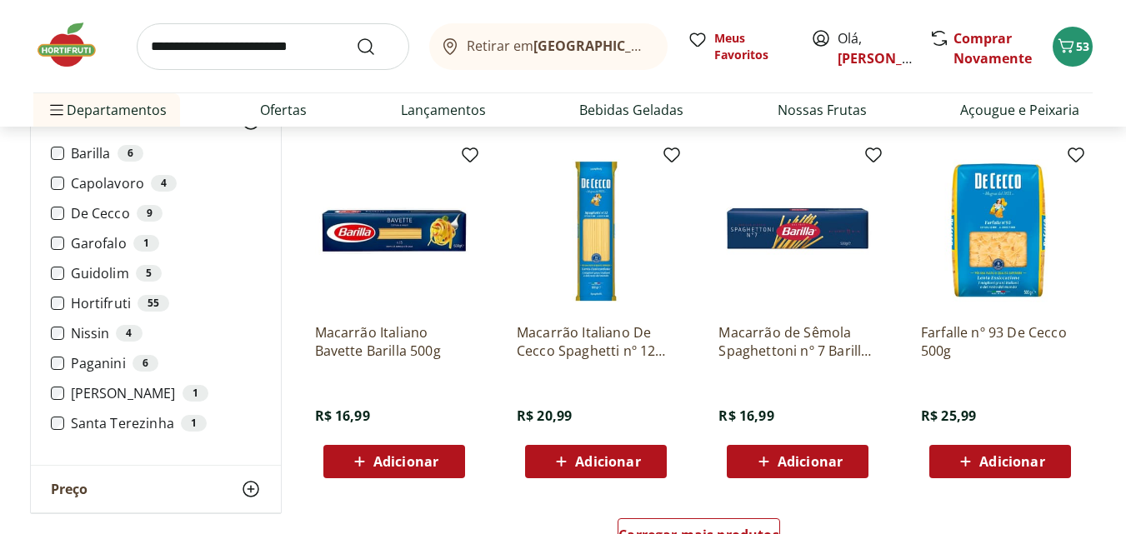
scroll to position [834, 0]
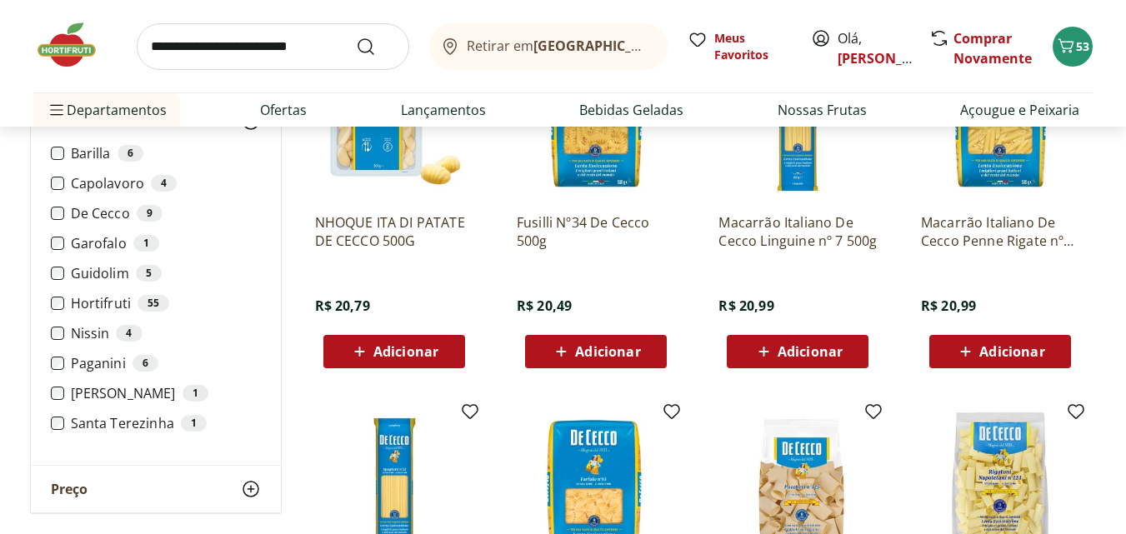
scroll to position [167, 0]
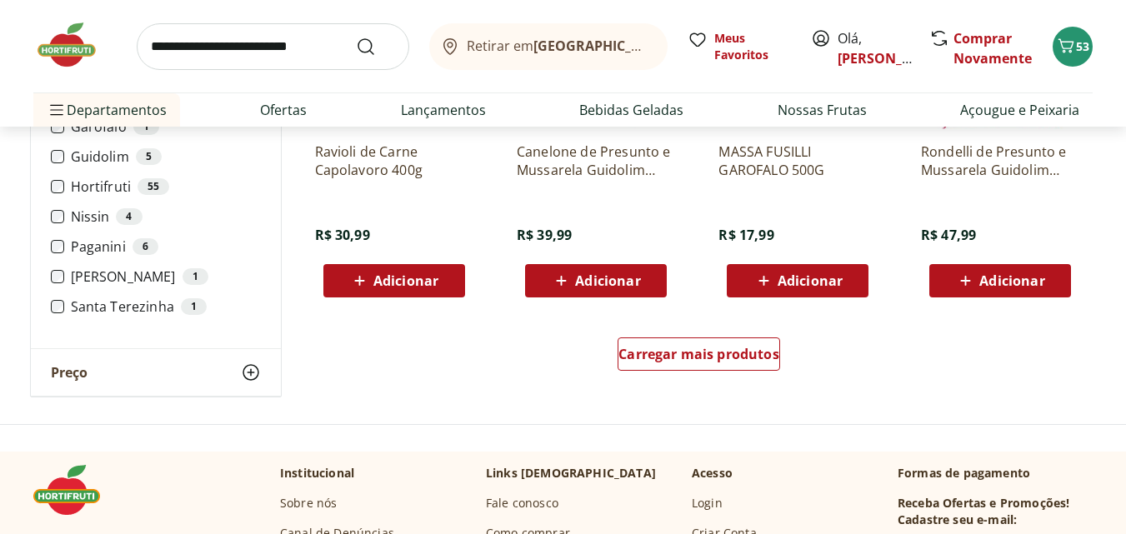
scroll to position [1084, 0]
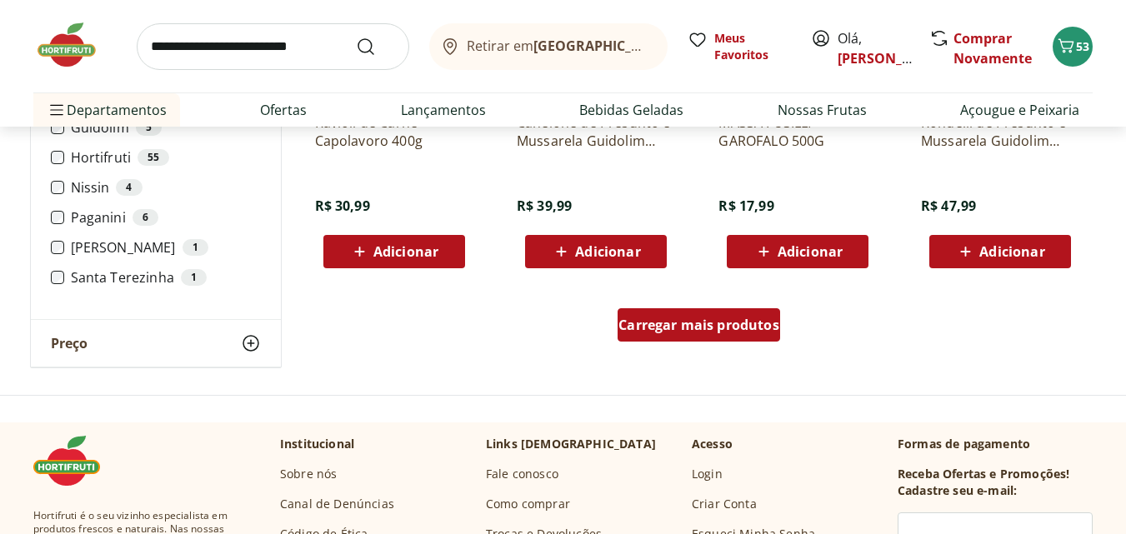
click at [730, 325] on span "Carregar mais produtos" at bounding box center [699, 324] width 161 height 13
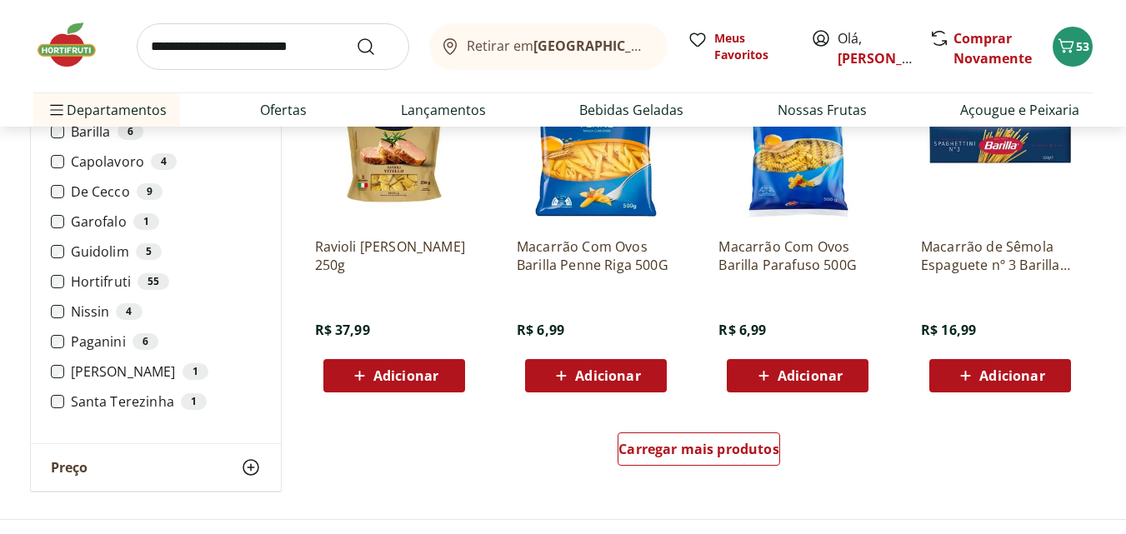
scroll to position [2084, 0]
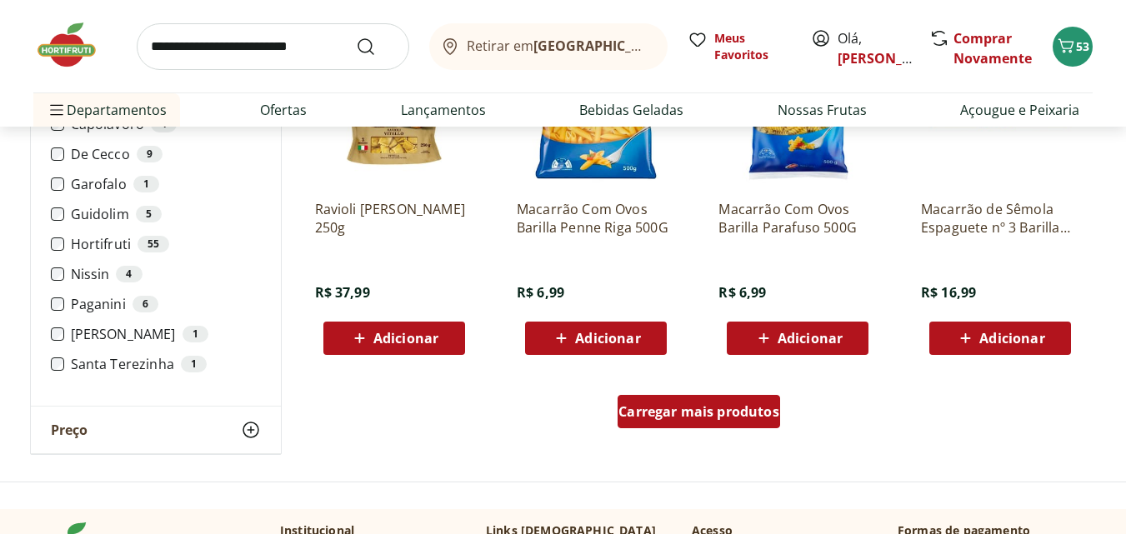
click at [718, 401] on div "Carregar mais produtos" at bounding box center [699, 411] width 163 height 33
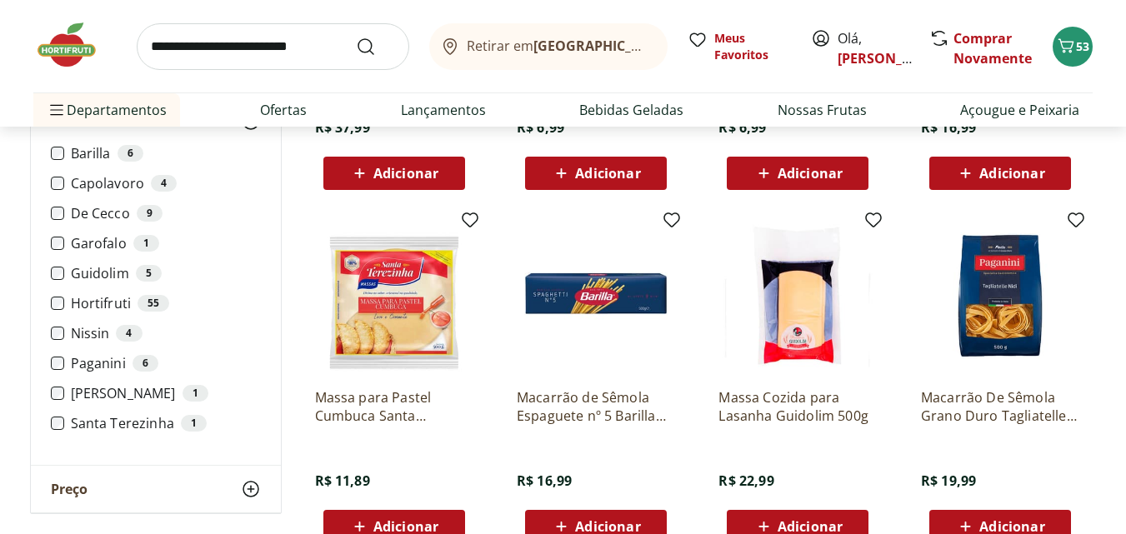
scroll to position [2251, 0]
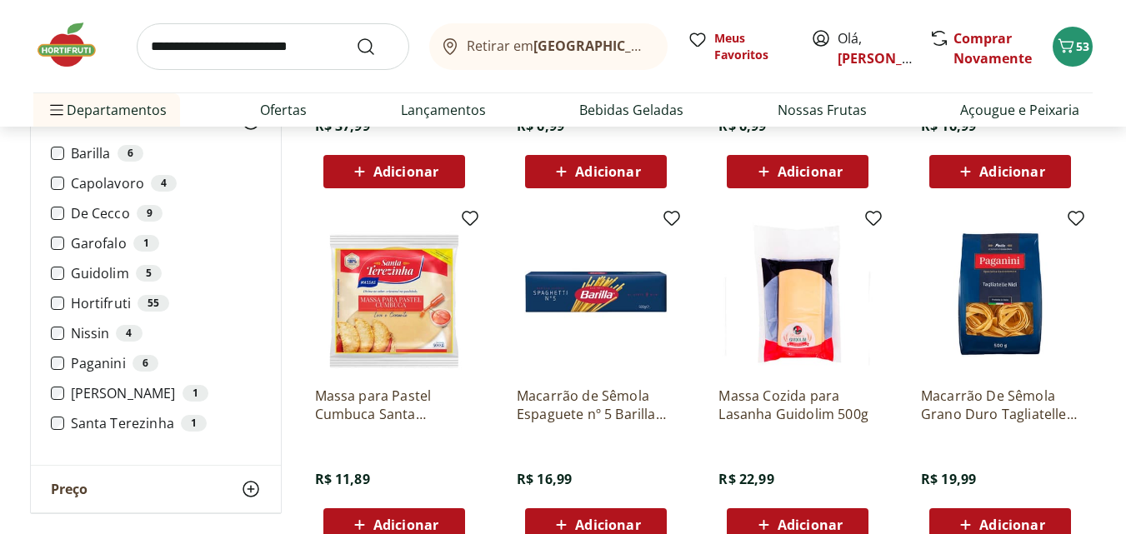
click at [1015, 320] on img at bounding box center [1000, 294] width 158 height 158
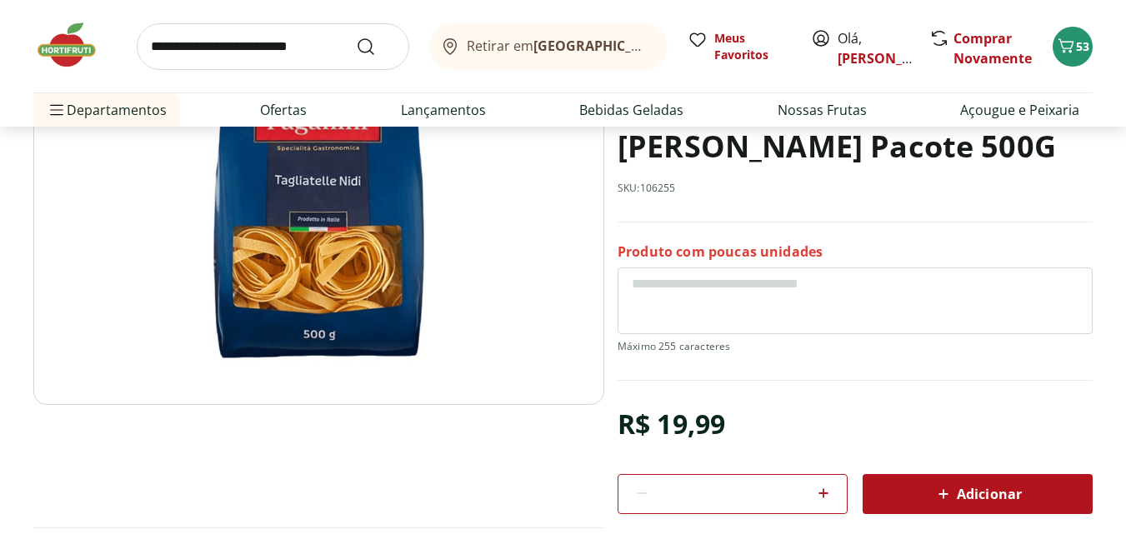
scroll to position [250, 0]
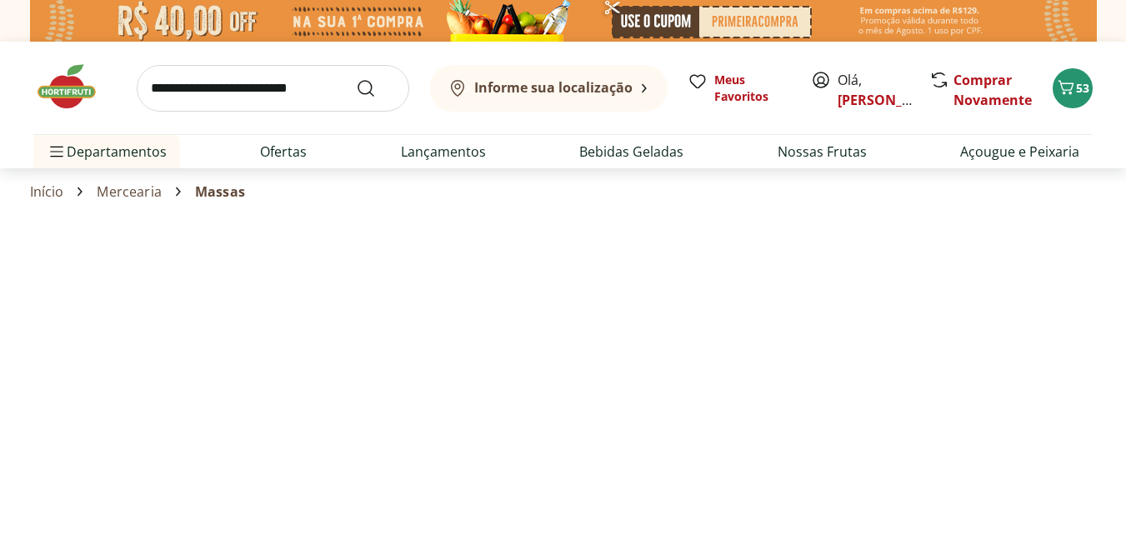
select select "**********"
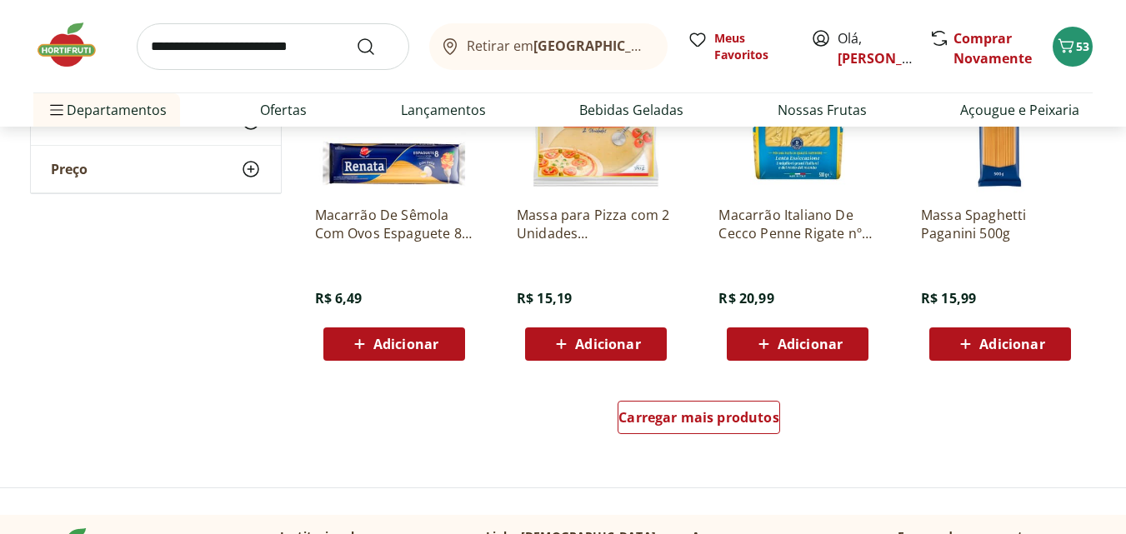
scroll to position [3168, 0]
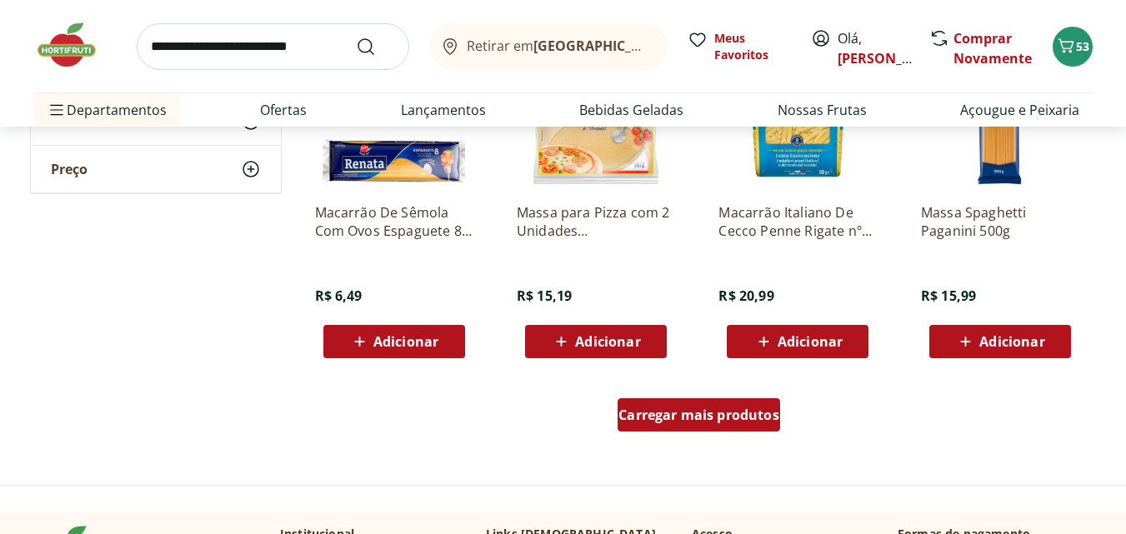
click at [775, 416] on span "Carregar mais produtos" at bounding box center [699, 415] width 161 height 13
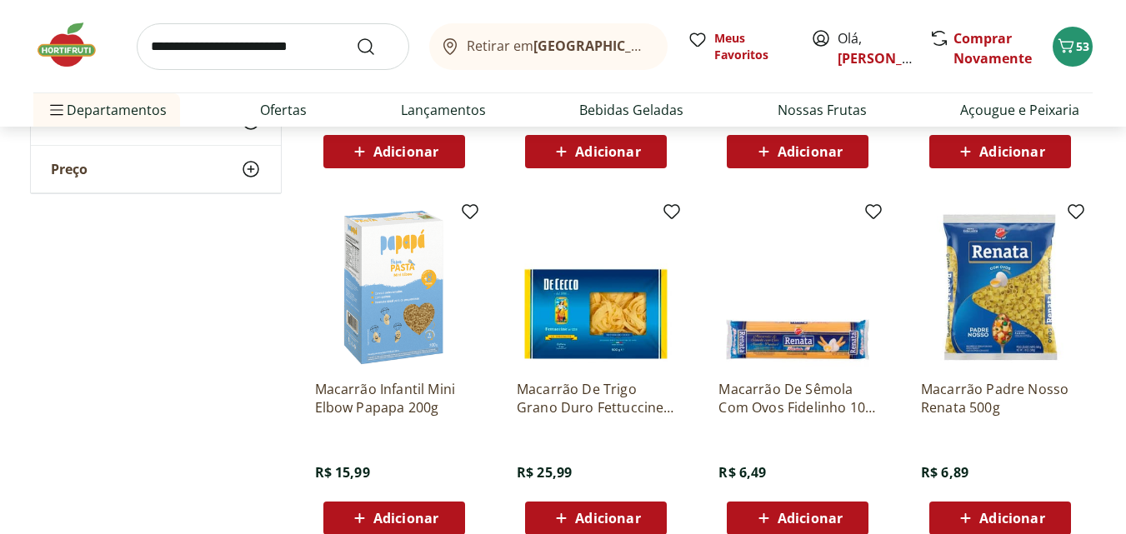
scroll to position [4085, 0]
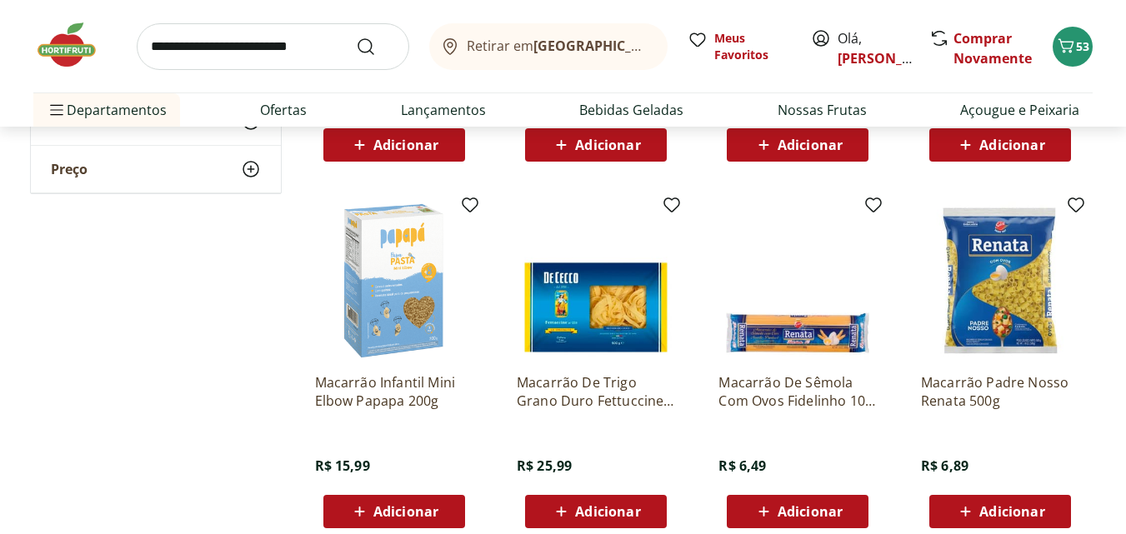
click at [603, 389] on p "Macarrão De Trigo Grano Duro Fettuccine Nº 223 De Cecco Pacote 500G" at bounding box center [596, 392] width 158 height 37
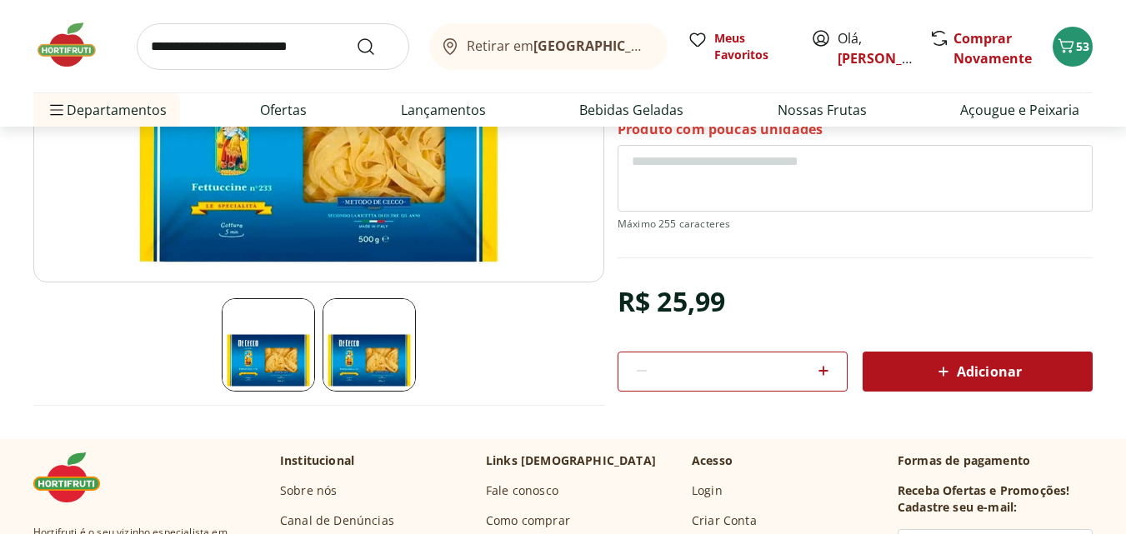
scroll to position [334, 0]
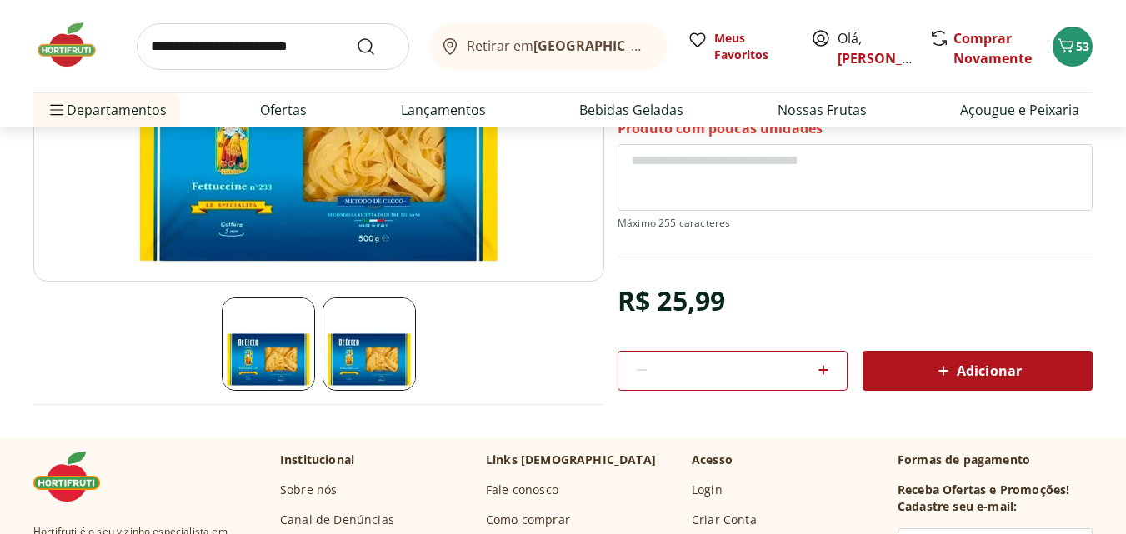
click at [363, 354] on img at bounding box center [369, 344] width 93 height 93
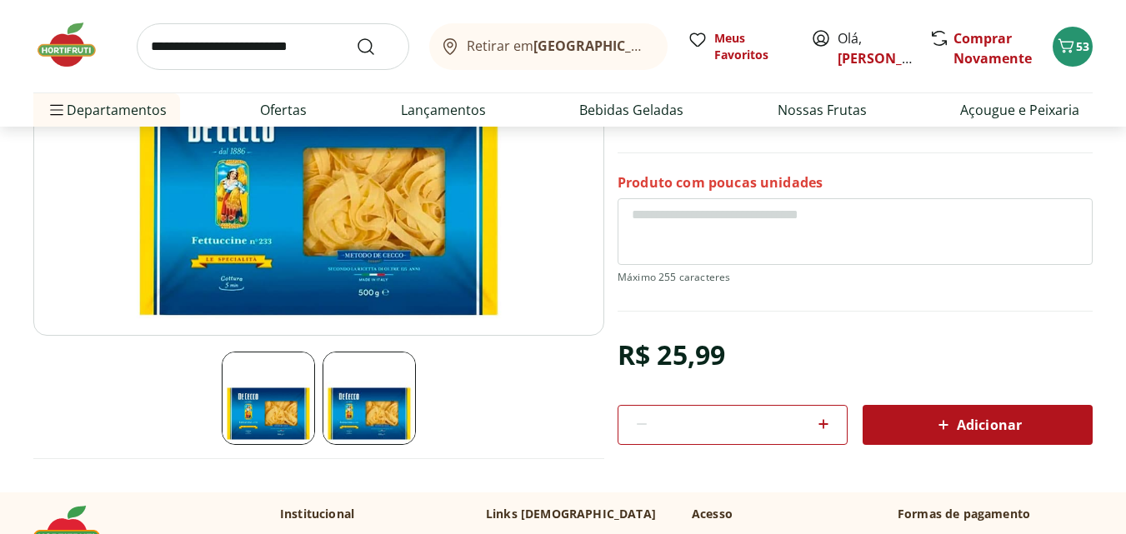
scroll to position [250, 0]
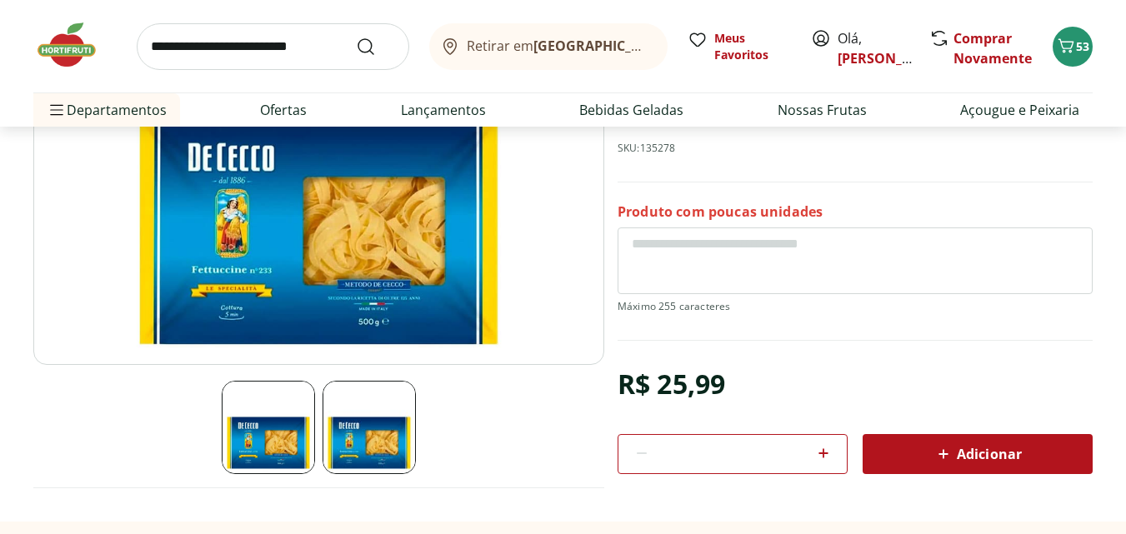
click at [281, 450] on img at bounding box center [268, 427] width 93 height 93
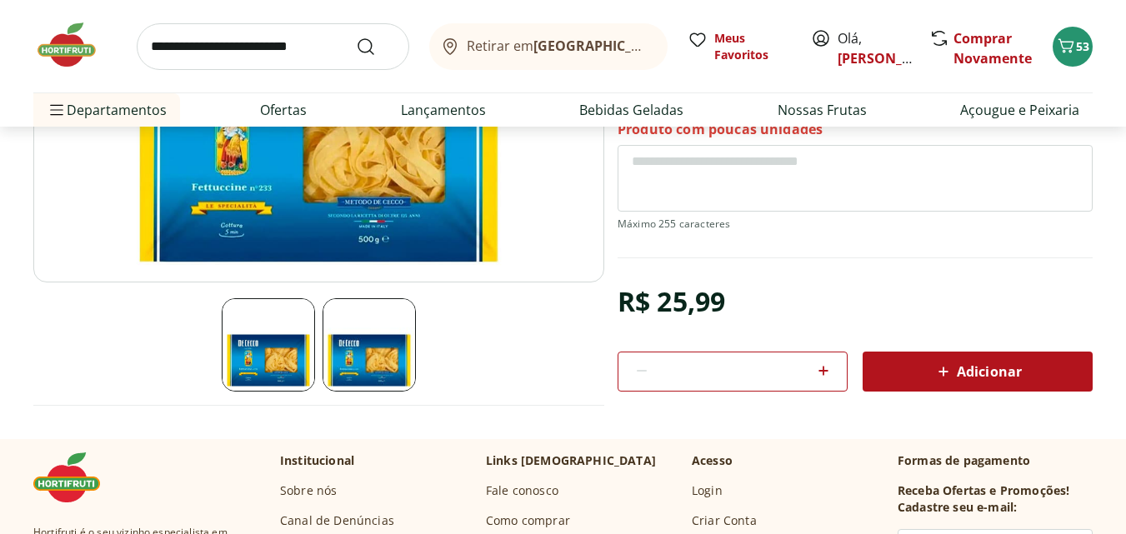
scroll to position [334, 0]
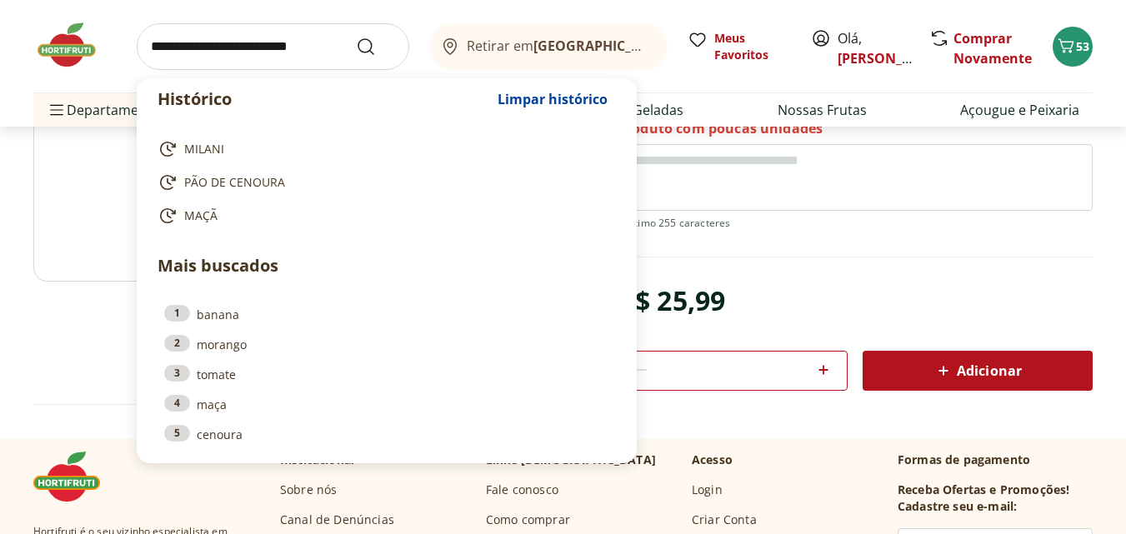
click at [280, 47] on input "search" at bounding box center [273, 46] width 273 height 47
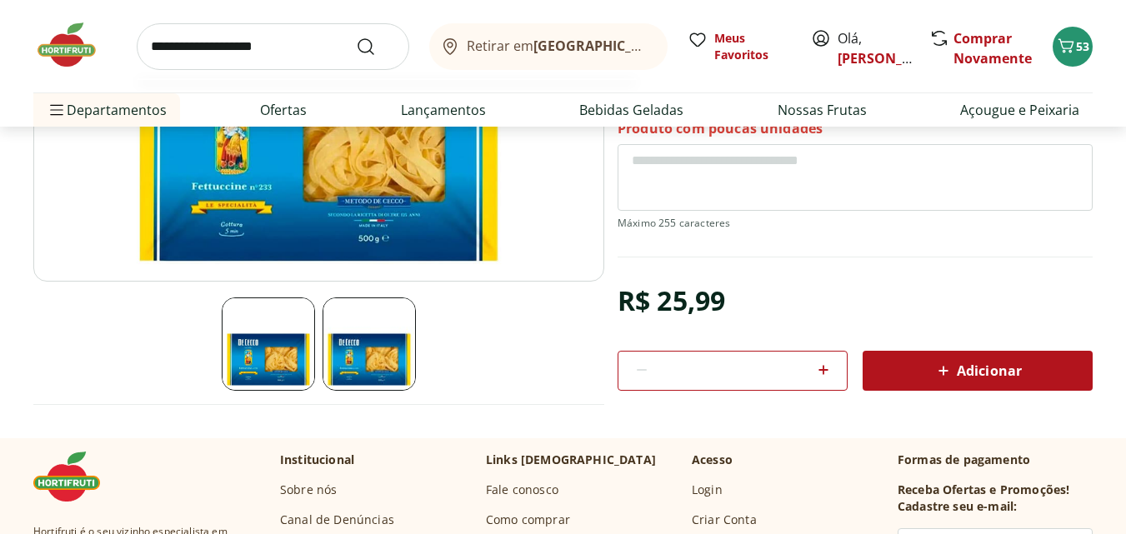
type input "**********"
click at [356, 37] on button "Submit Search" at bounding box center [376, 47] width 40 height 20
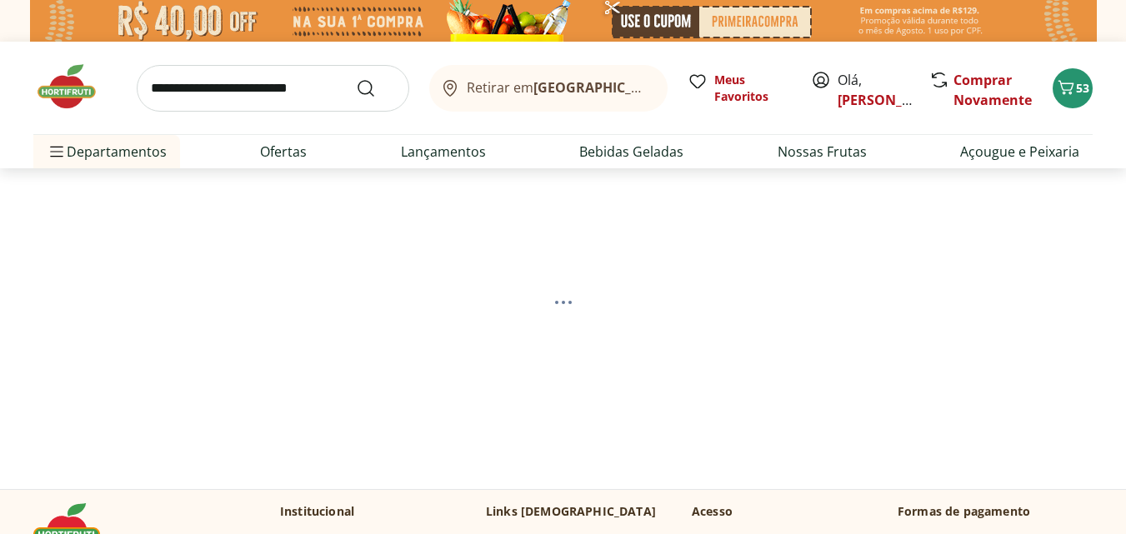
select select "**********"
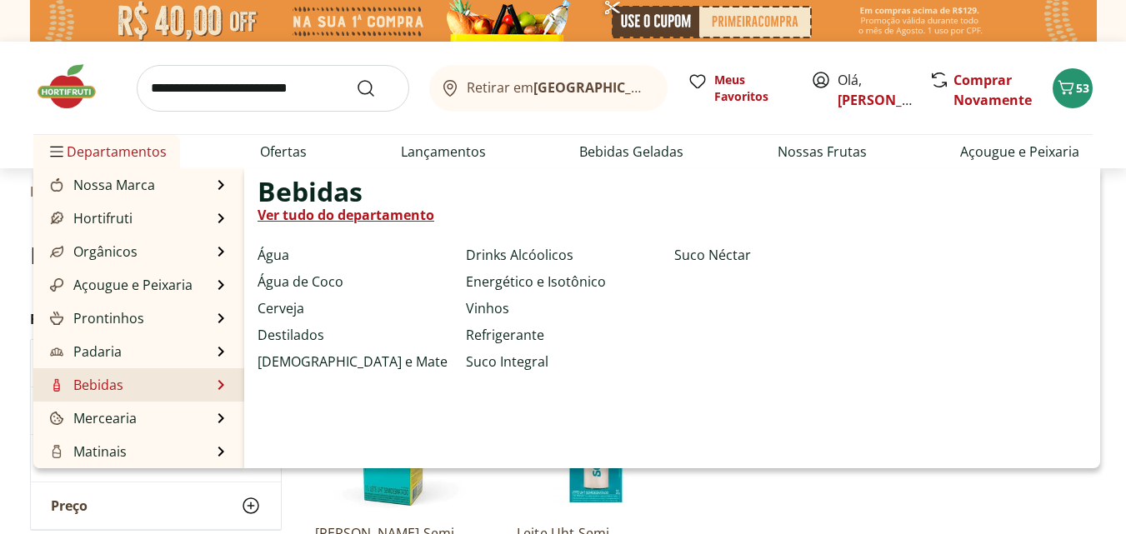
click at [348, 218] on link "Ver tudo do departamento" at bounding box center [346, 215] width 177 height 20
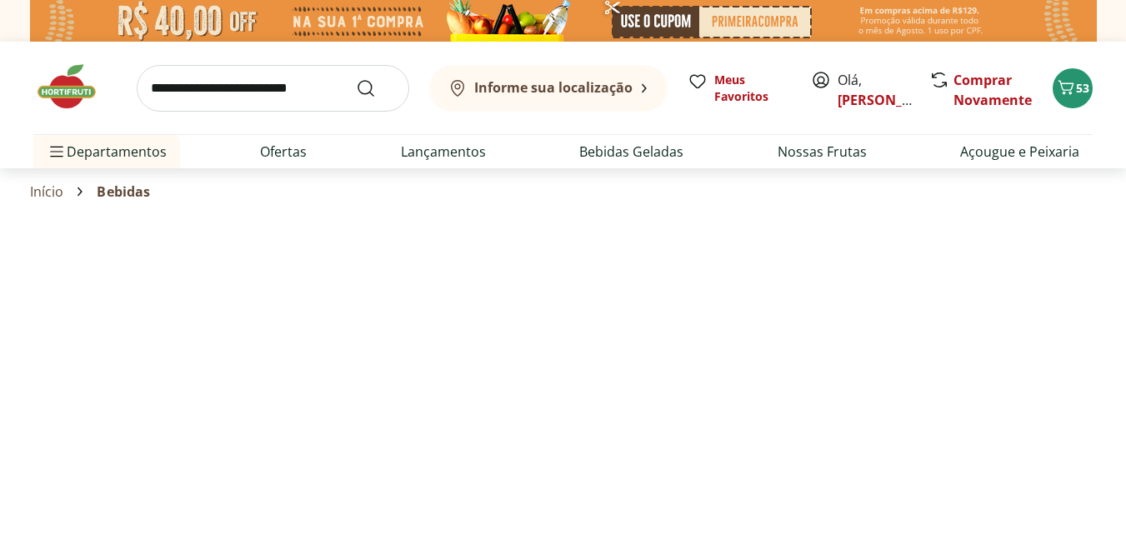
select select "**********"
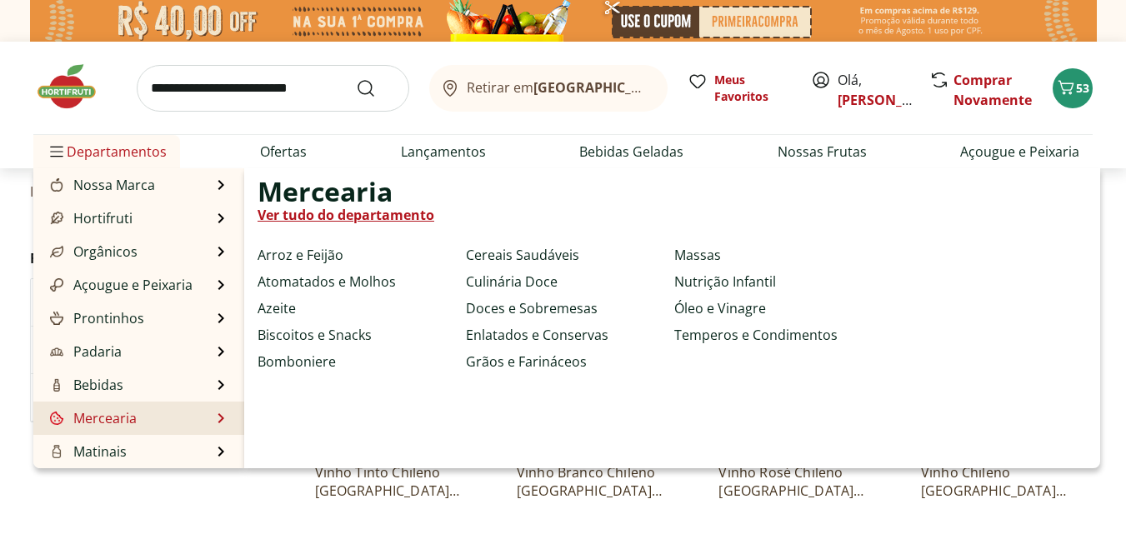
click at [382, 215] on link "Ver tudo do departamento" at bounding box center [346, 215] width 177 height 20
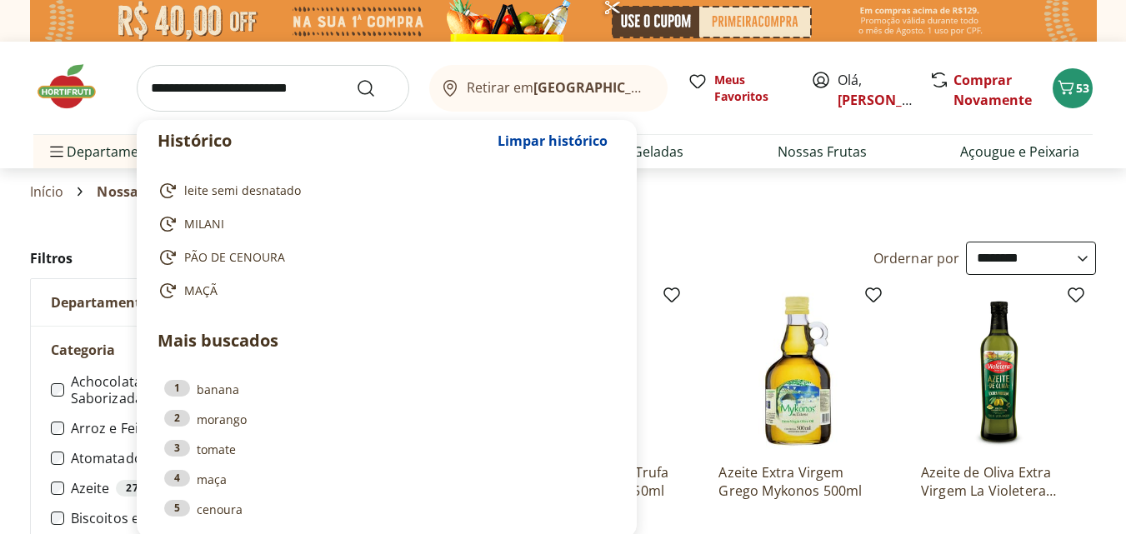
select select "**********"
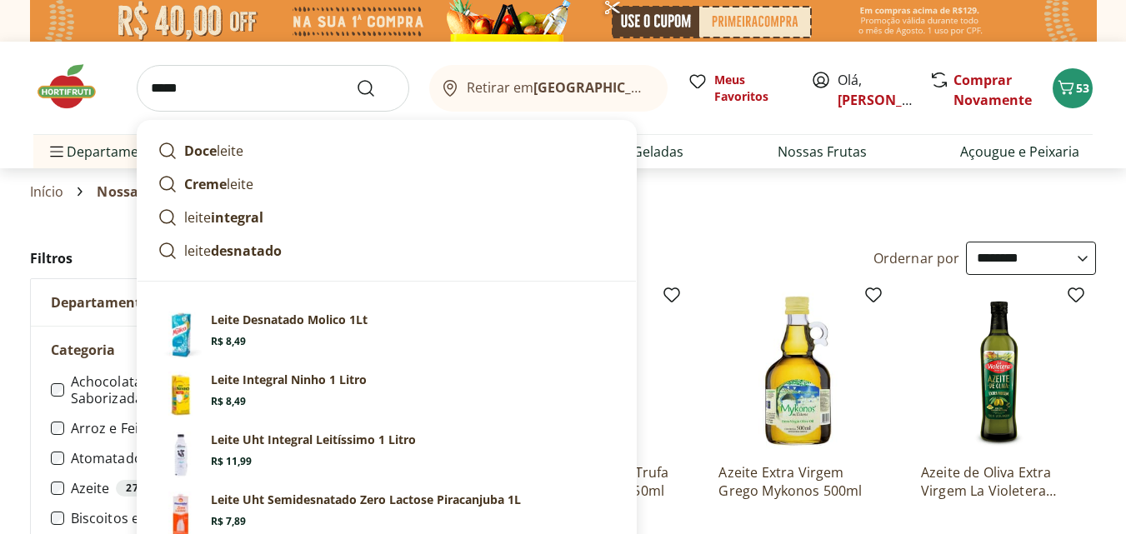
type input "*****"
click at [356, 78] on button "Submit Search" at bounding box center [376, 88] width 40 height 20
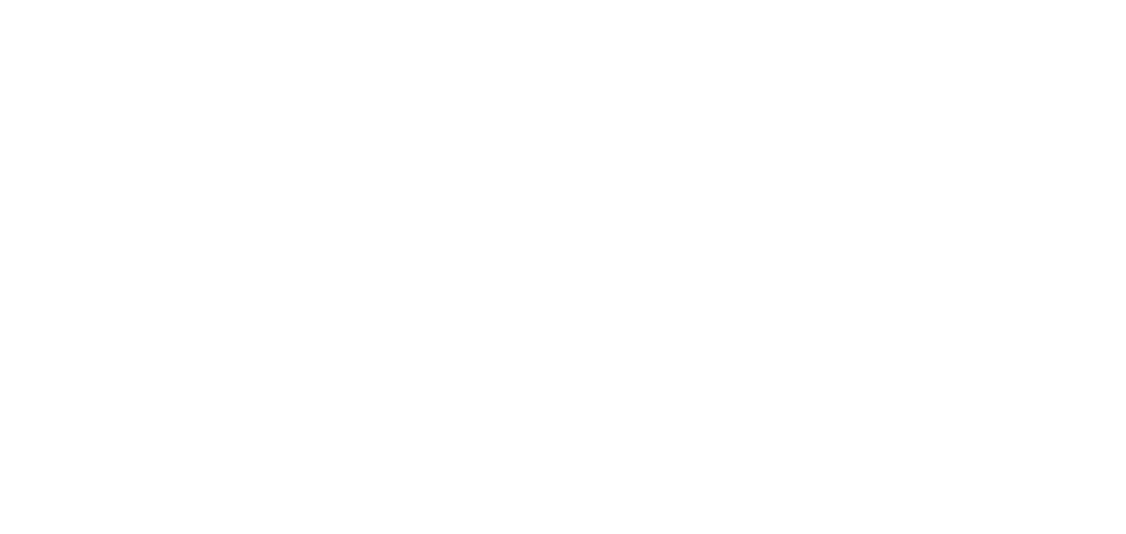
select select "**********"
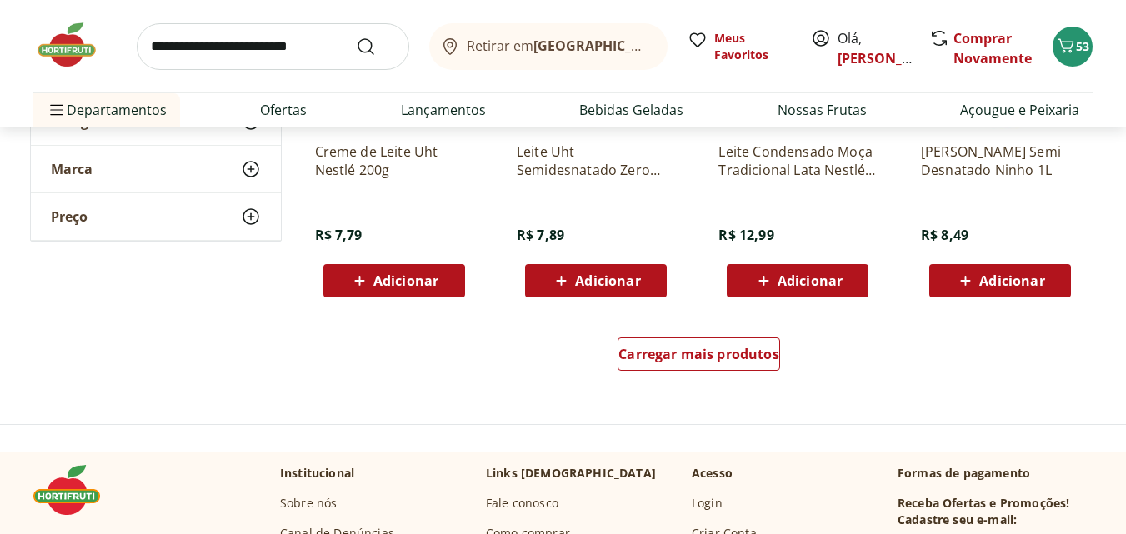
scroll to position [1167, 0]
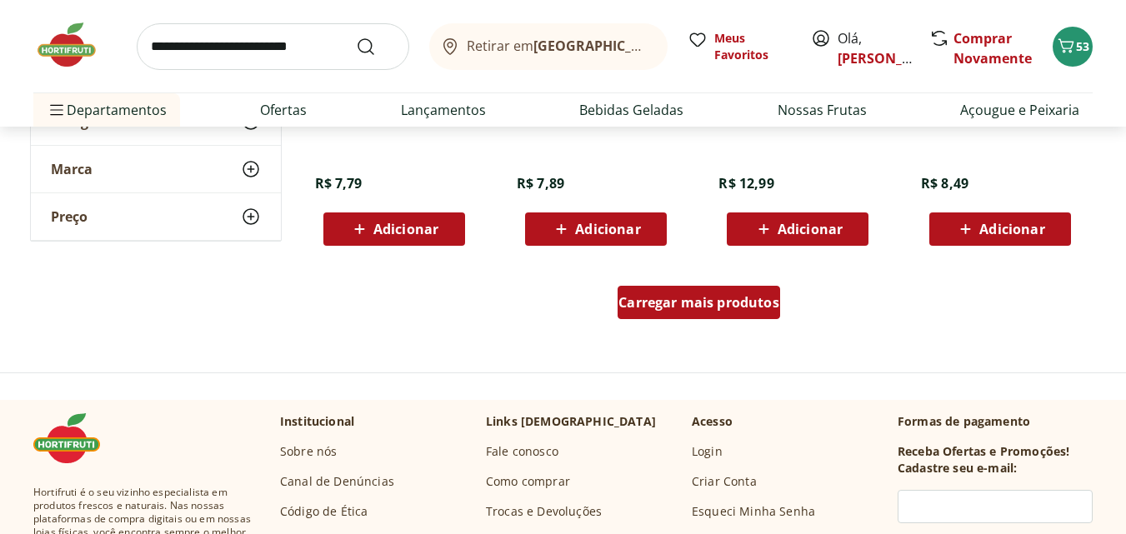
click at [725, 305] on span "Carregar mais produtos" at bounding box center [699, 302] width 161 height 13
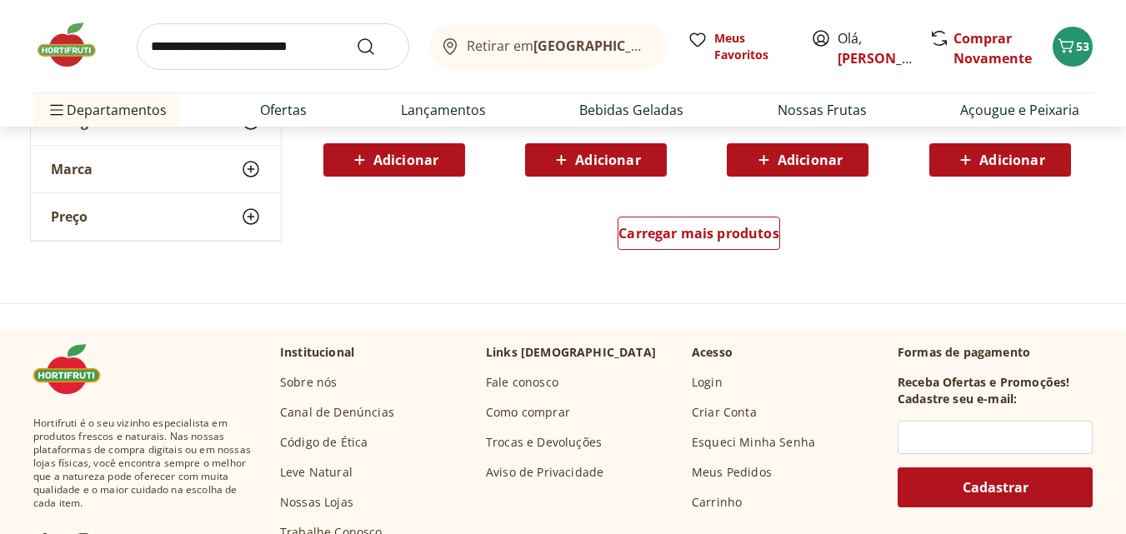
scroll to position [2335, 0]
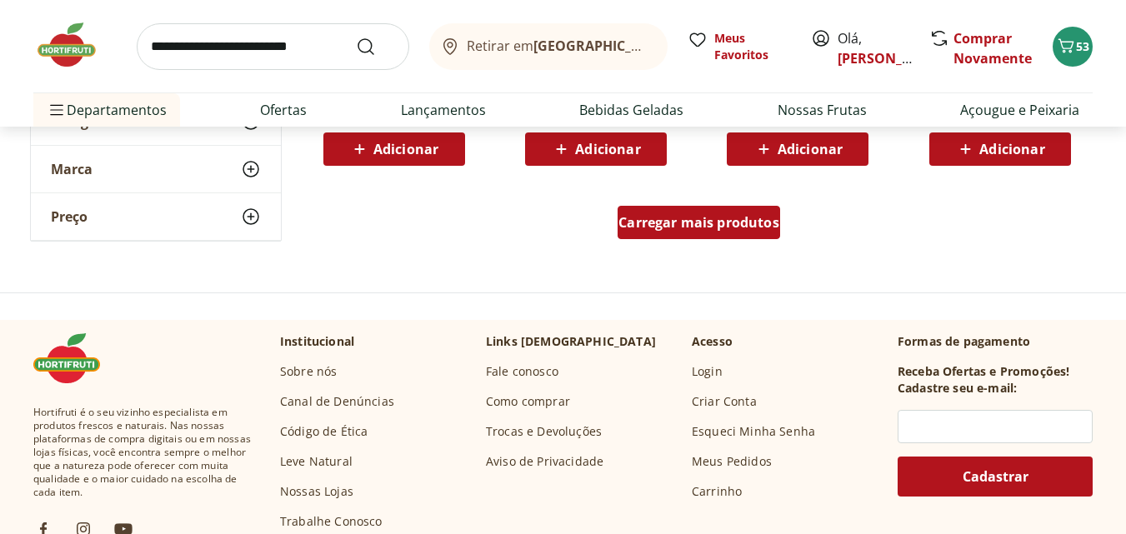
click at [689, 238] on div "Carregar mais produtos" at bounding box center [699, 222] width 163 height 33
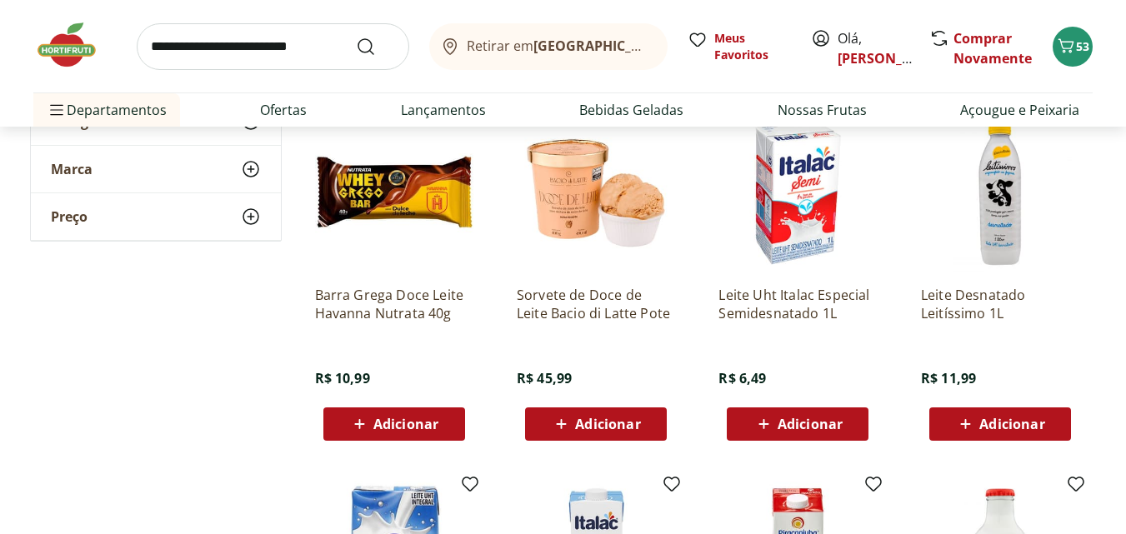
scroll to position [2751, 0]
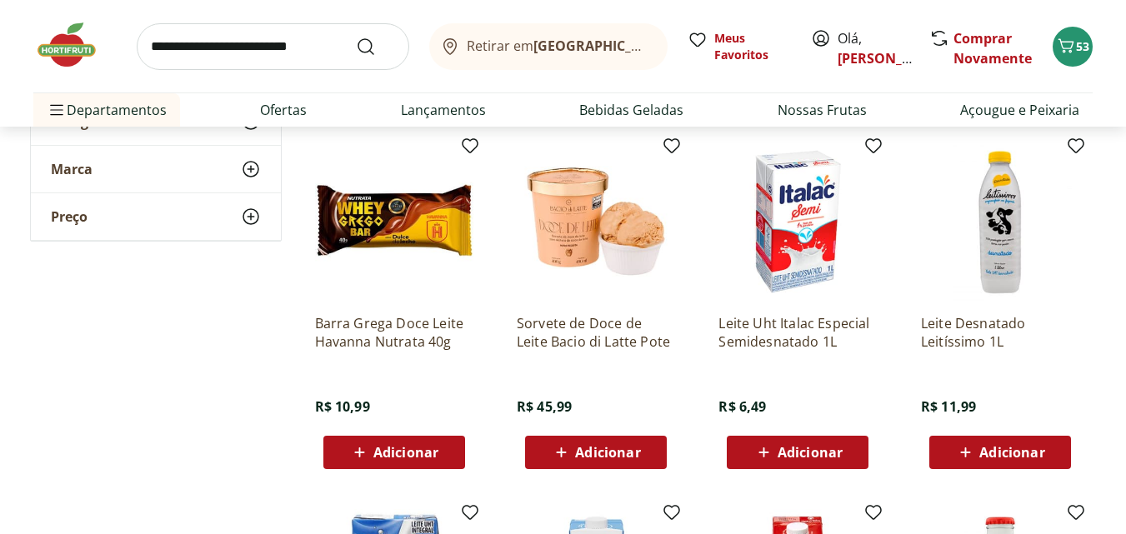
click at [817, 455] on span "Adicionar" at bounding box center [810, 452] width 65 height 13
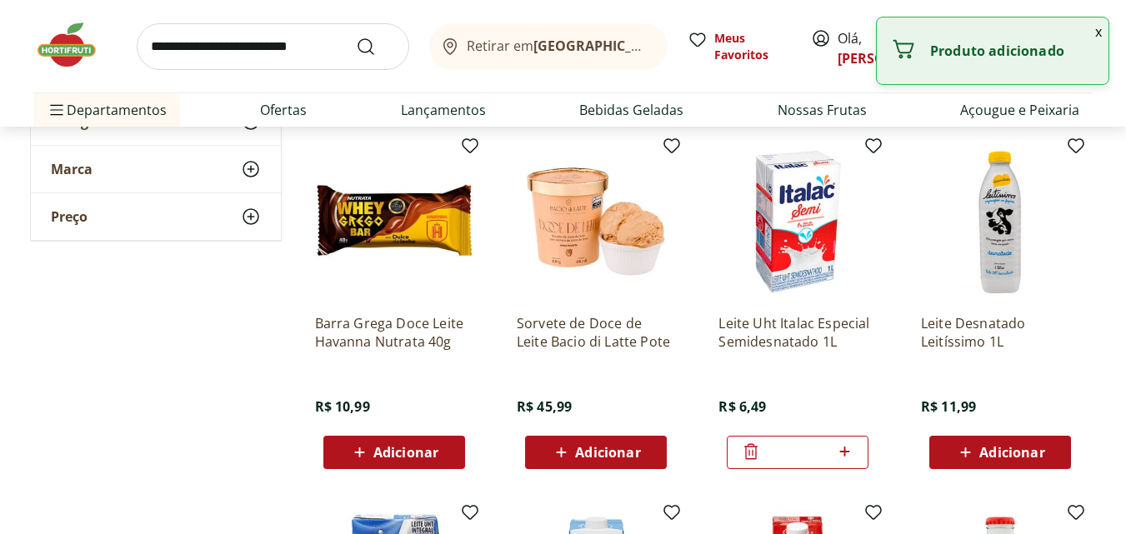
click at [845, 450] on icon at bounding box center [845, 452] width 10 height 10
click at [848, 450] on icon at bounding box center [845, 452] width 21 height 20
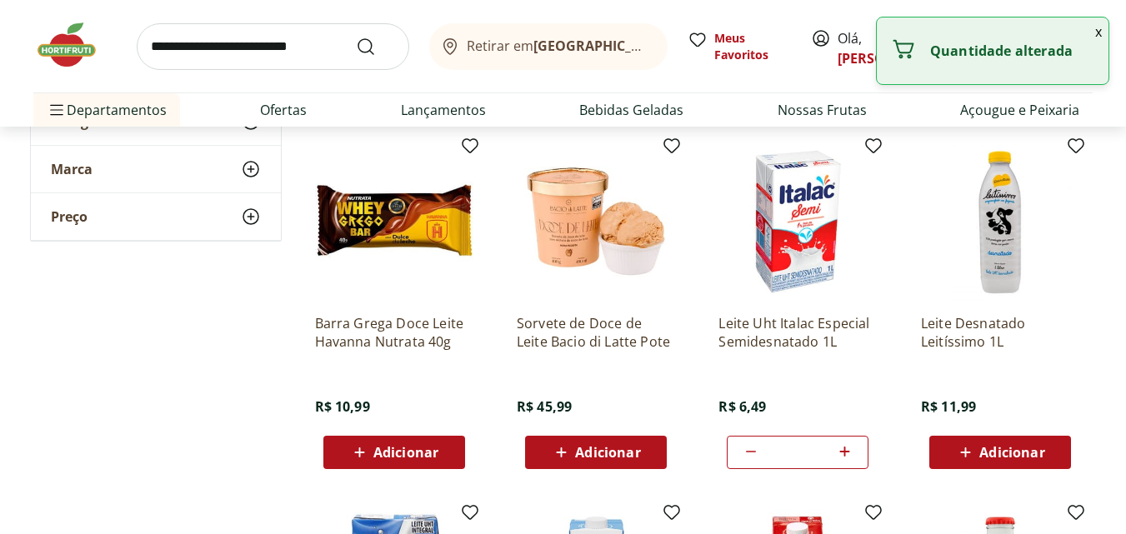
type input "*"
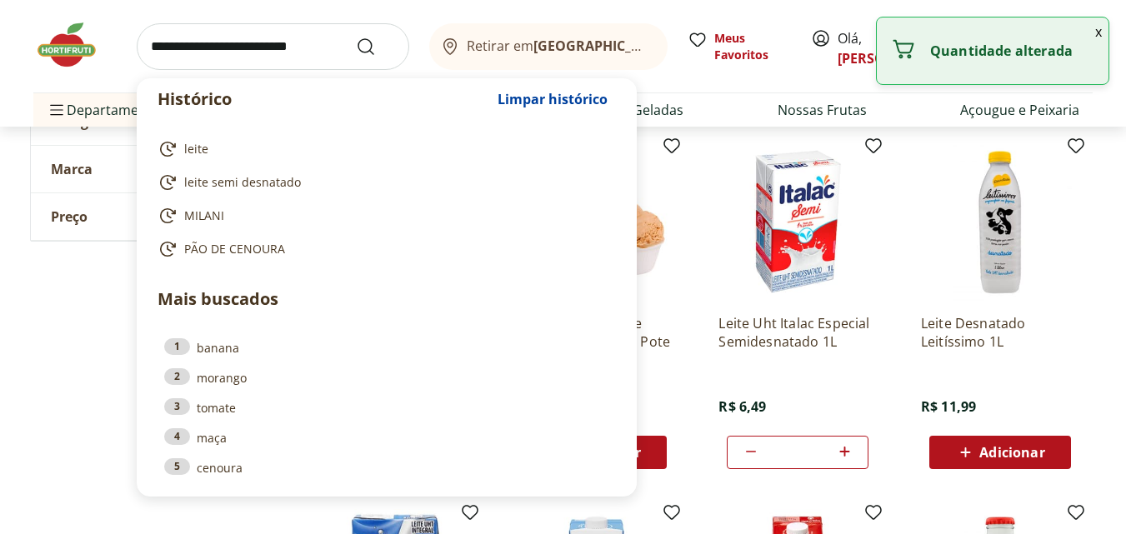
click at [257, 54] on input "search" at bounding box center [273, 46] width 273 height 47
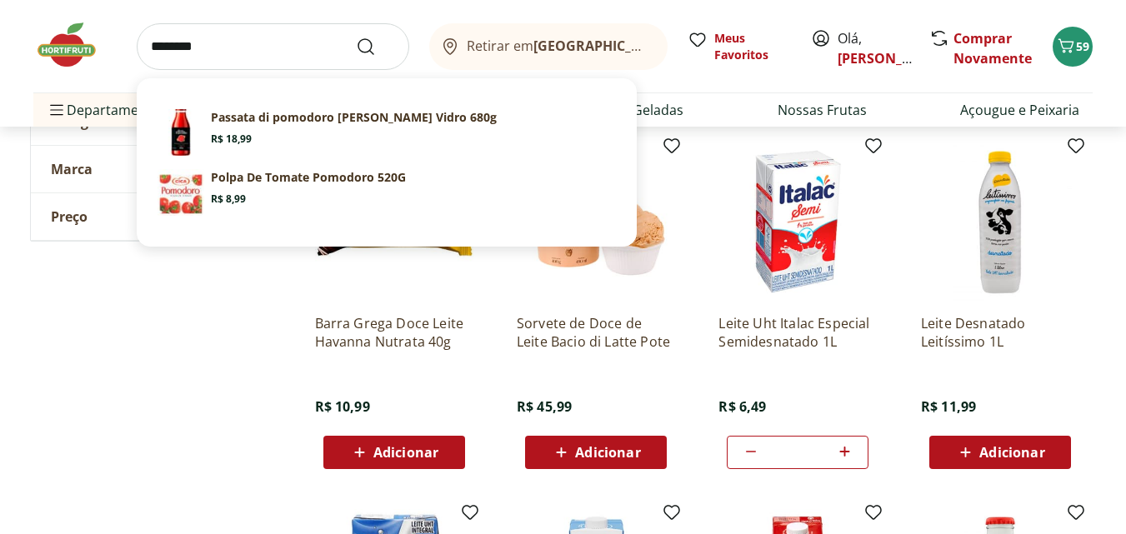
type input "********"
click at [356, 37] on button "Submit Search" at bounding box center [376, 47] width 40 height 20
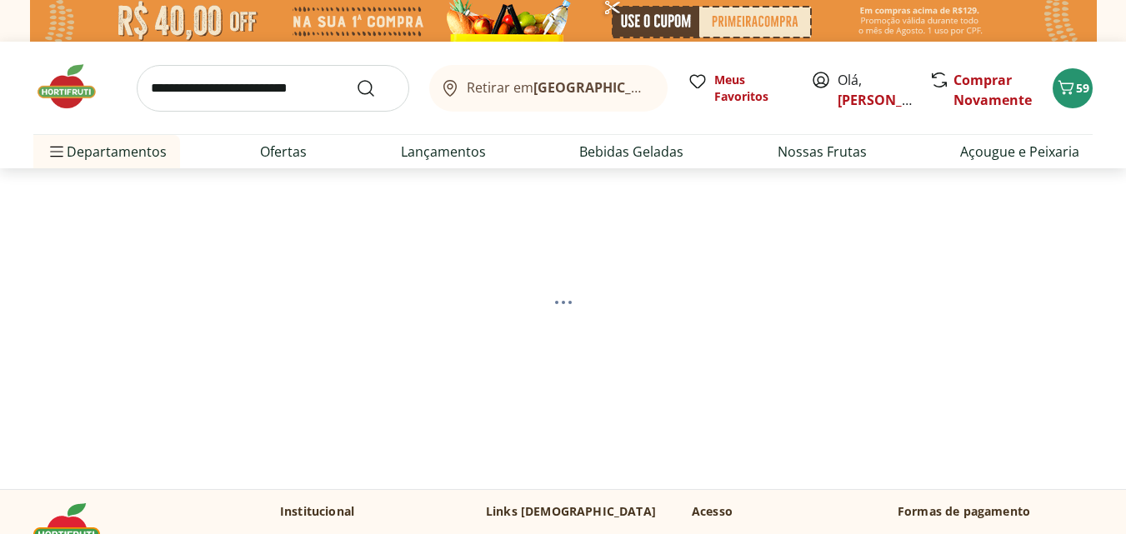
select select "**********"
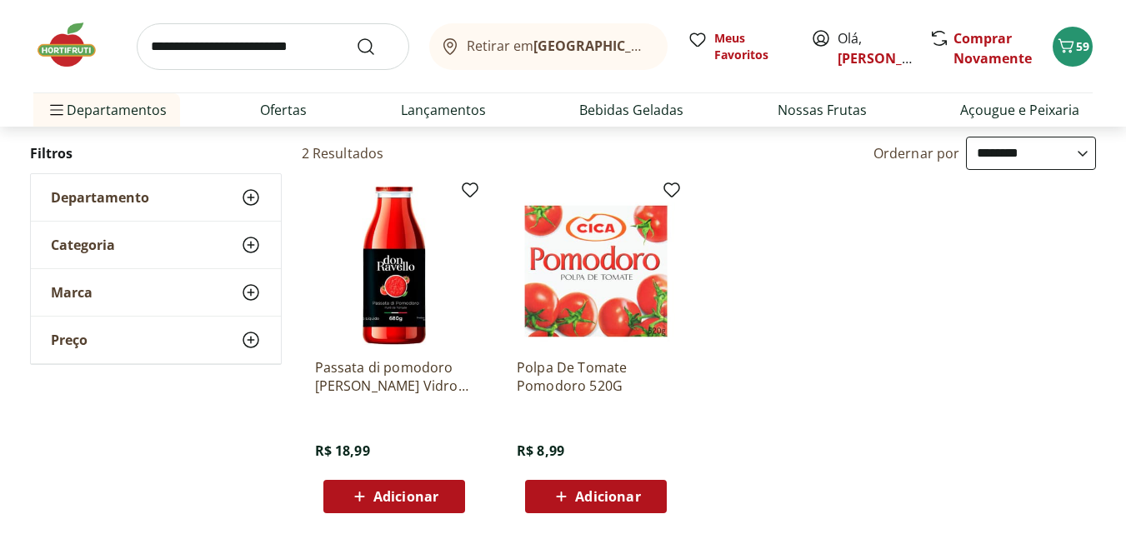
scroll to position [167, 0]
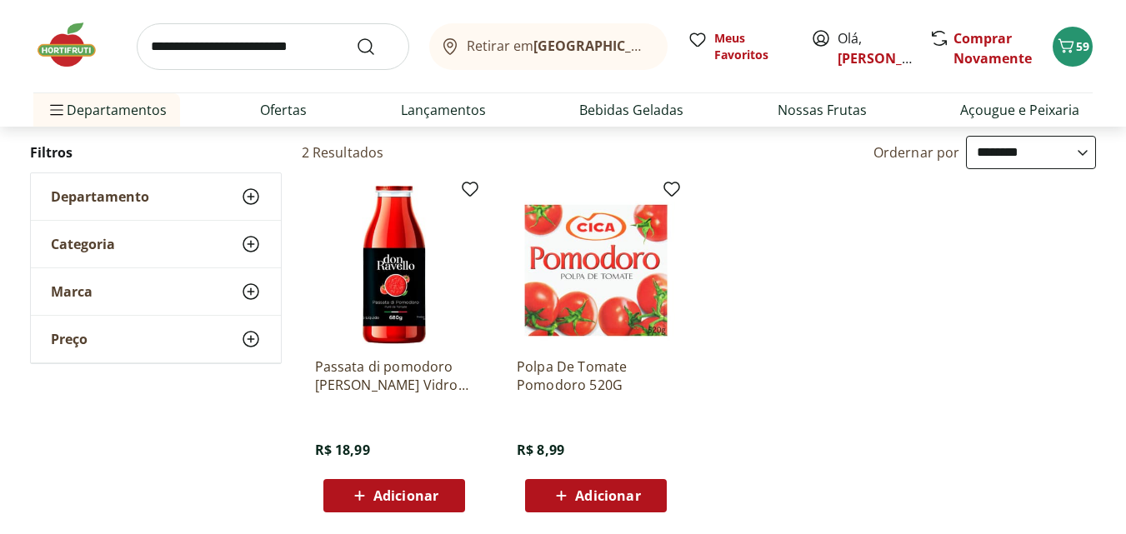
click at [599, 495] on span "Adicionar" at bounding box center [607, 495] width 65 height 13
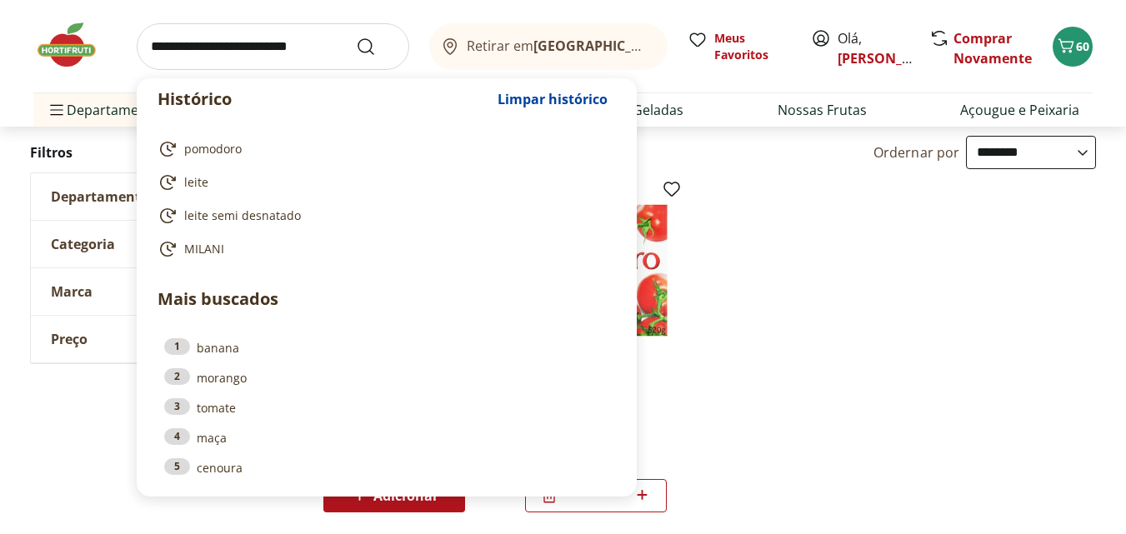
click at [303, 42] on input "search" at bounding box center [273, 46] width 273 height 47
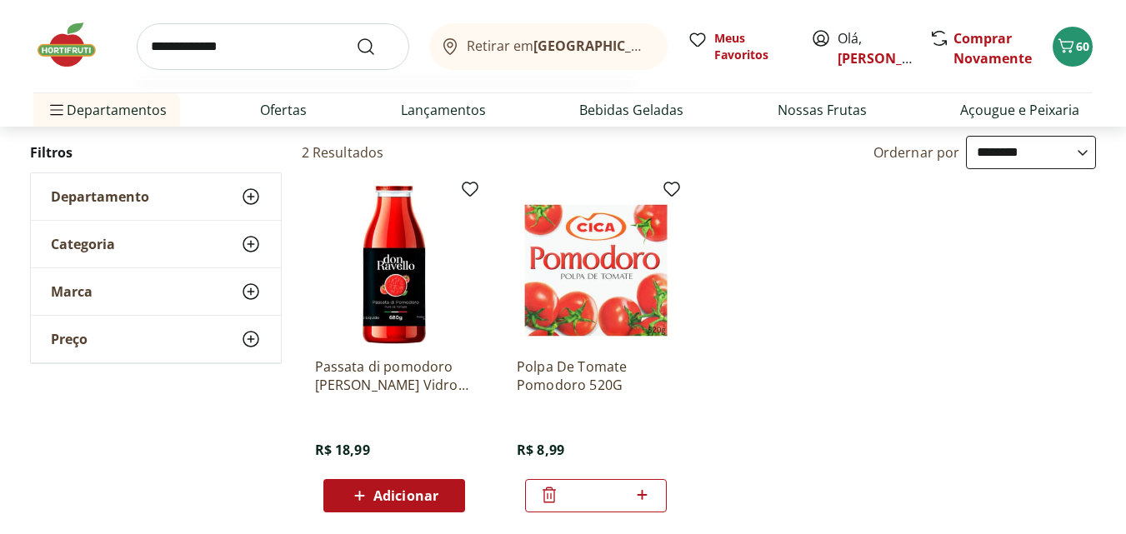
type input "**********"
click at [356, 37] on button "Submit Search" at bounding box center [376, 47] width 40 height 20
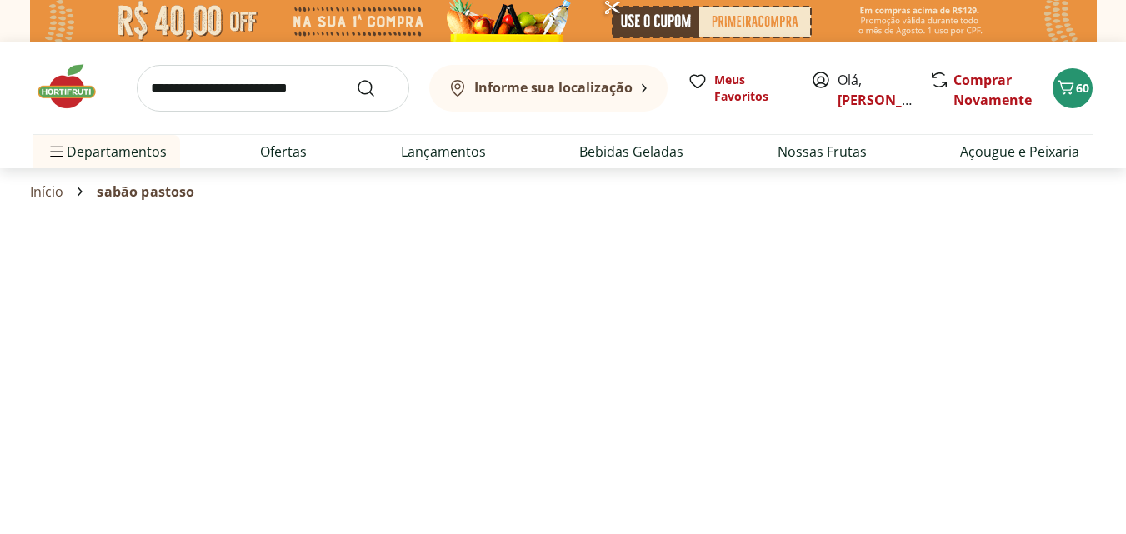
select select "**********"
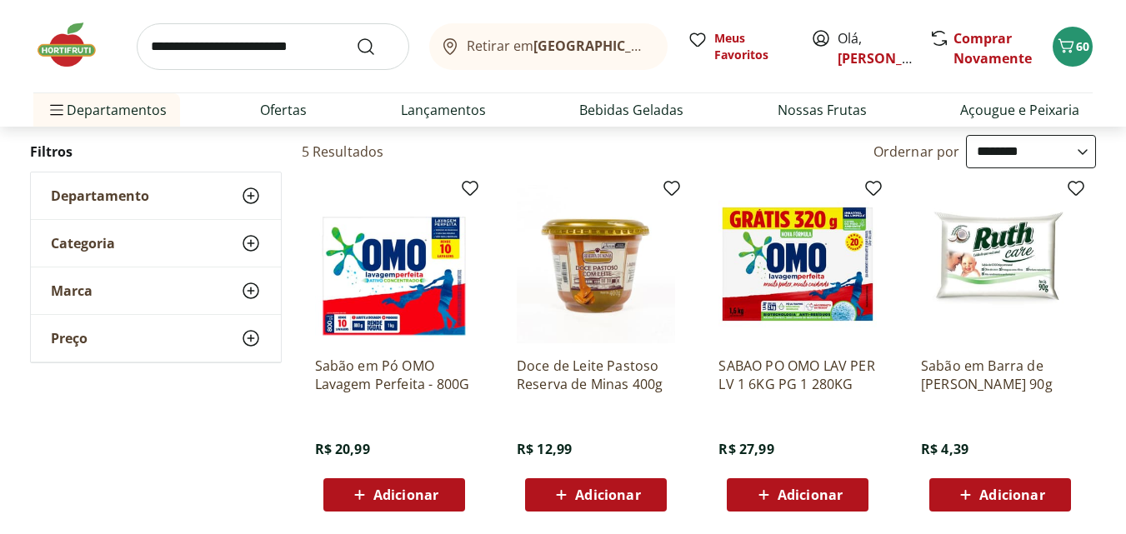
scroll to position [167, 0]
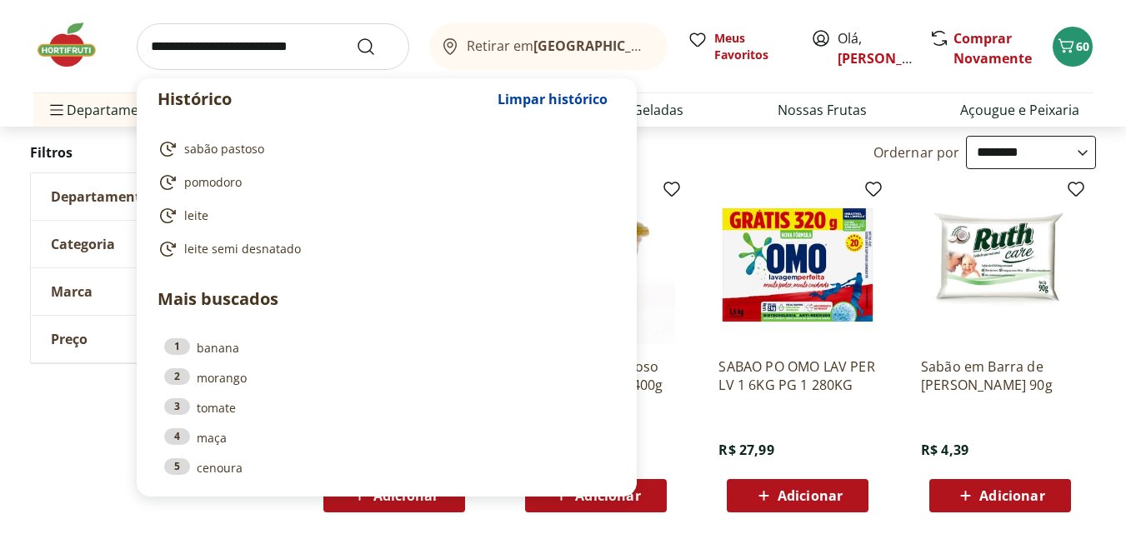
click at [183, 53] on input "search" at bounding box center [273, 46] width 273 height 47
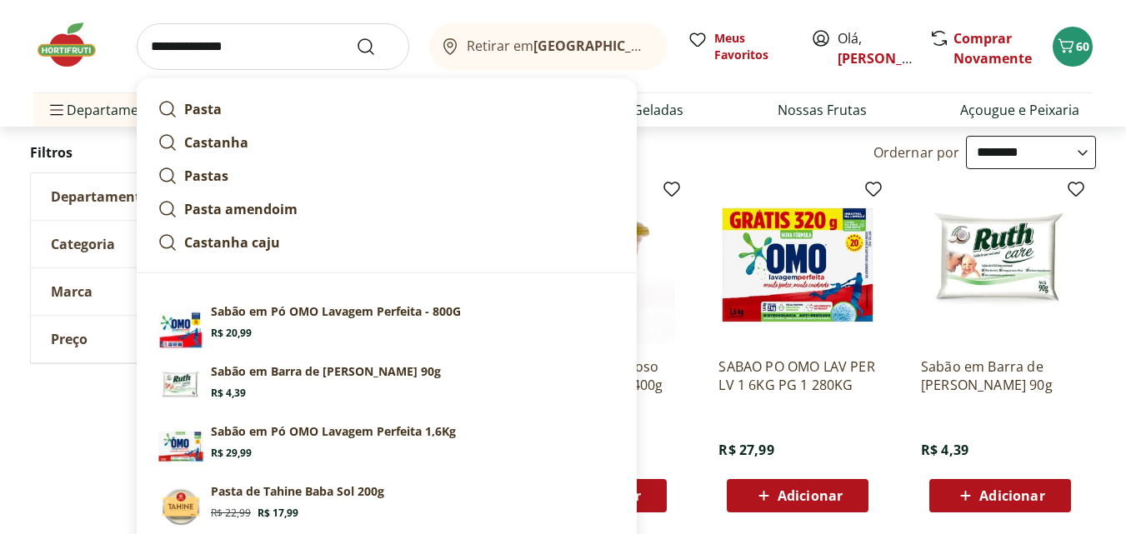
type input "**********"
click at [356, 37] on button "Submit Search" at bounding box center [376, 47] width 40 height 20
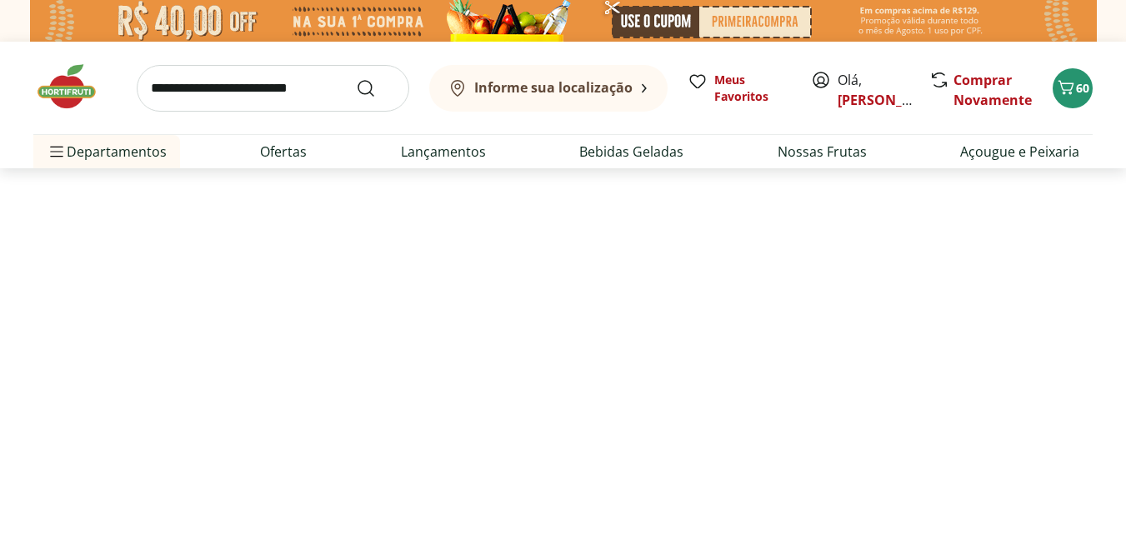
select select "**********"
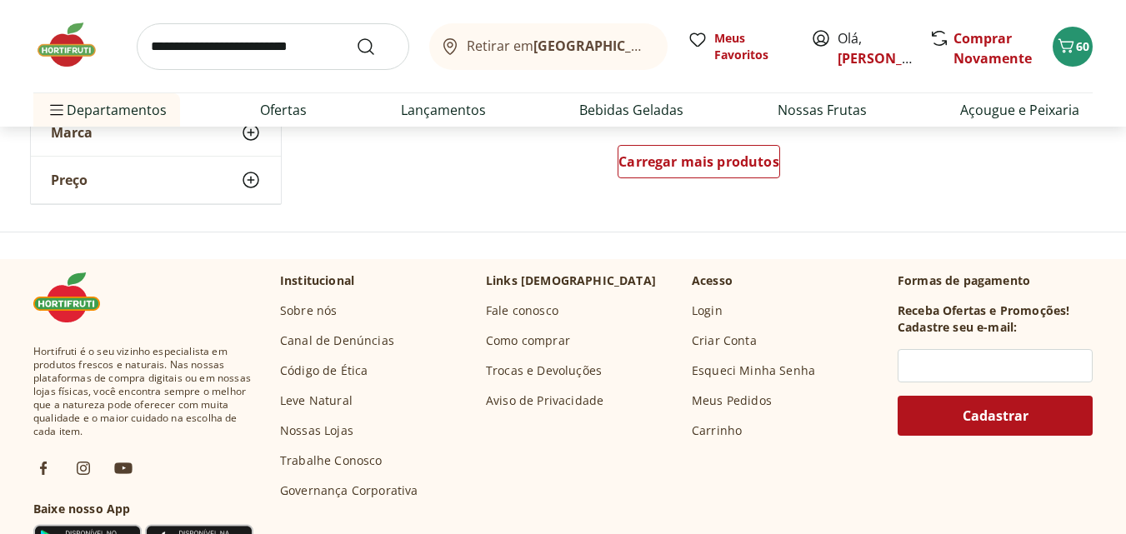
scroll to position [1334, 0]
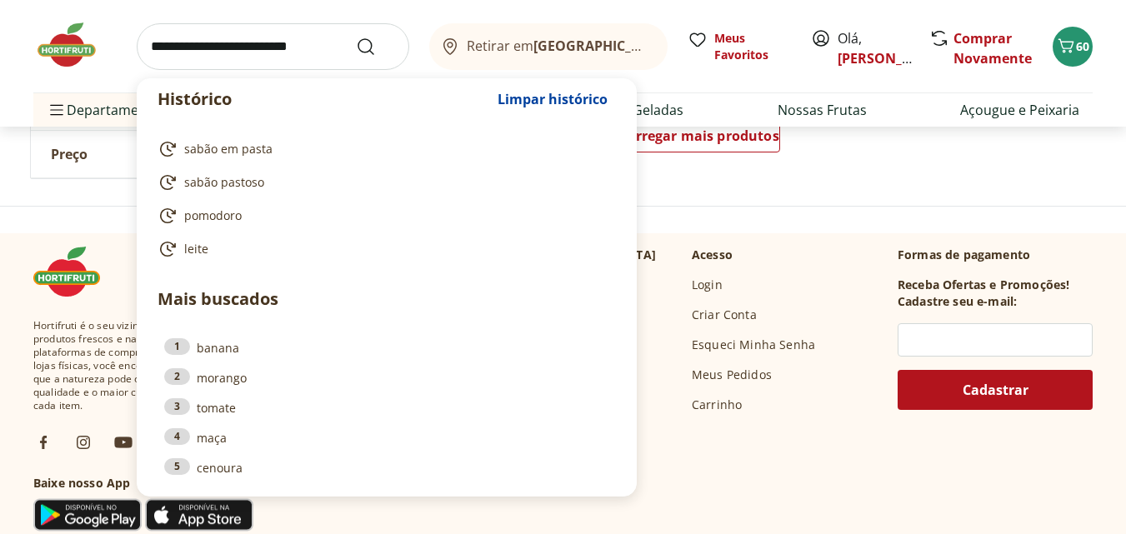
click at [303, 53] on input "search" at bounding box center [273, 46] width 273 height 47
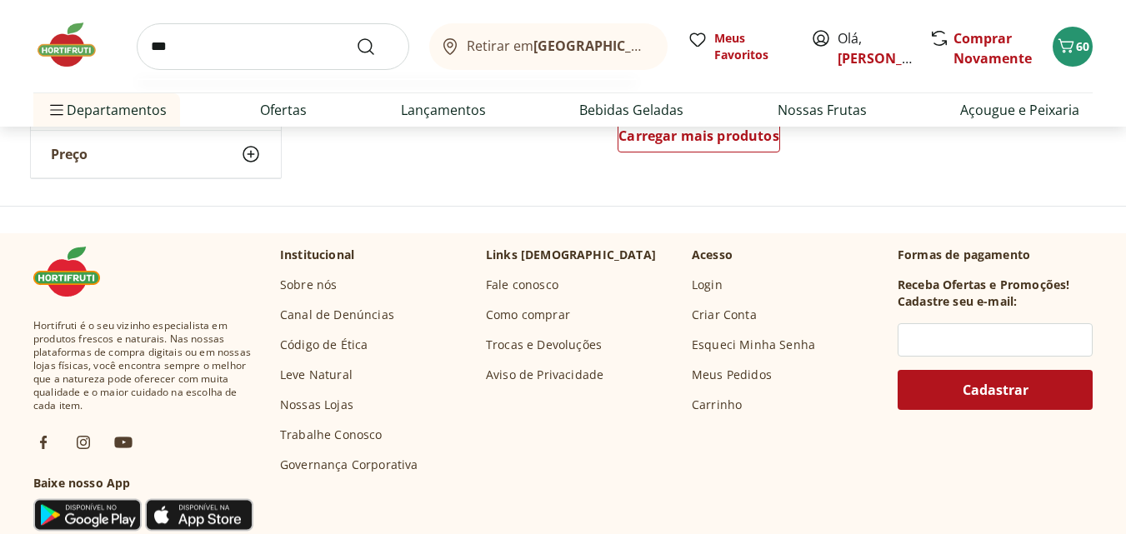
type input "***"
click at [356, 37] on button "Submit Search" at bounding box center [376, 47] width 40 height 20
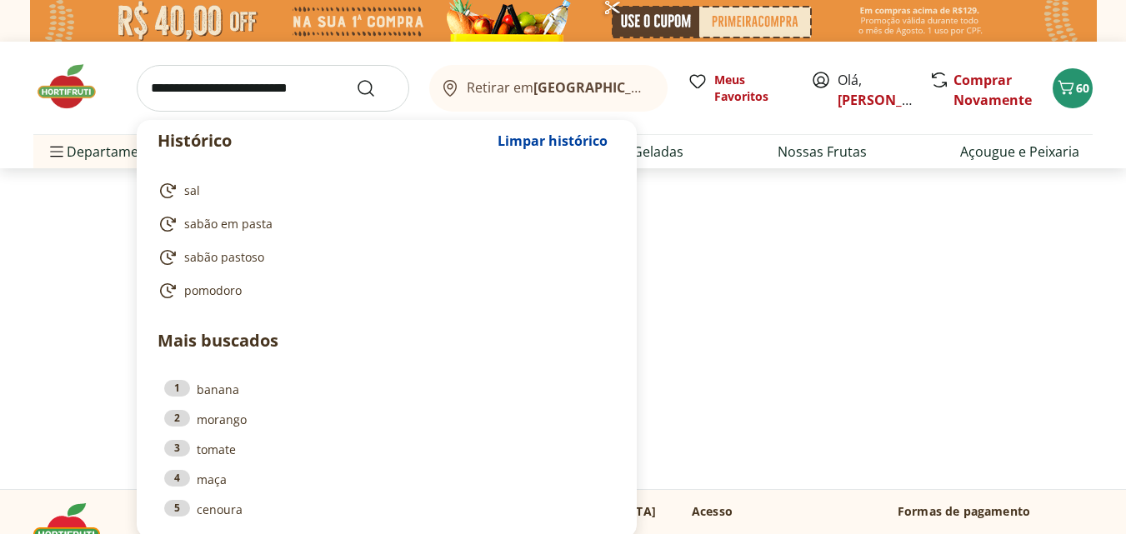
click at [280, 80] on input "search" at bounding box center [273, 88] width 273 height 47
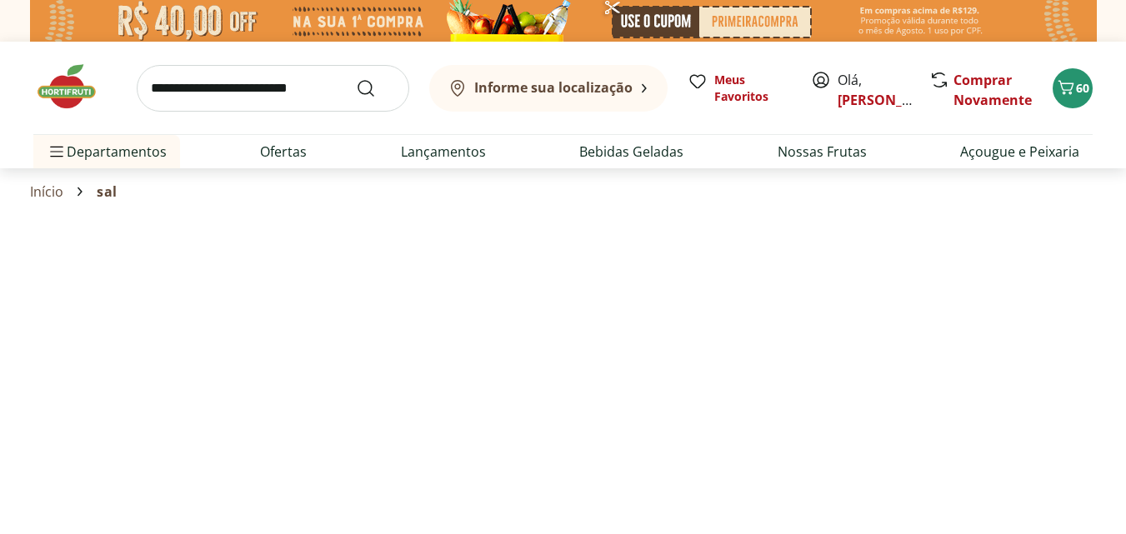
select select "**********"
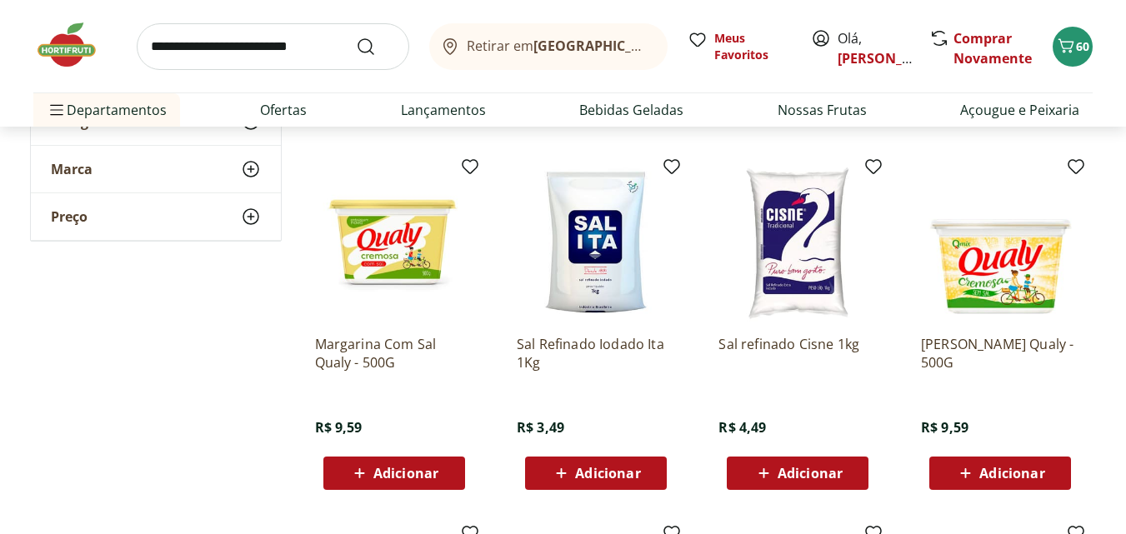
scroll to position [584, 0]
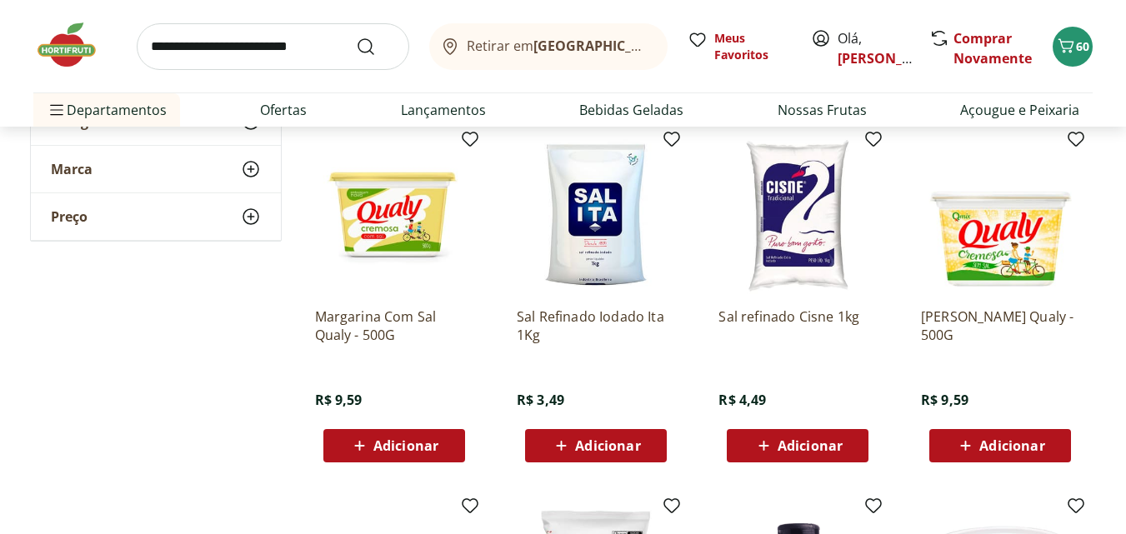
click at [584, 444] on span "Adicionar" at bounding box center [607, 445] width 65 height 13
click at [284, 43] on input "search" at bounding box center [273, 46] width 273 height 47
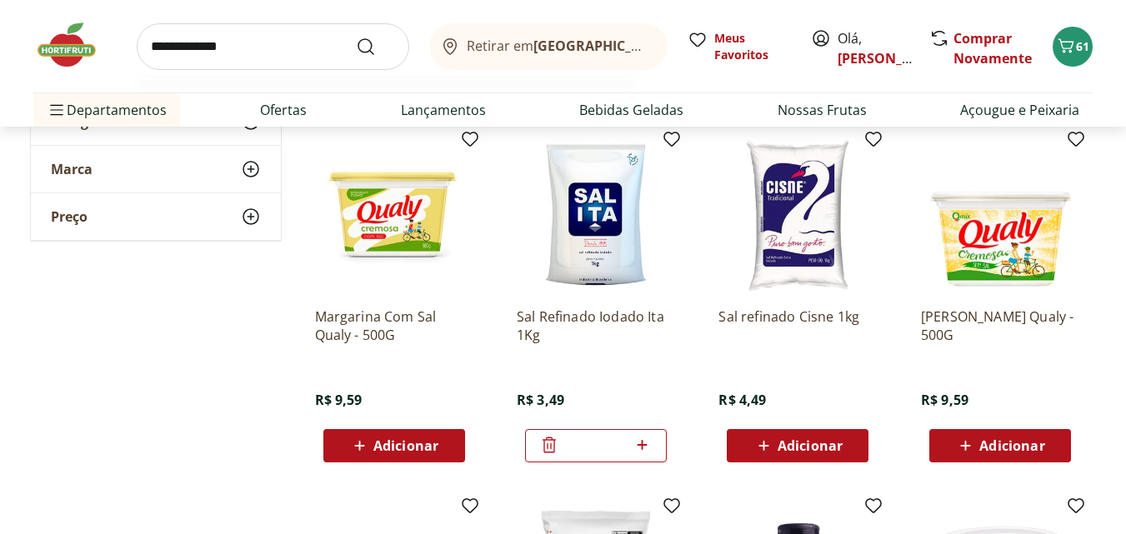
type input "**********"
click at [356, 37] on button "Submit Search" at bounding box center [376, 47] width 40 height 20
click at [366, 45] on icon "Submit Search" at bounding box center [366, 47] width 20 height 20
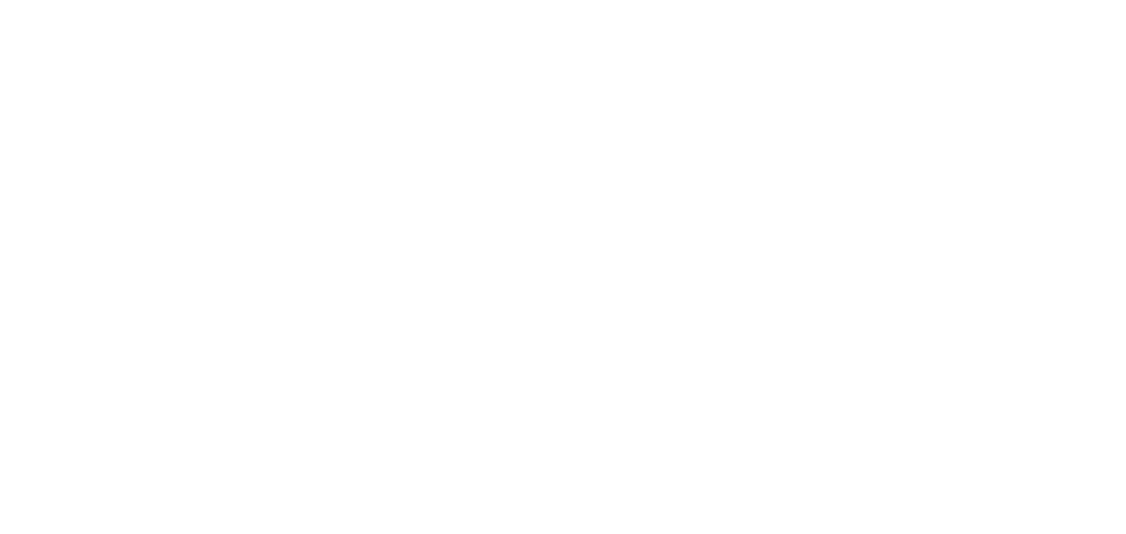
select select "**********"
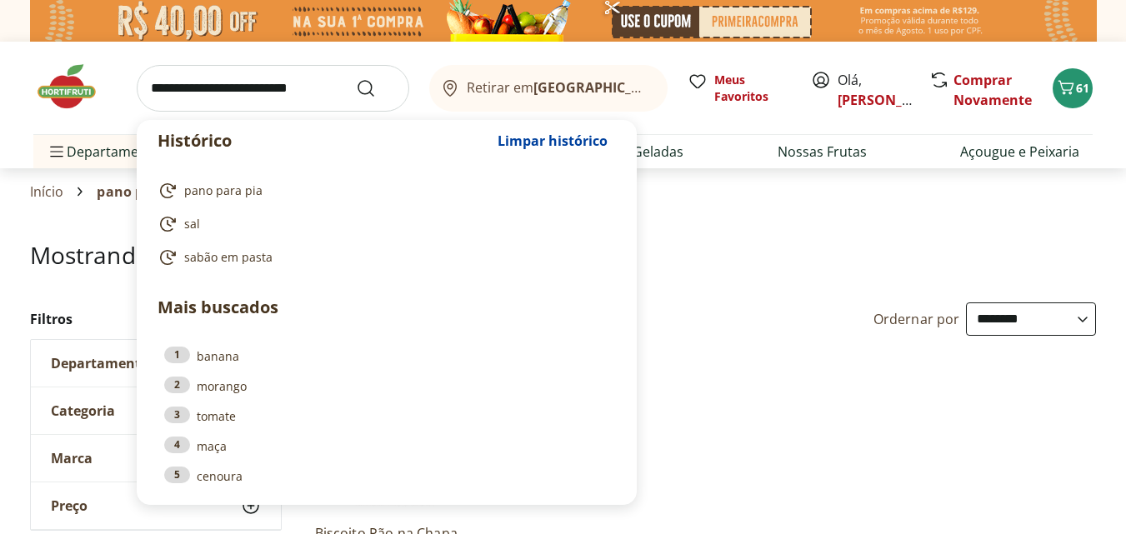
click at [266, 86] on input "search" at bounding box center [273, 88] width 273 height 47
type input "*"
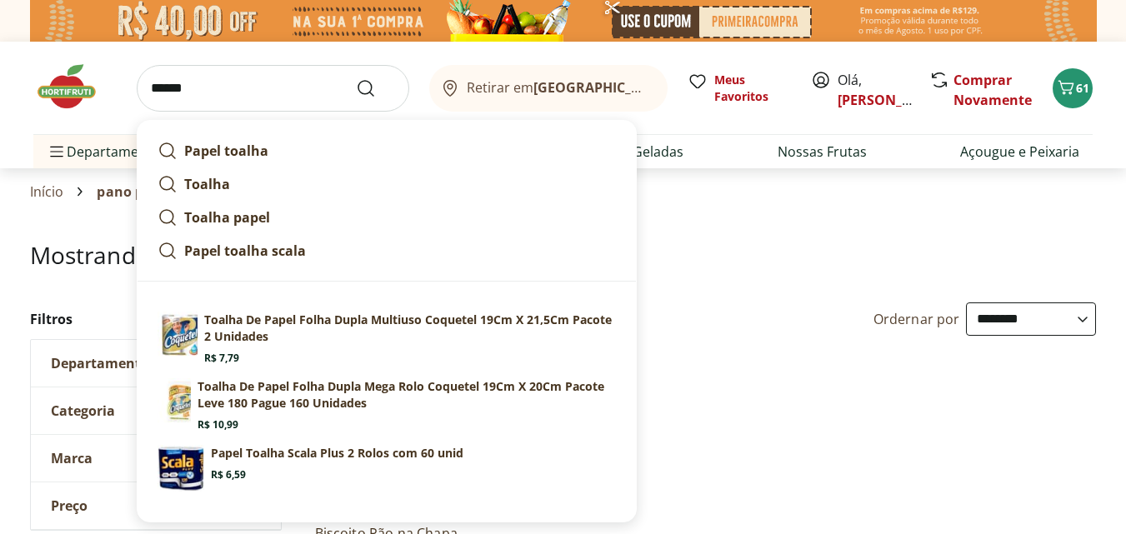
type input "******"
click at [356, 78] on button "Submit Search" at bounding box center [376, 88] width 40 height 20
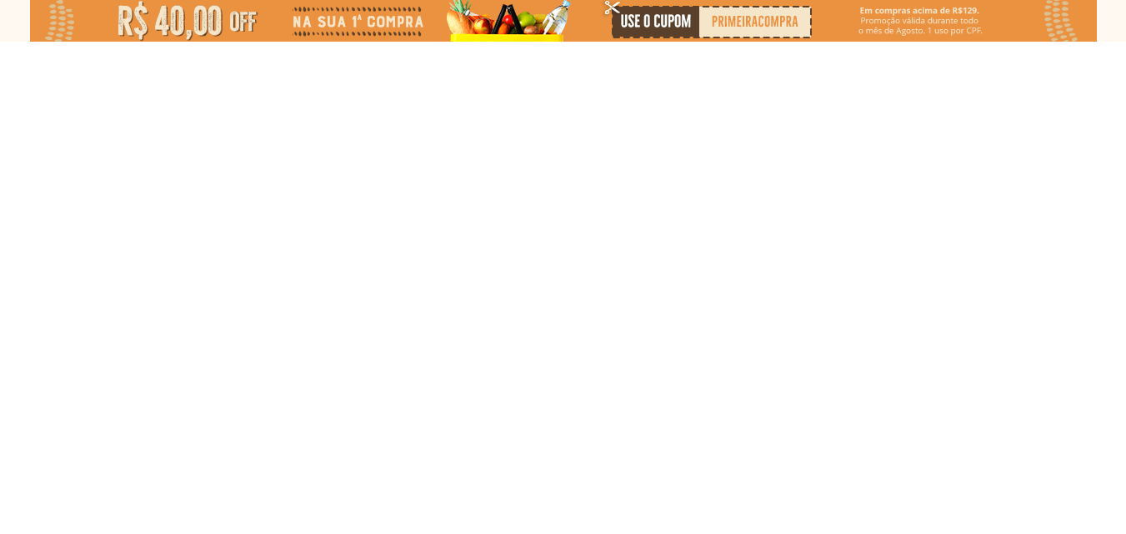
select select "**********"
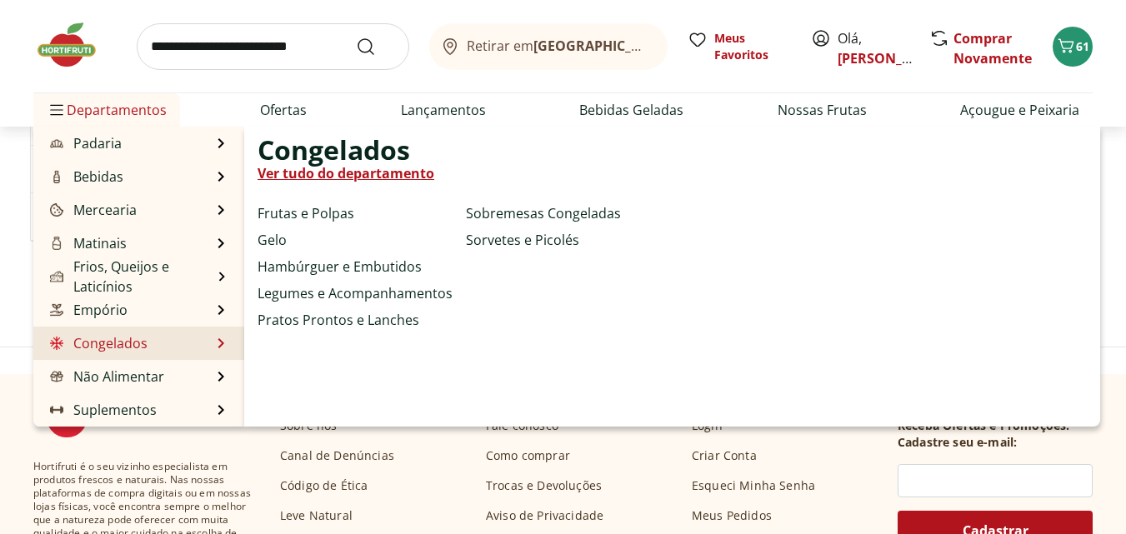
scroll to position [417, 0]
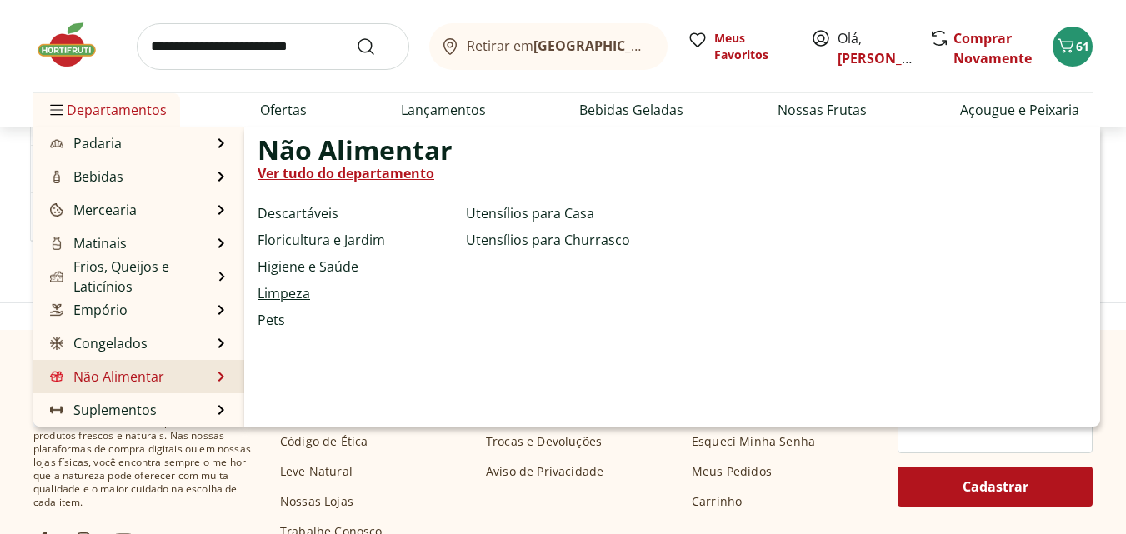
click at [291, 288] on link "Limpeza" at bounding box center [284, 293] width 53 height 20
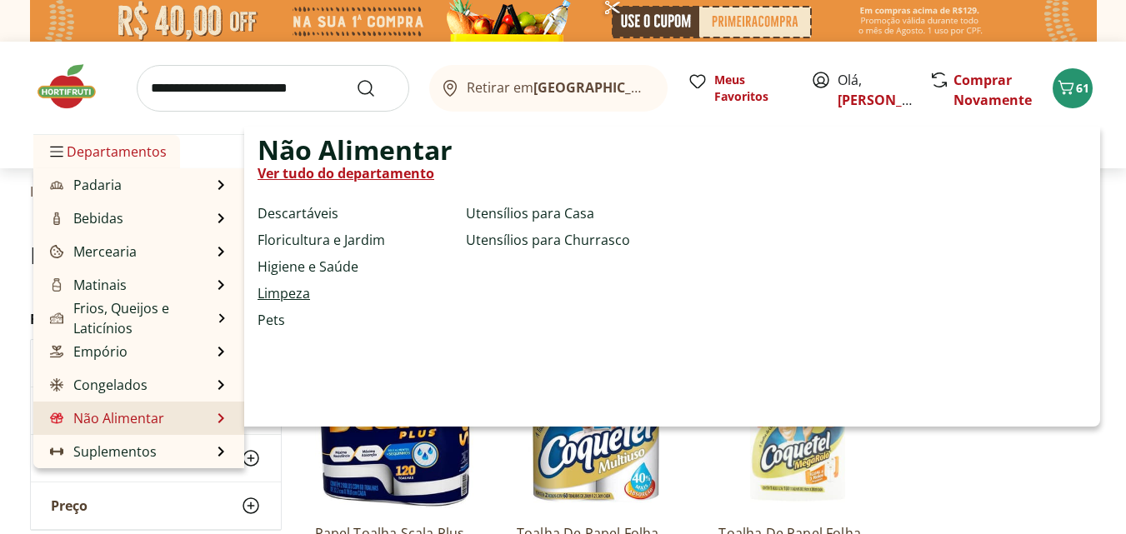
select select "**********"
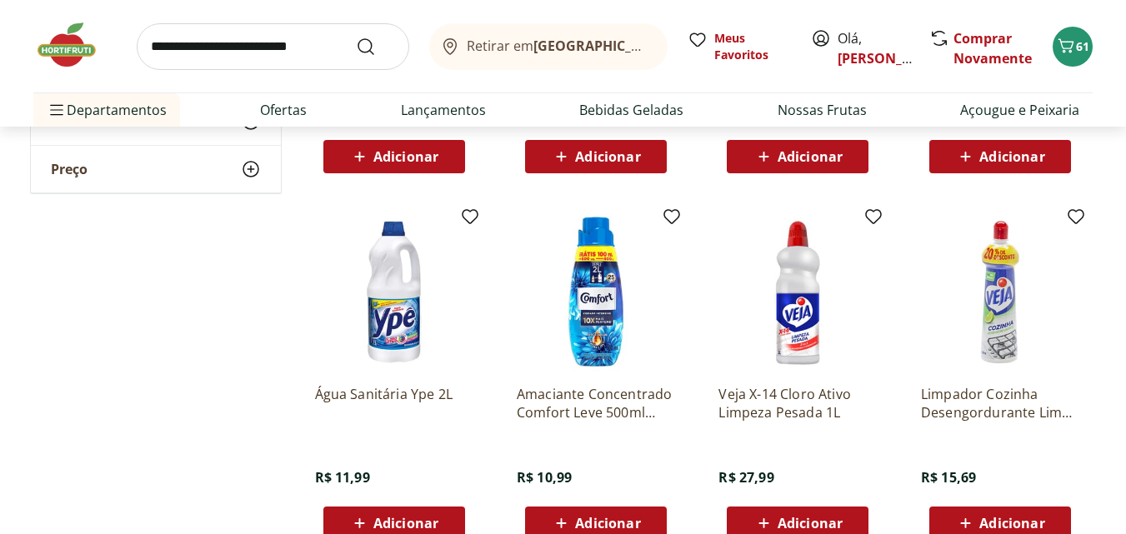
scroll to position [917, 0]
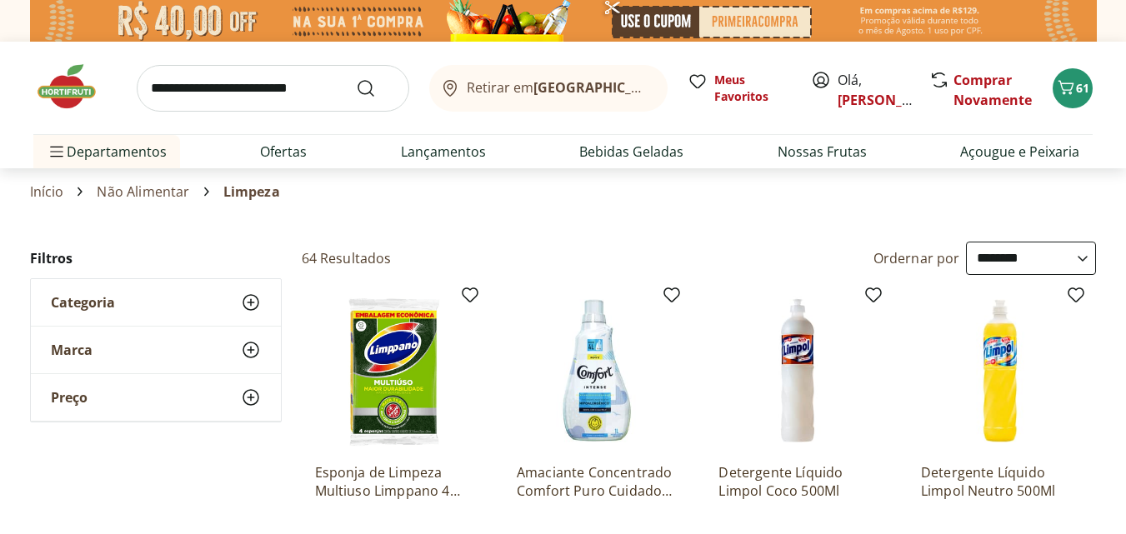
select select "**********"
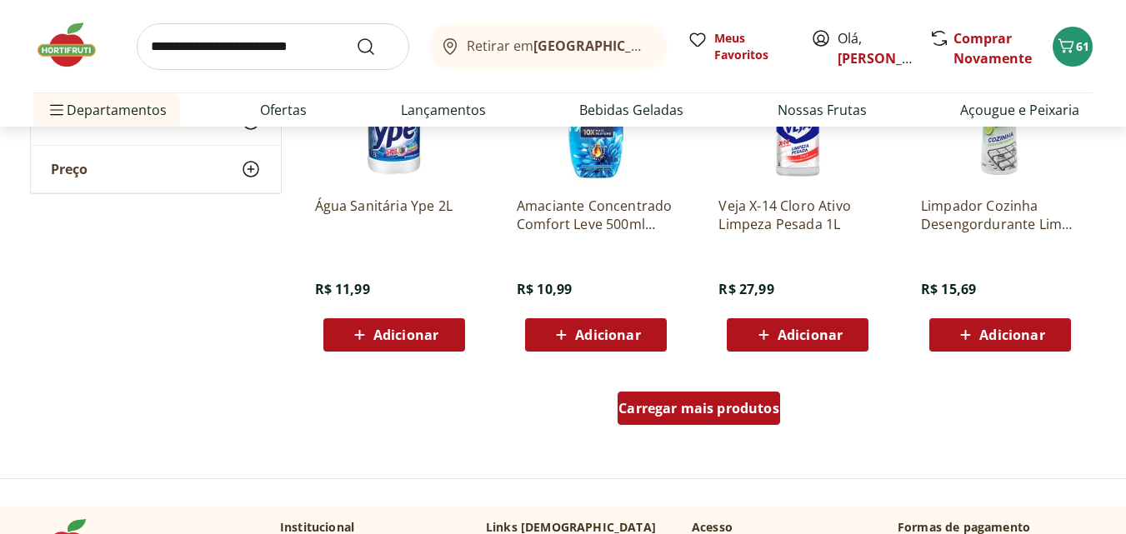
click at [720, 405] on span "Carregar mais produtos" at bounding box center [699, 408] width 161 height 13
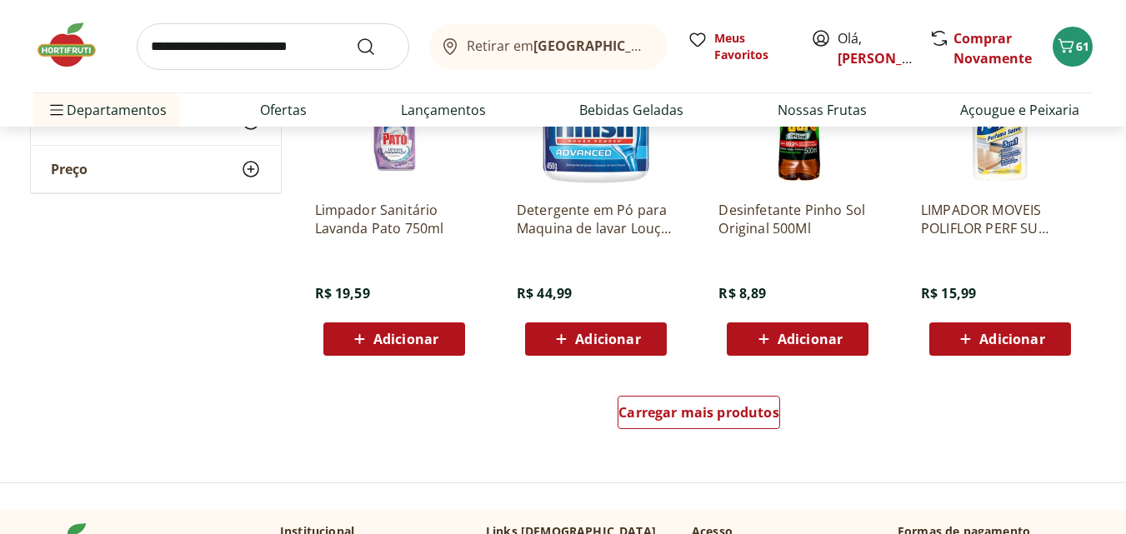
scroll to position [2168, 0]
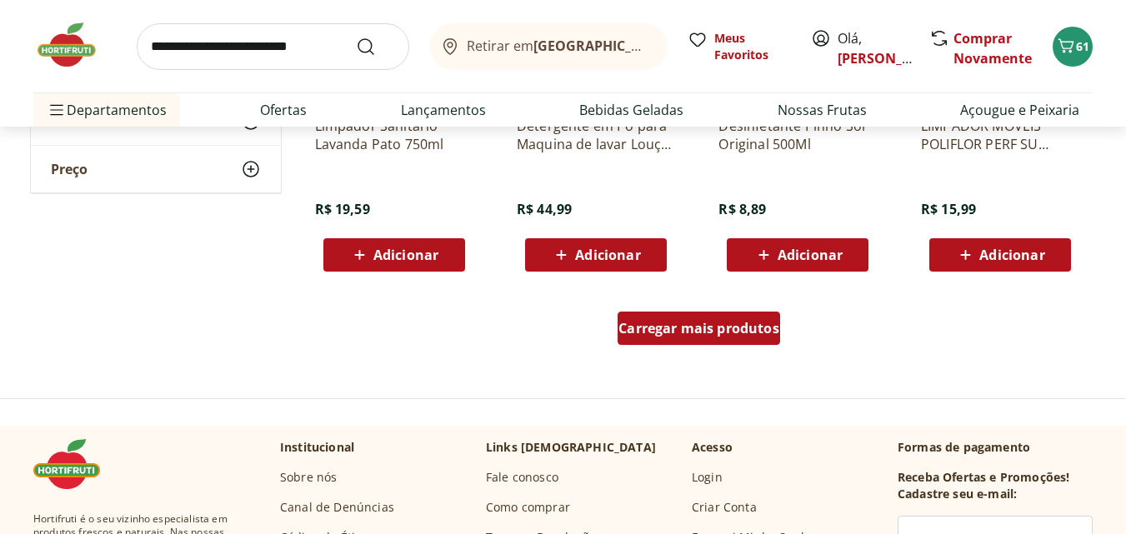
click at [732, 335] on span "Carregar mais produtos" at bounding box center [699, 328] width 161 height 13
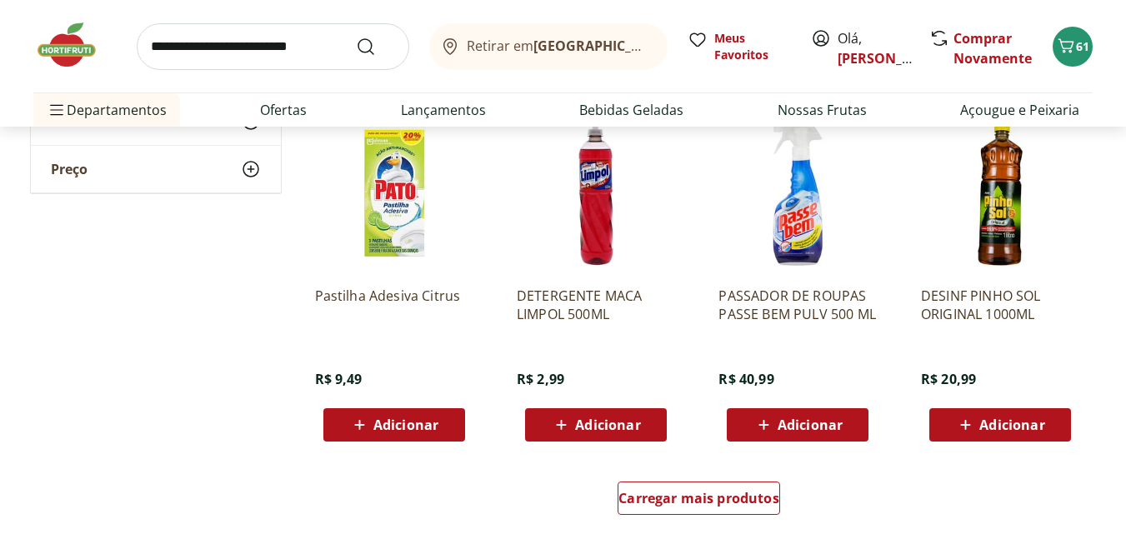
scroll to position [3168, 0]
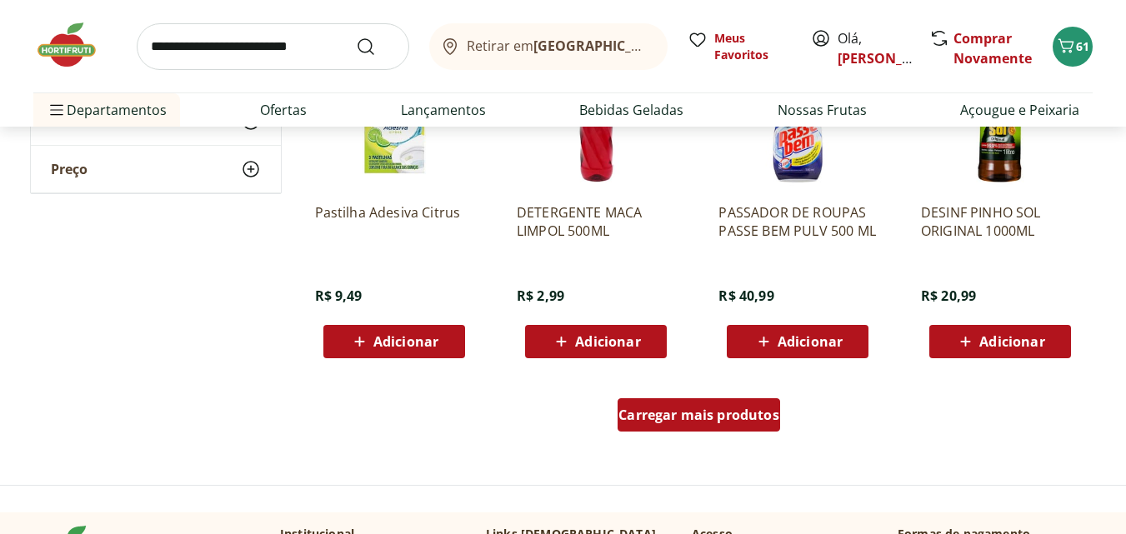
click at [746, 426] on div "Carregar mais produtos" at bounding box center [699, 415] width 163 height 33
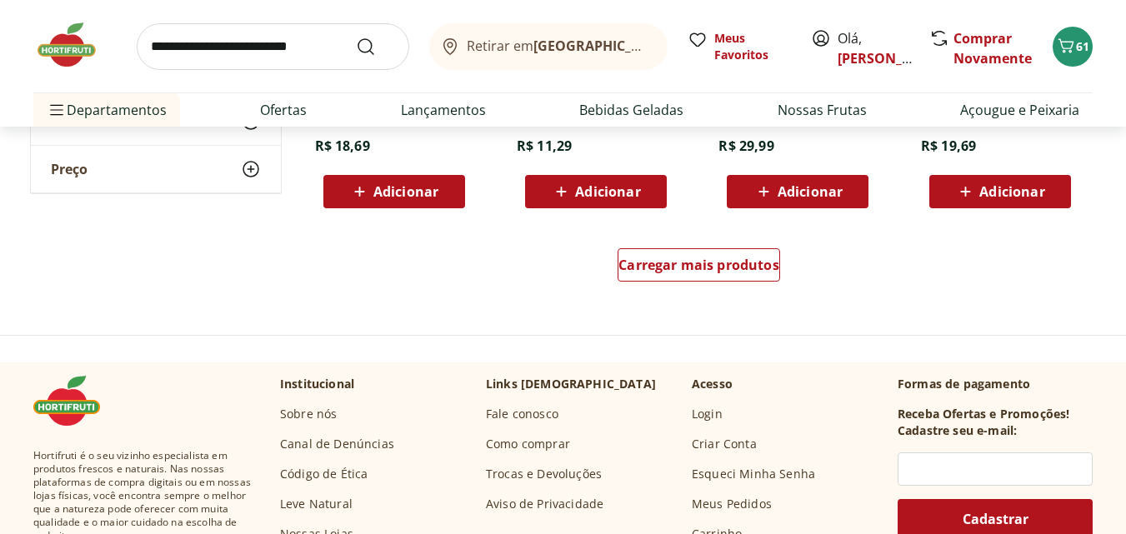
scroll to position [4419, 0]
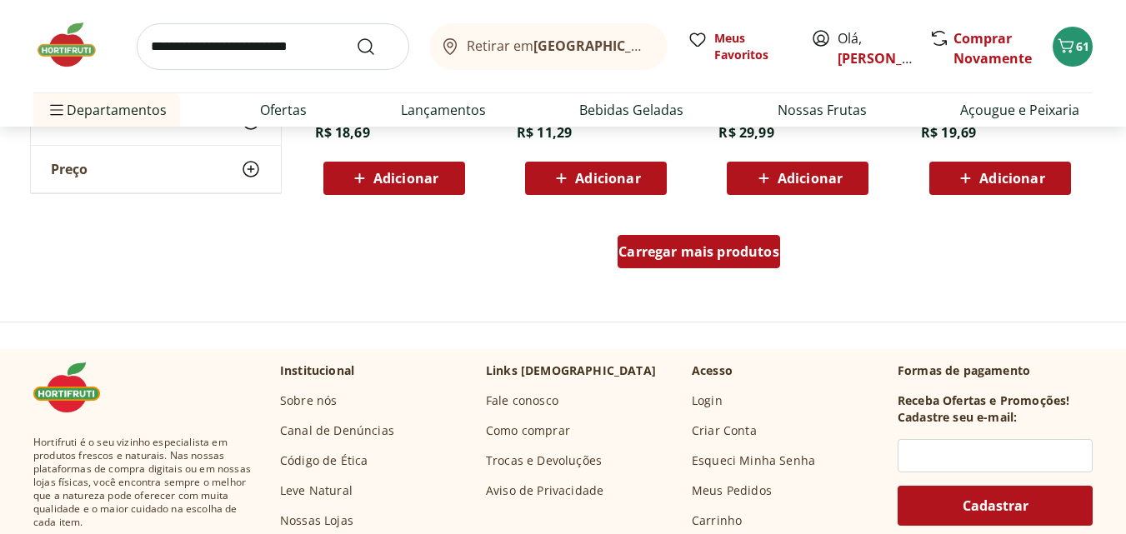
click at [665, 258] on span "Carregar mais produtos" at bounding box center [699, 251] width 161 height 13
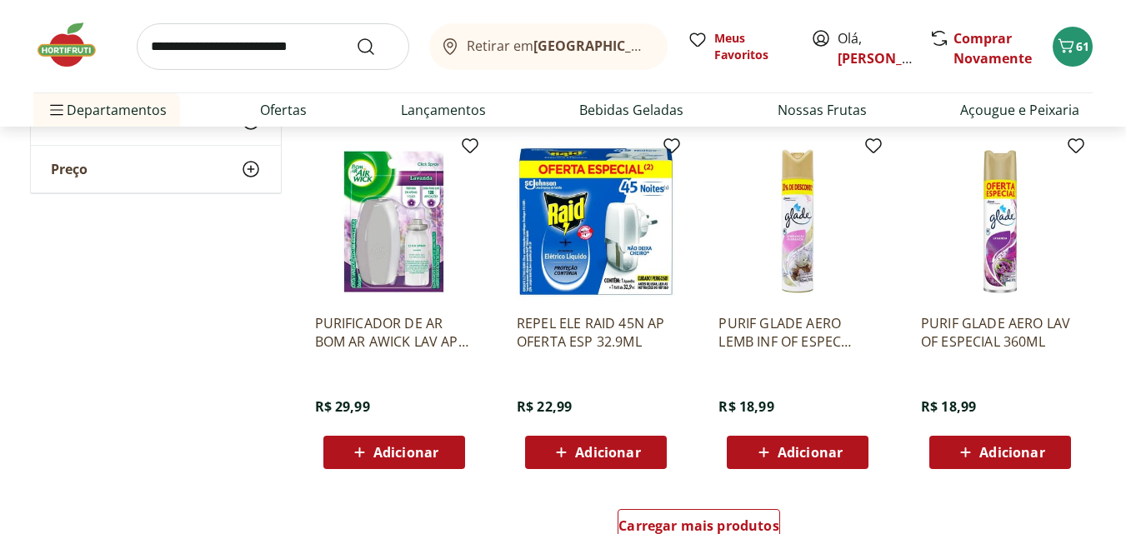
scroll to position [5336, 0]
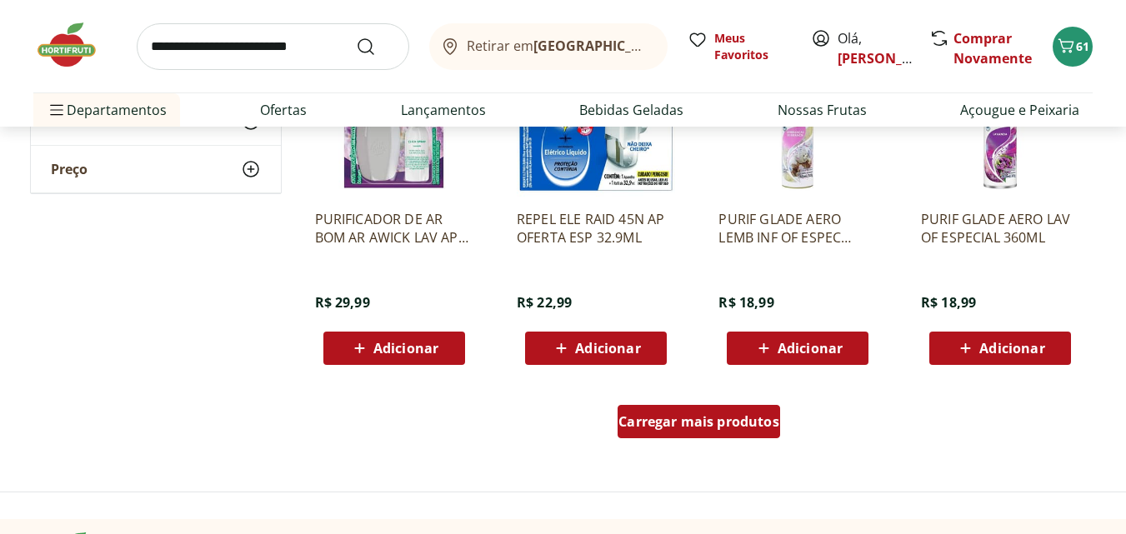
click at [757, 419] on span "Carregar mais produtos" at bounding box center [699, 421] width 161 height 13
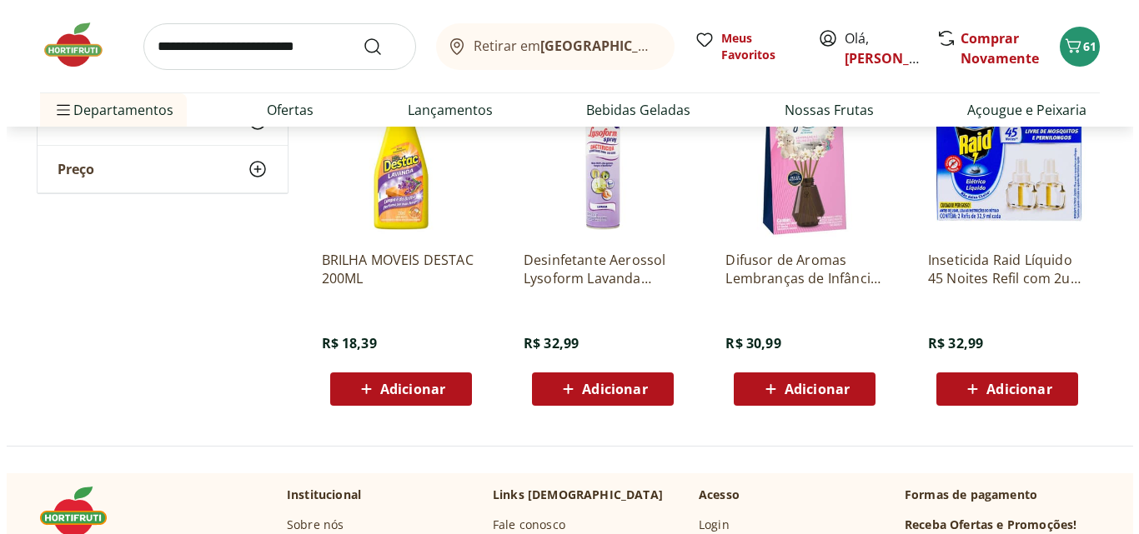
scroll to position [5586, 0]
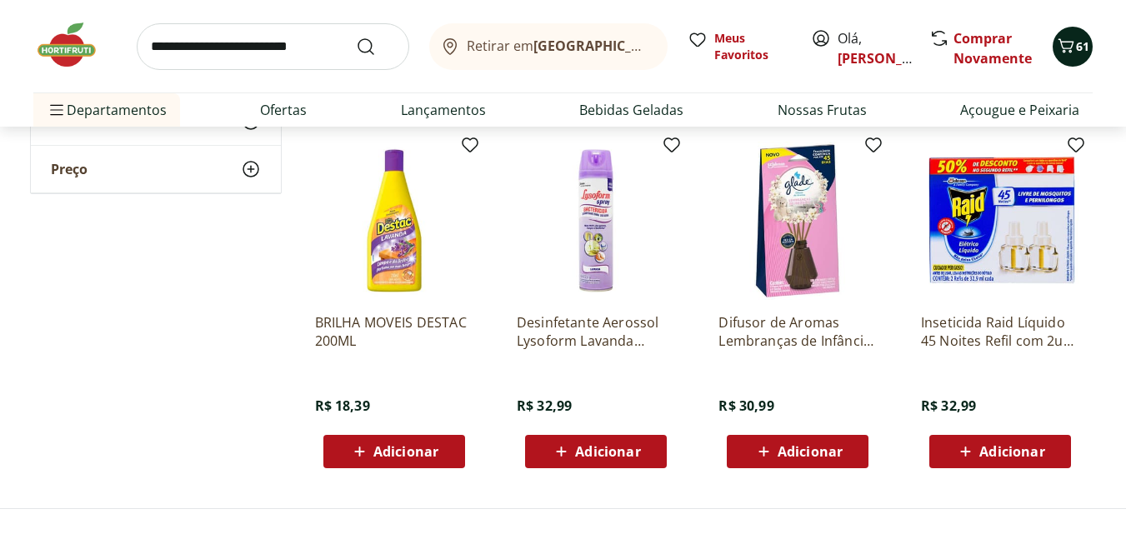
click at [1063, 47] on icon "Carrinho" at bounding box center [1067, 45] width 16 height 14
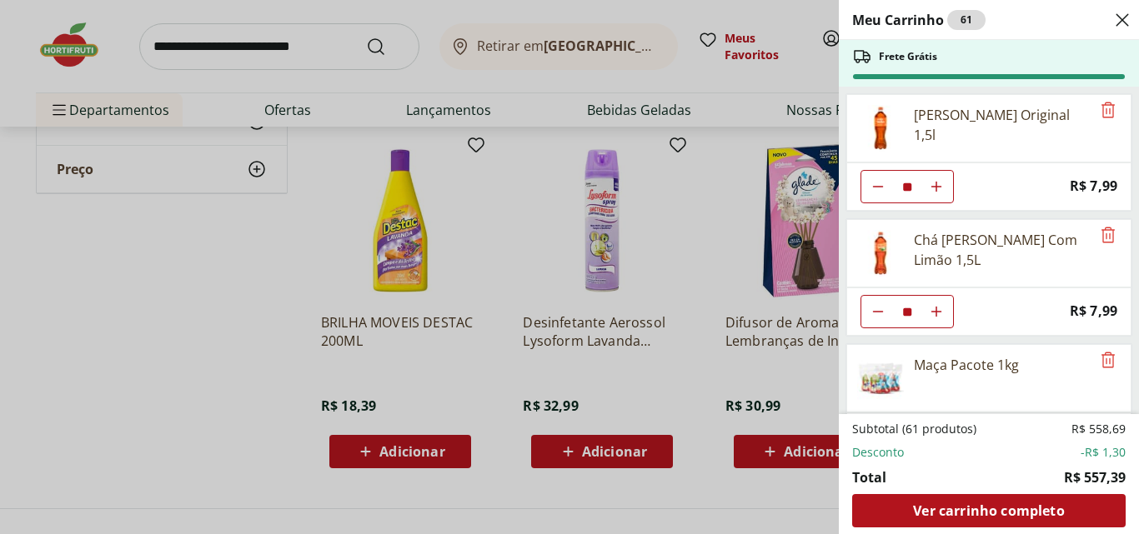
click at [876, 184] on icon "Diminuir Quantidade" at bounding box center [877, 186] width 13 height 13
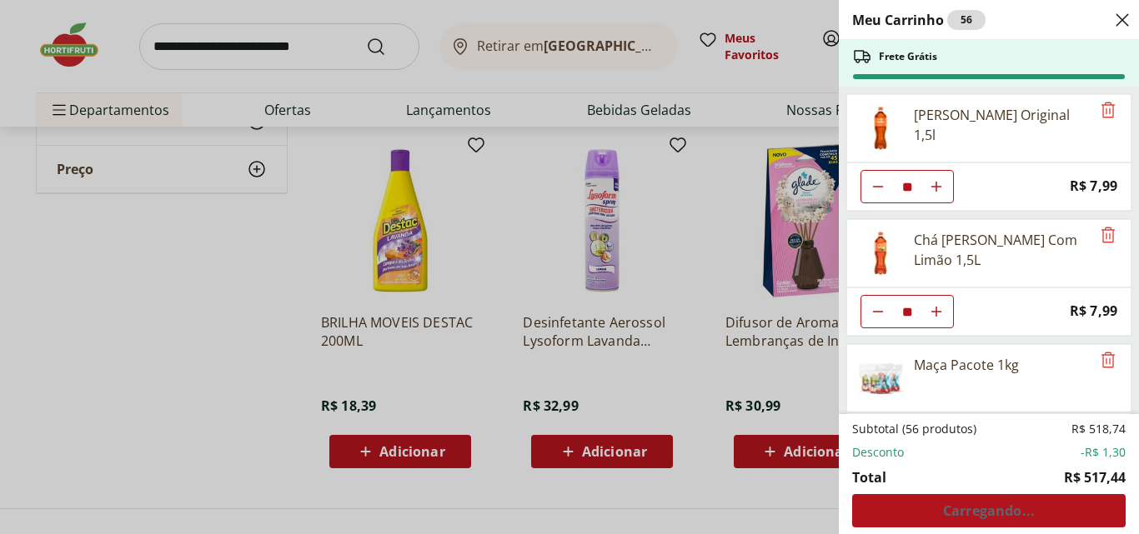
click at [876, 184] on icon "Diminuir Quantidade" at bounding box center [877, 186] width 13 height 13
type input "**"
click at [873, 193] on use "Diminuir Quantidade" at bounding box center [877, 186] width 13 height 13
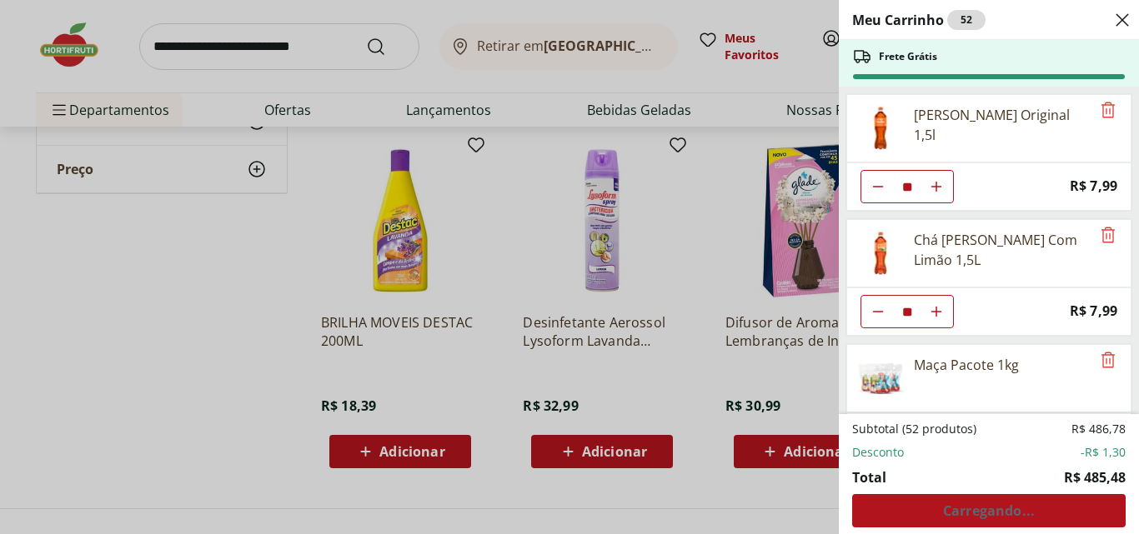
click at [873, 193] on use "Diminuir Quantidade" at bounding box center [877, 186] width 13 height 13
type input "**"
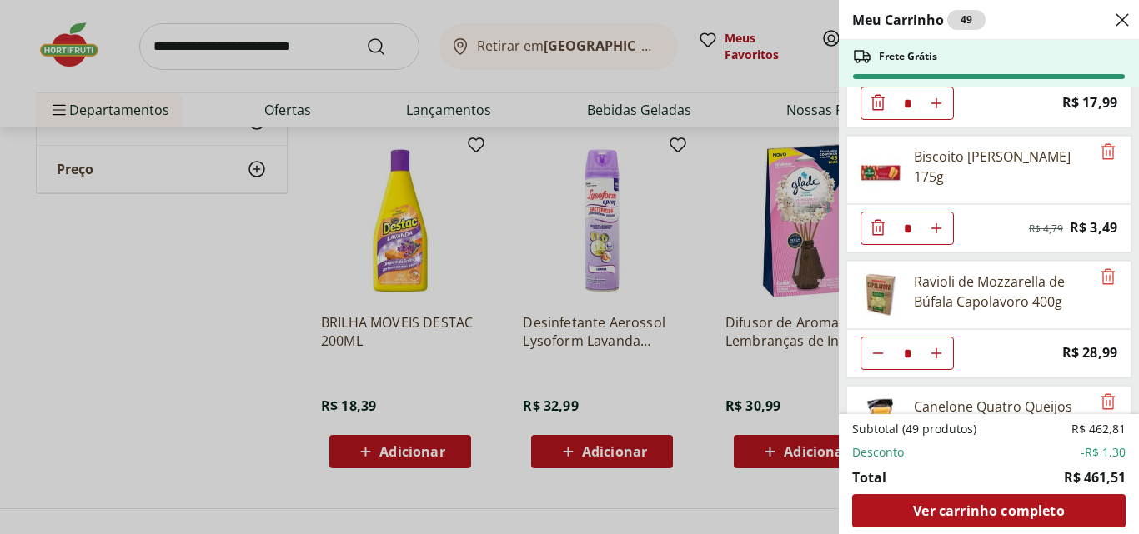
scroll to position [417, 0]
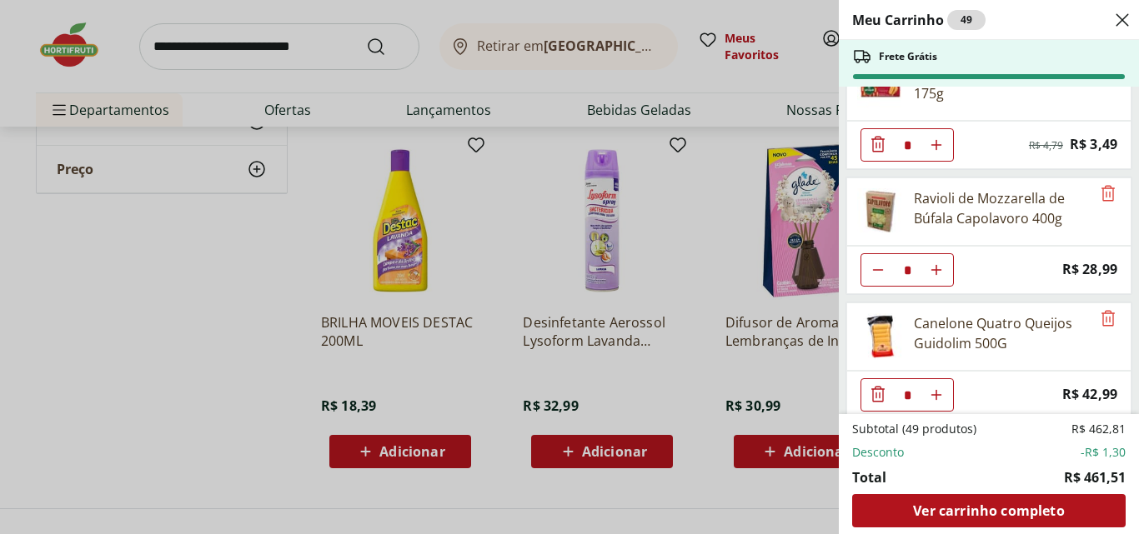
type input "*"
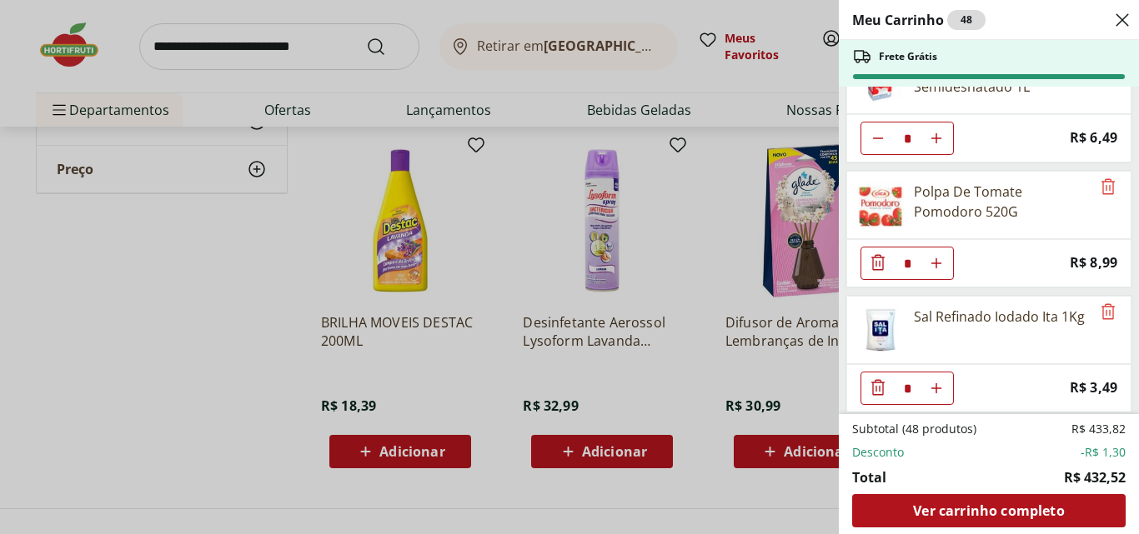
scroll to position [805, 0]
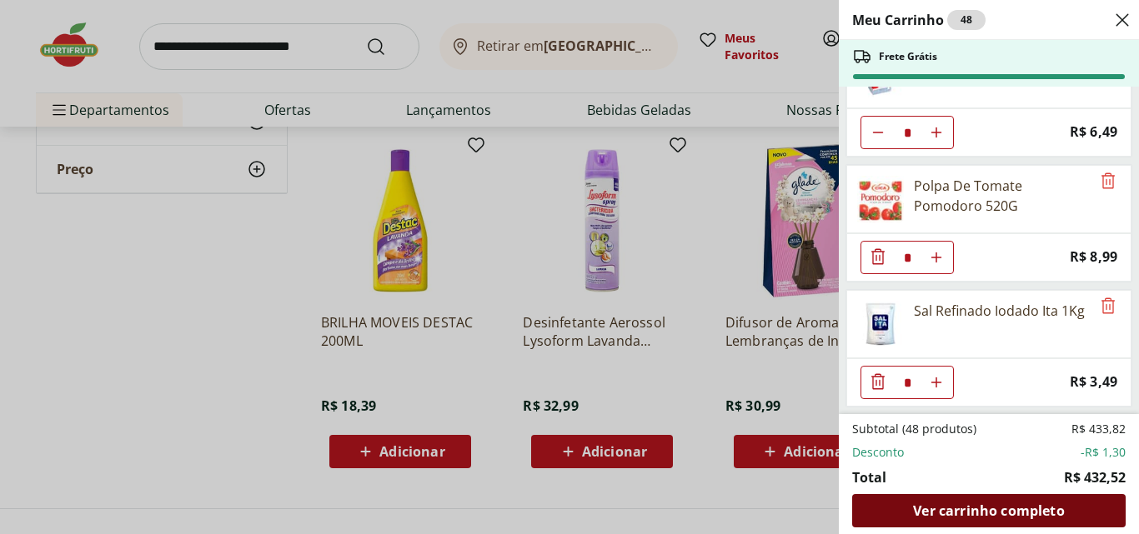
click at [990, 501] on div "Ver carrinho completo" at bounding box center [988, 510] width 273 height 33
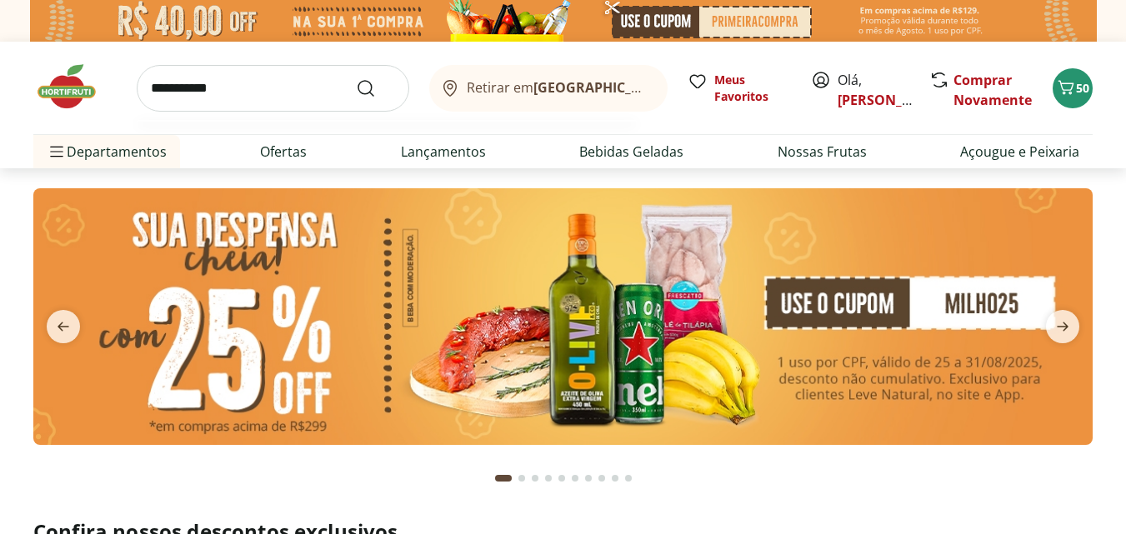
type input "**********"
click at [356, 78] on button "Submit Search" at bounding box center [376, 88] width 40 height 20
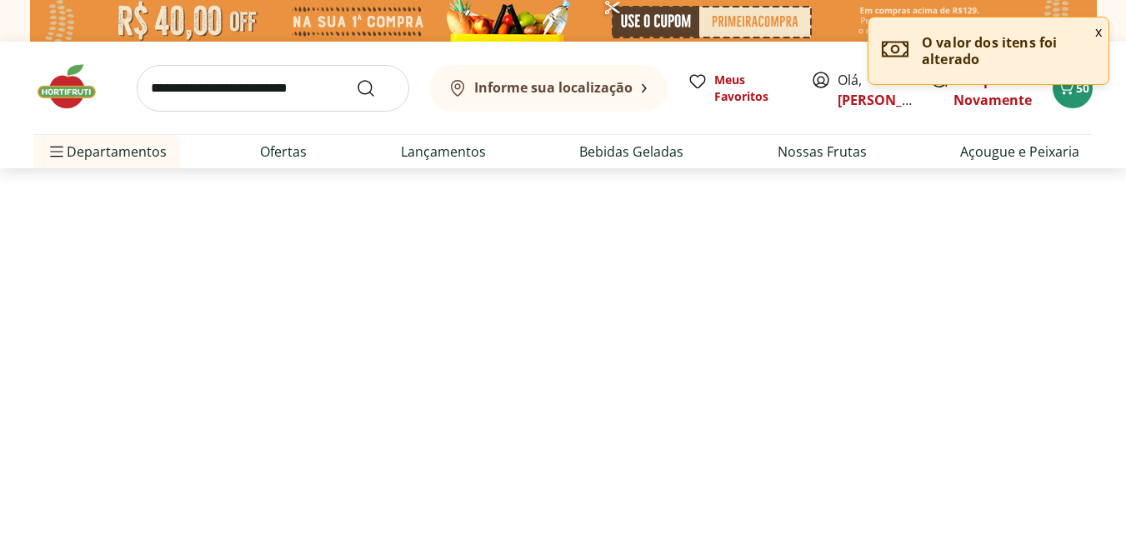
select select "**********"
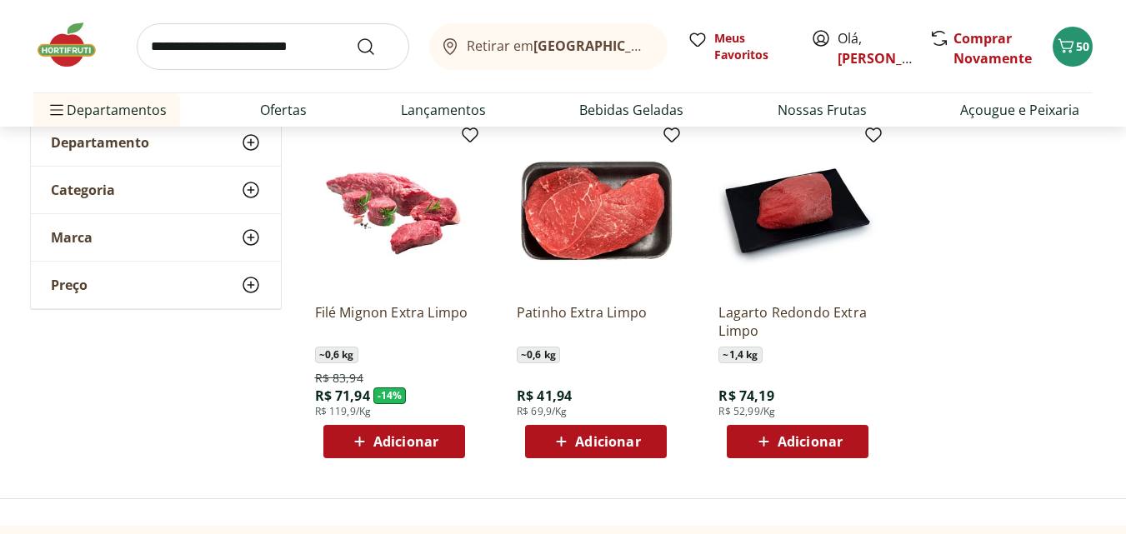
scroll to position [250, 0]
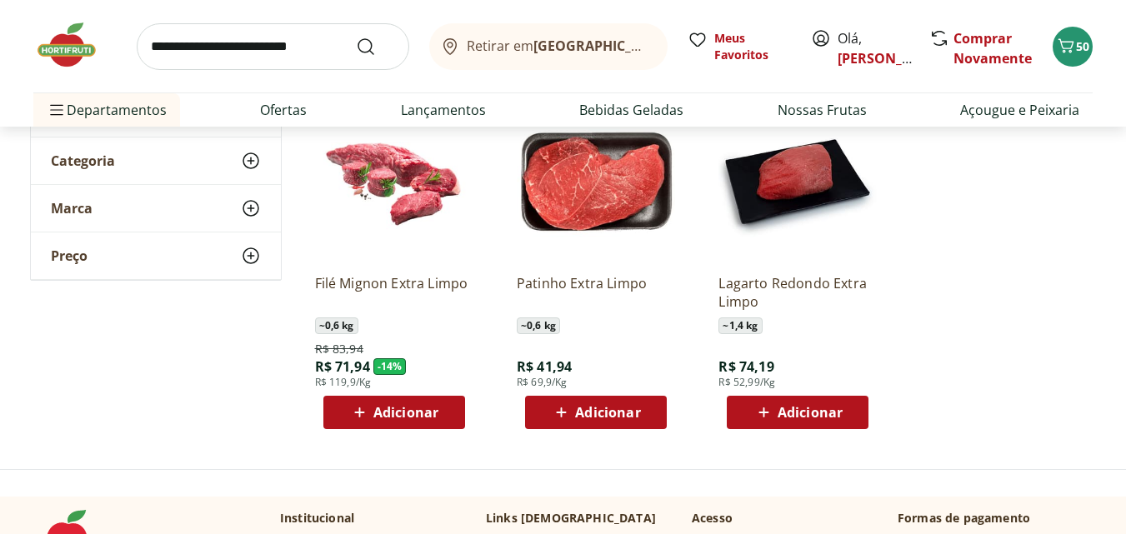
click at [389, 175] on img at bounding box center [394, 182] width 158 height 158
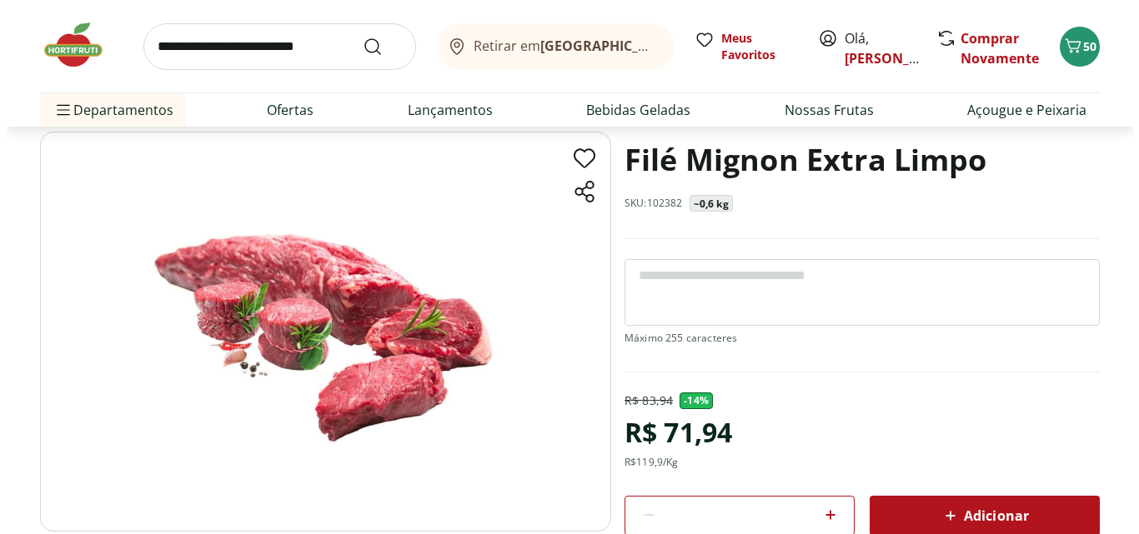
scroll to position [167, 0]
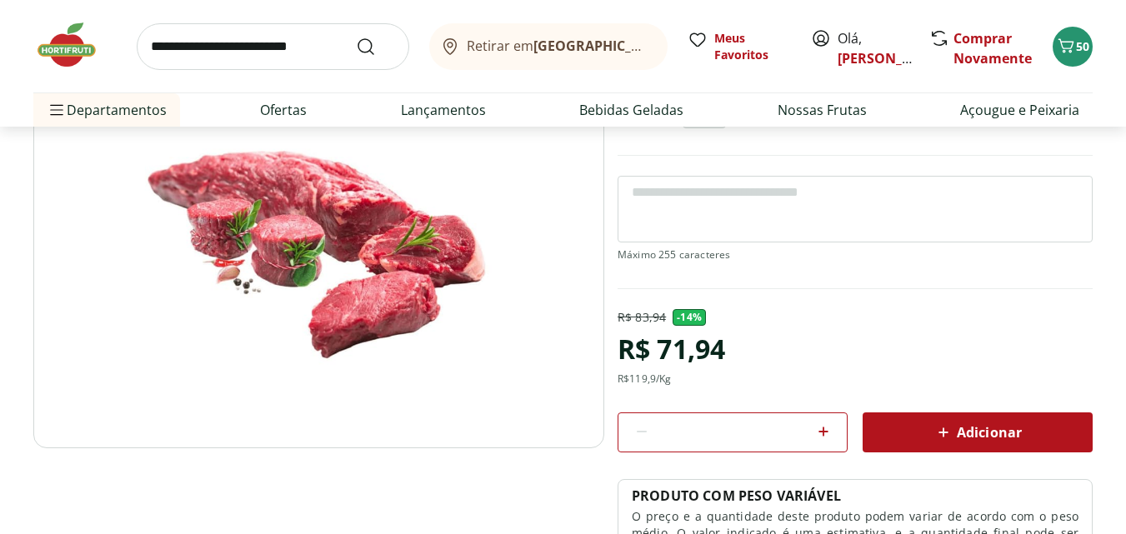
click at [828, 431] on icon at bounding box center [824, 432] width 10 height 10
type input "*"
click at [934, 418] on div "Adicionar" at bounding box center [977, 433] width 203 height 30
click at [1072, 48] on icon "Carrinho" at bounding box center [1066, 46] width 20 height 20
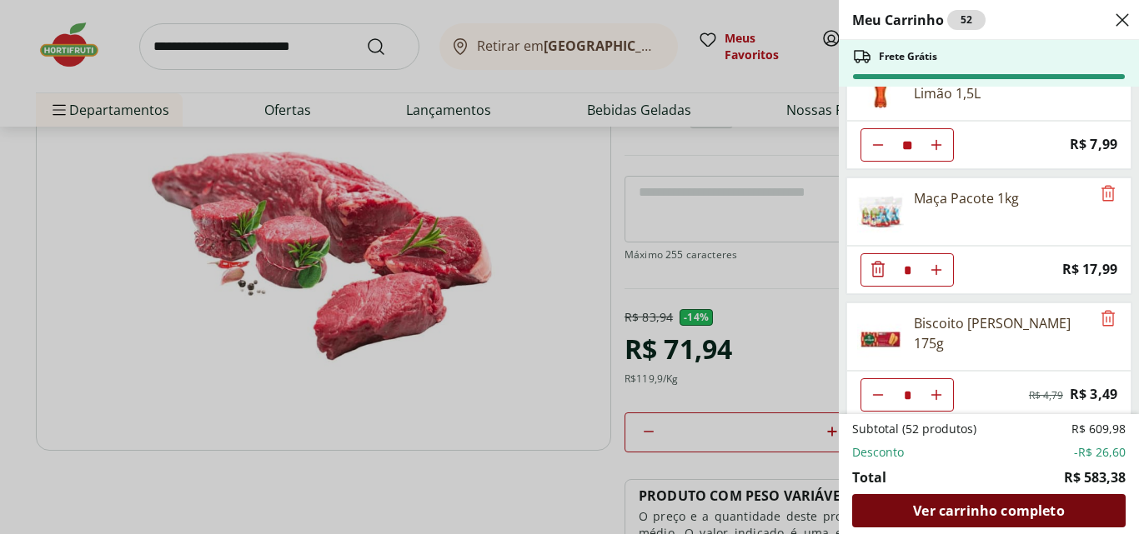
click at [970, 509] on span "Ver carrinho completo" at bounding box center [988, 510] width 151 height 13
